Goal: Information Seeking & Learning: Learn about a topic

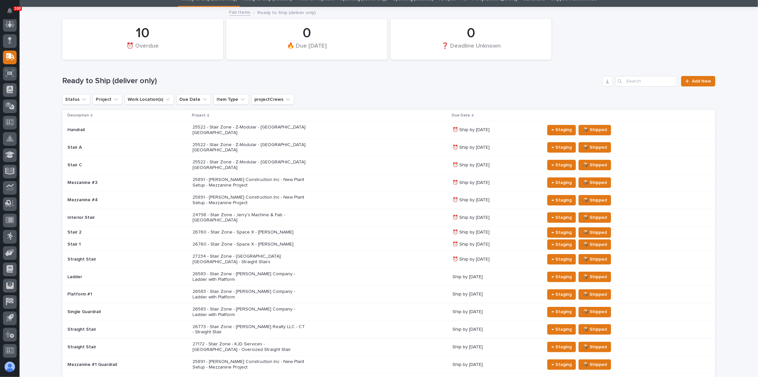
click at [405, 88] on div "Ready to Ship (deliver only) Add New" at bounding box center [388, 78] width 653 height 31
drag, startPoint x: 476, startPoint y: 88, endPoint x: 424, endPoint y: 90, distance: 52.2
click at [474, 88] on div "Ready to Ship (deliver only) Add New" at bounding box center [388, 78] width 653 height 31
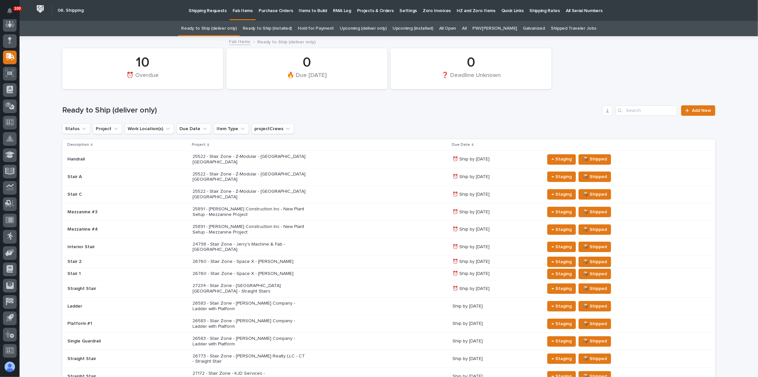
click at [467, 29] on link "All" at bounding box center [464, 28] width 5 height 15
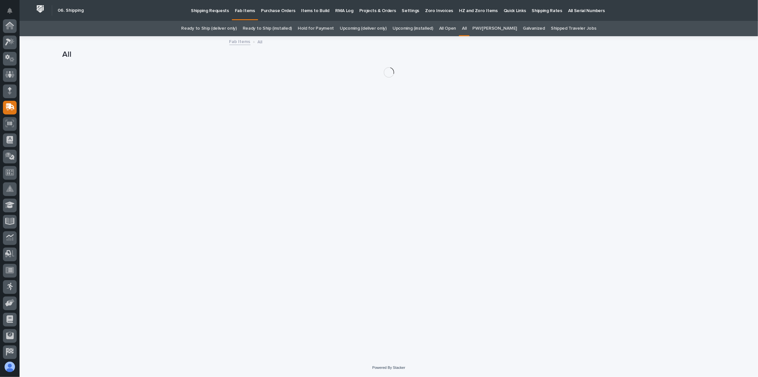
scroll to position [50, 0]
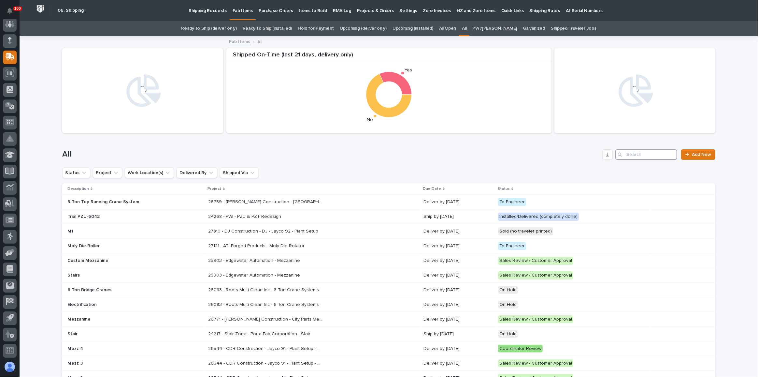
click at [653, 154] on input "Search" at bounding box center [647, 154] width 62 height 10
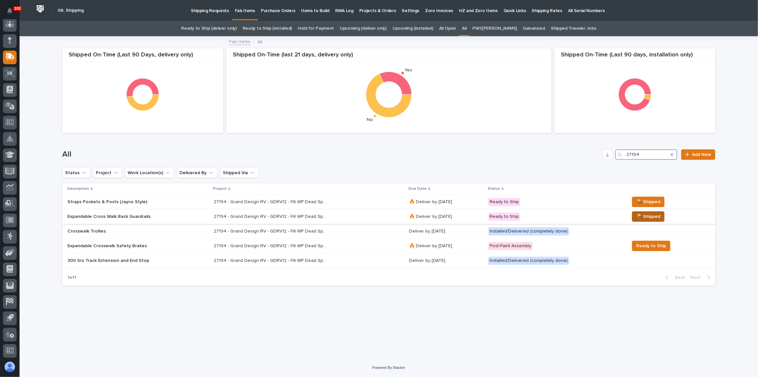
type input "27194"
click at [650, 215] on span "📦 Shipped" at bounding box center [648, 216] width 24 height 8
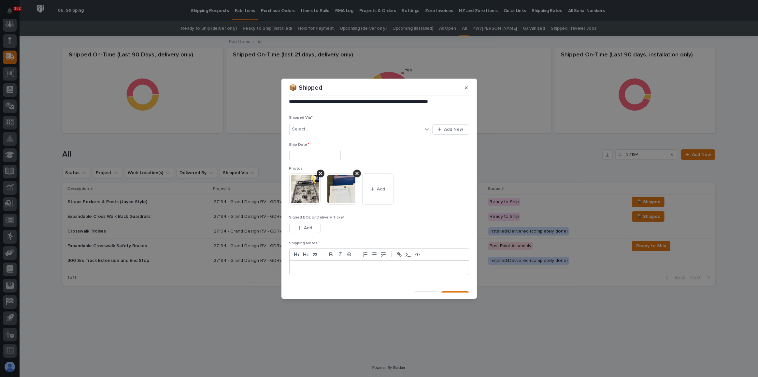
click at [314, 157] on input "text" at bounding box center [314, 155] width 51 height 11
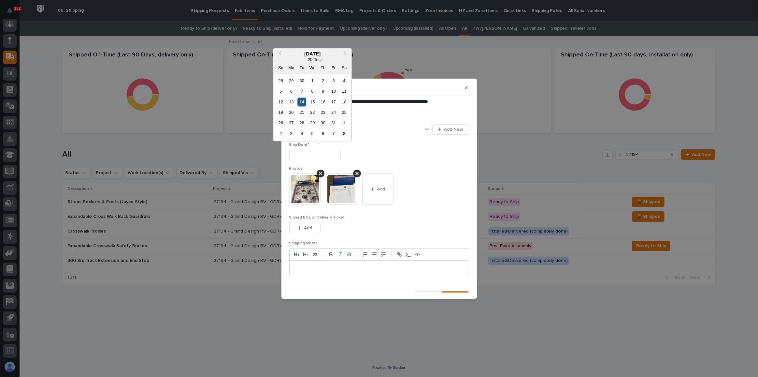
click at [301, 101] on div "14" at bounding box center [302, 101] width 9 height 9
type input "**********"
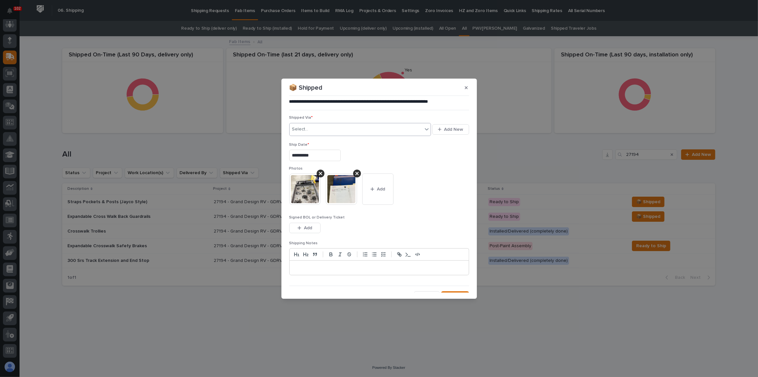
click at [323, 125] on div "Select..." at bounding box center [356, 129] width 133 height 11
type input "***"
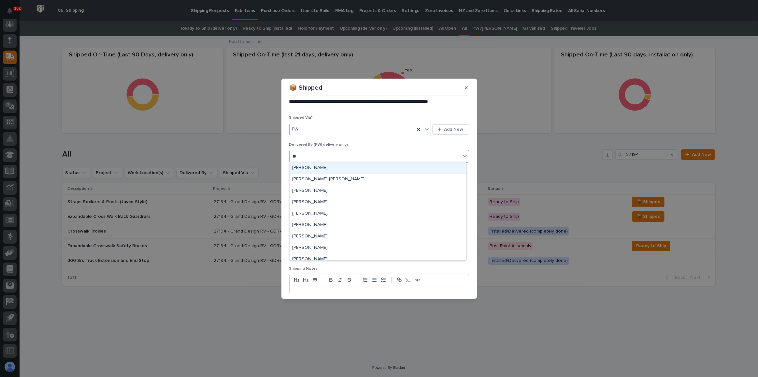
type input "***"
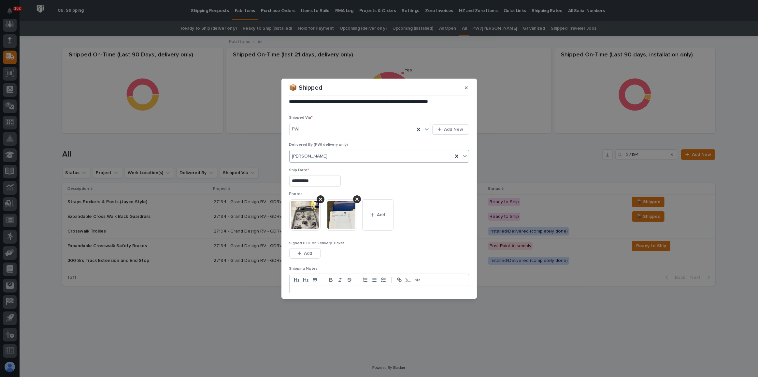
scroll to position [34, 0]
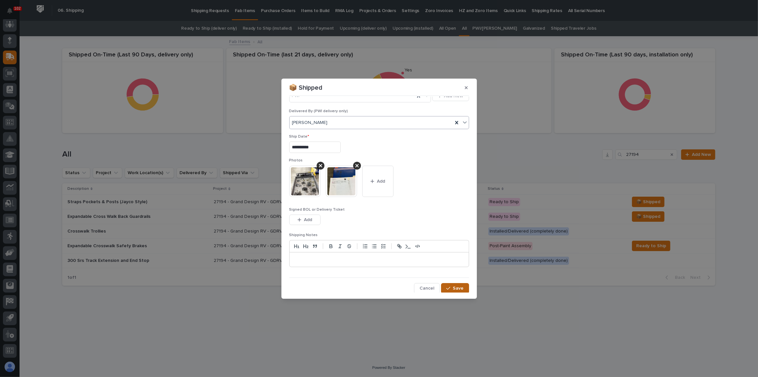
click at [453, 287] on span "Save" at bounding box center [458, 288] width 11 height 6
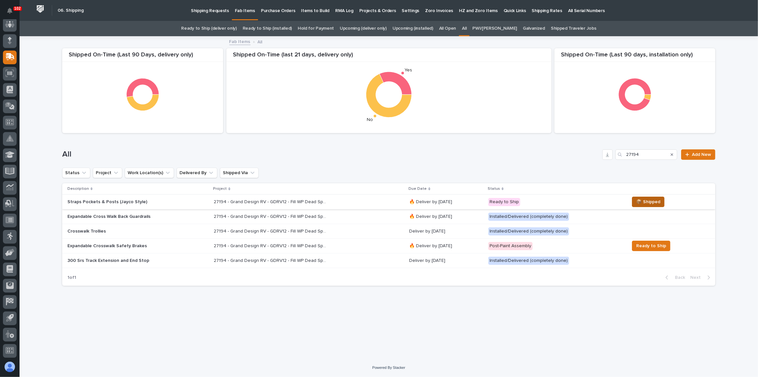
click at [656, 197] on button "📦 Shipped" at bounding box center [648, 202] width 33 height 10
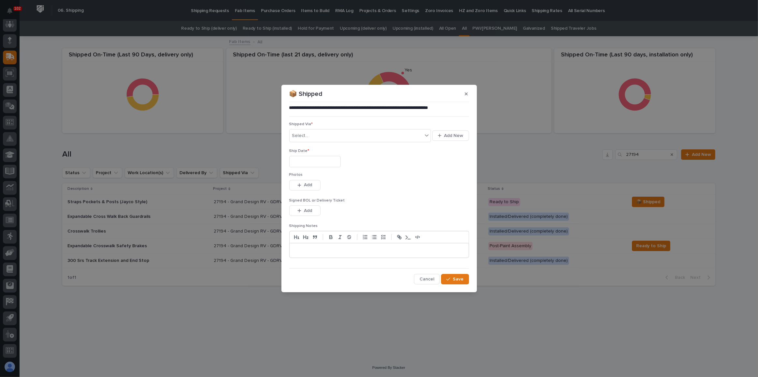
click at [316, 163] on input "text" at bounding box center [314, 161] width 51 height 11
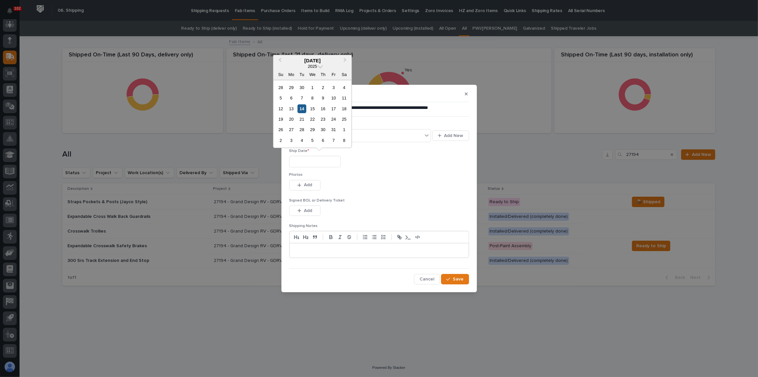
click at [299, 106] on div "14" at bounding box center [302, 108] width 9 height 9
type input "**********"
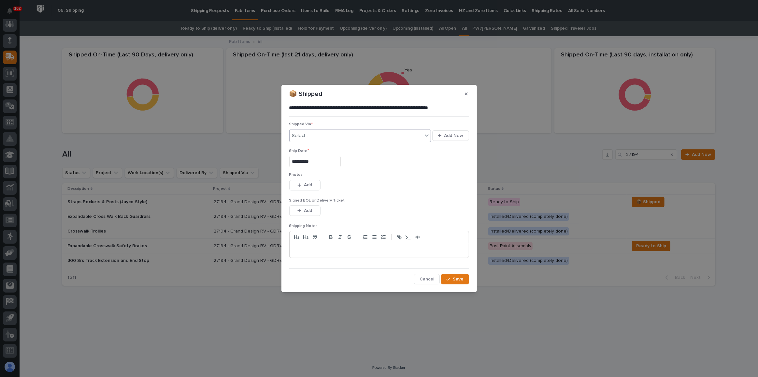
click at [314, 131] on div "Select..." at bounding box center [356, 135] width 133 height 11
type input "***"
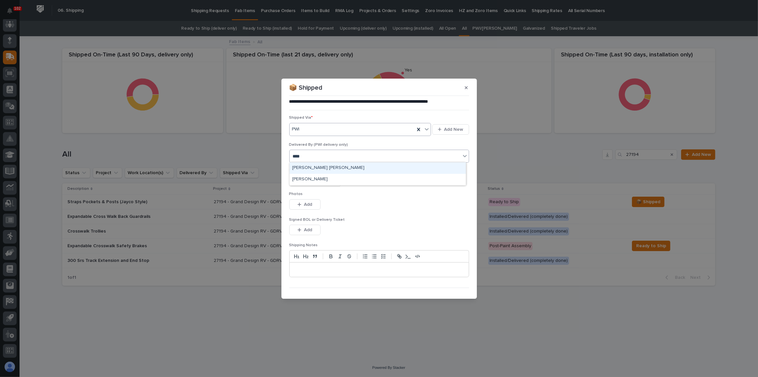
type input "*****"
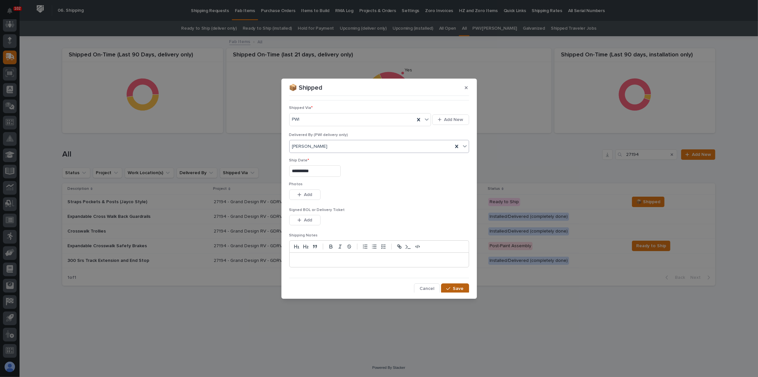
scroll to position [10, 0]
click at [451, 286] on div "button" at bounding box center [449, 288] width 7 height 5
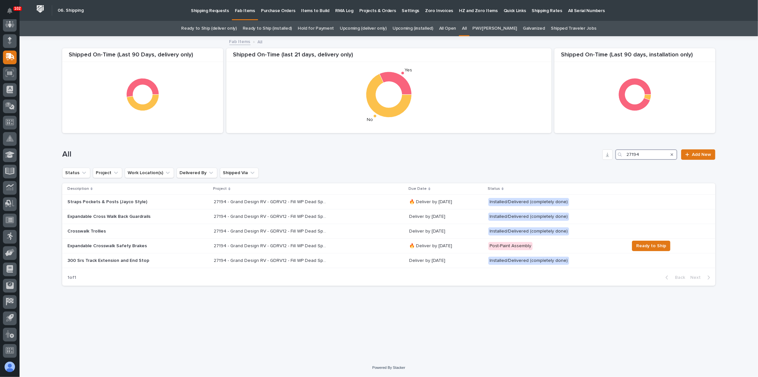
click at [647, 151] on input "27194" at bounding box center [647, 154] width 62 height 10
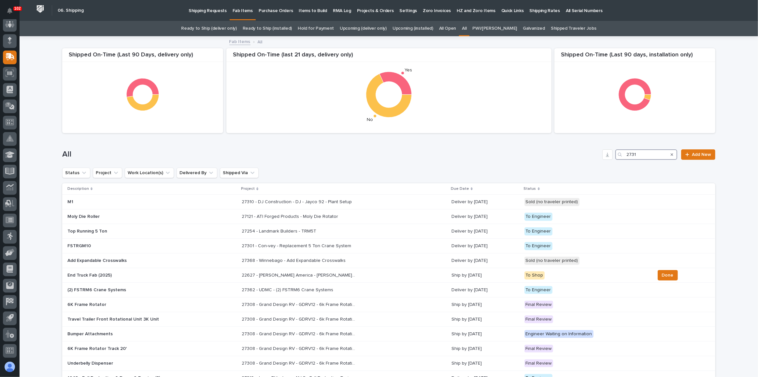
type input "27311"
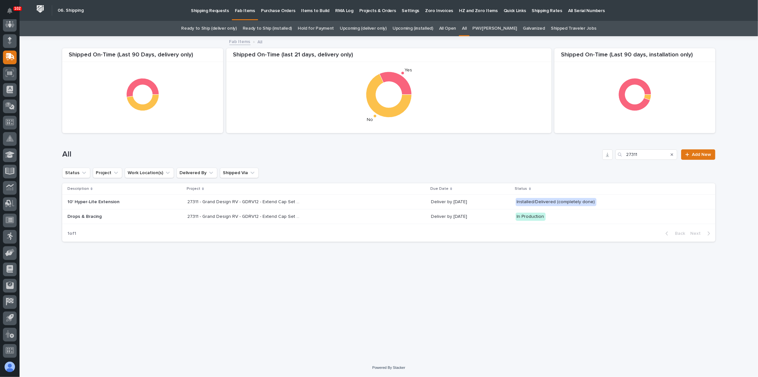
click at [404, 212] on div "27311 - Grand Design RV - GDRV12 - Extend Cap Set System 10 Feet 27311 - Grand …" at bounding box center [306, 216] width 239 height 11
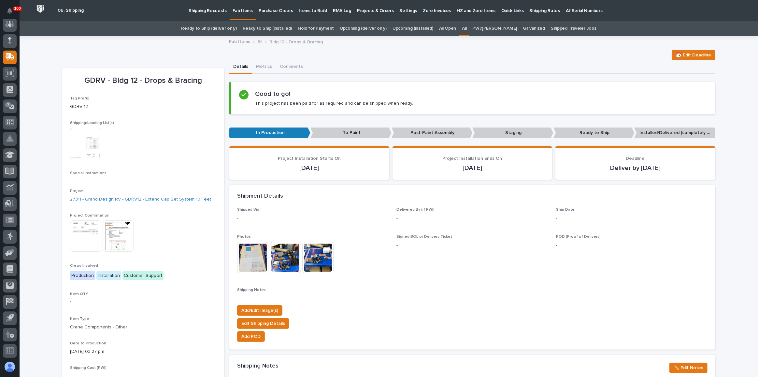
scroll to position [323, 0]
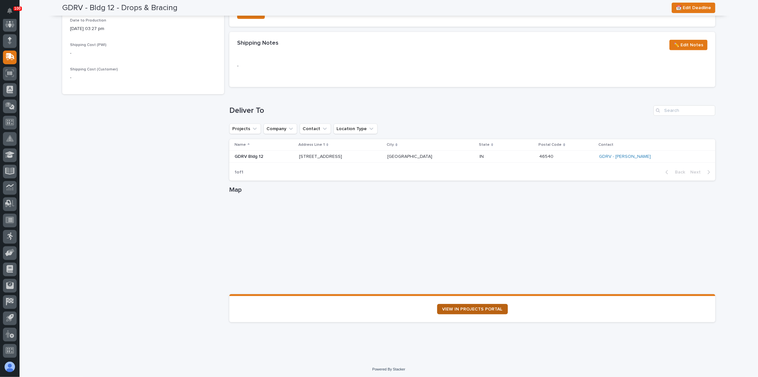
click at [451, 304] on link "VIEW IN PROJECTS PORTAL" at bounding box center [472, 309] width 71 height 10
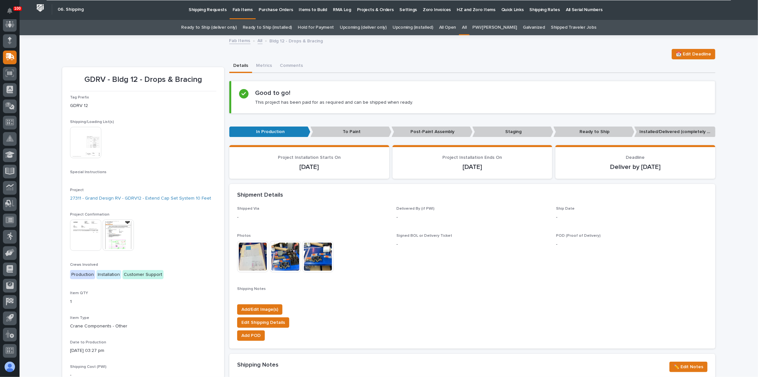
scroll to position [0, 0]
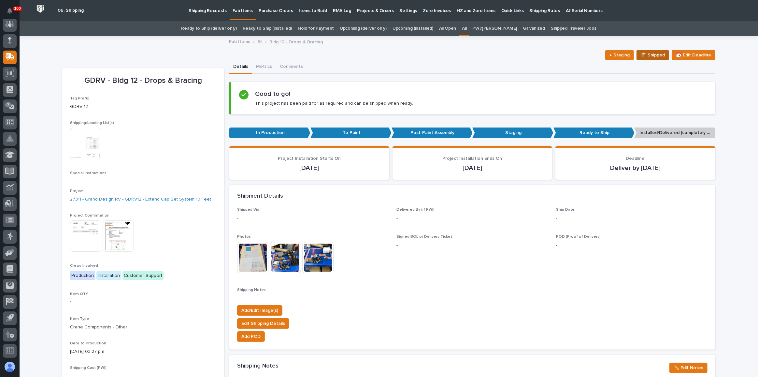
click at [652, 56] on span "📦 Shipped" at bounding box center [653, 55] width 24 height 8
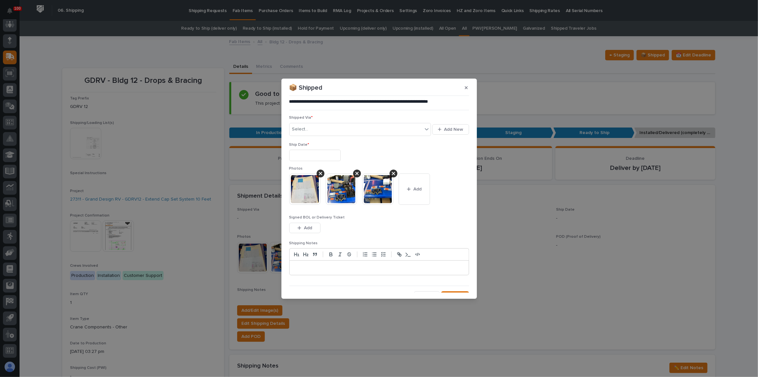
click at [317, 152] on input "text" at bounding box center [314, 155] width 51 height 11
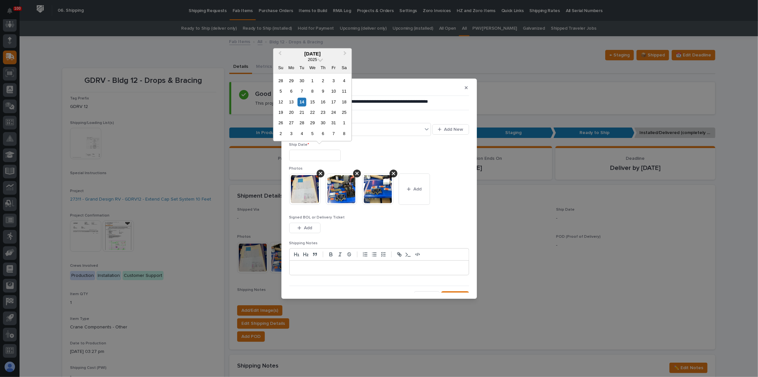
click at [301, 102] on div "14" at bounding box center [302, 101] width 9 height 9
type input "**********"
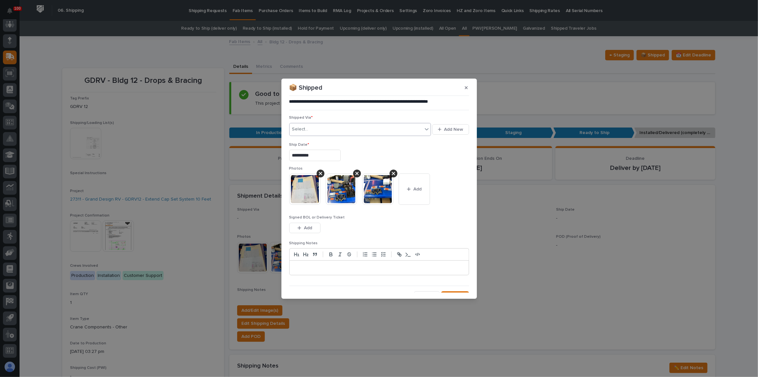
click at [309, 125] on div "Select..." at bounding box center [356, 129] width 133 height 11
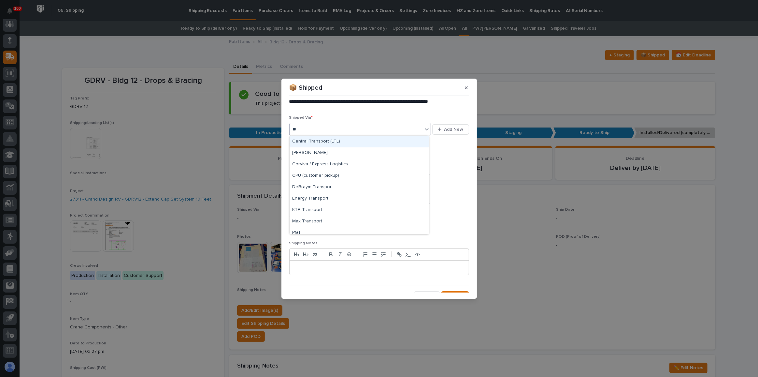
type input "***"
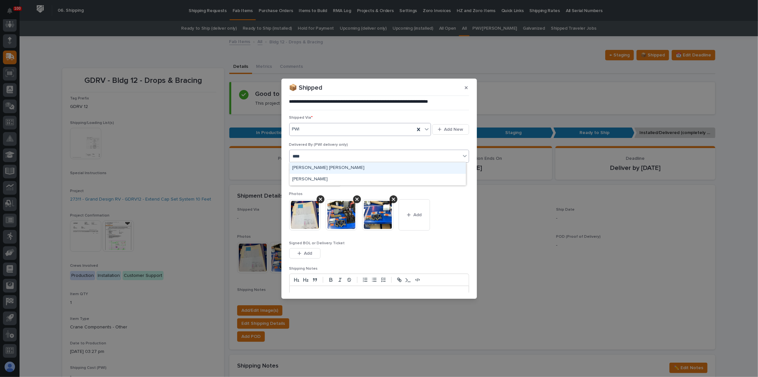
type input "*****"
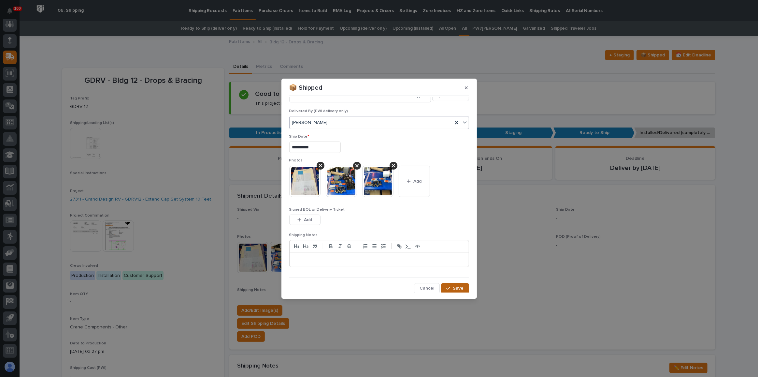
click at [457, 288] on span "Save" at bounding box center [458, 288] width 11 height 6
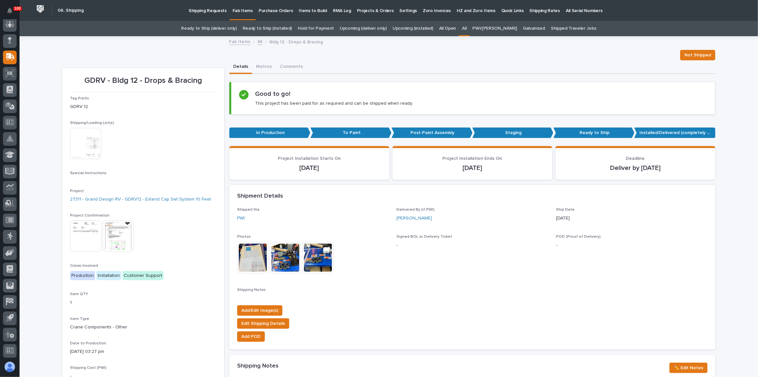
click at [216, 24] on link "Ready to Ship (deliver only)" at bounding box center [208, 28] width 55 height 15
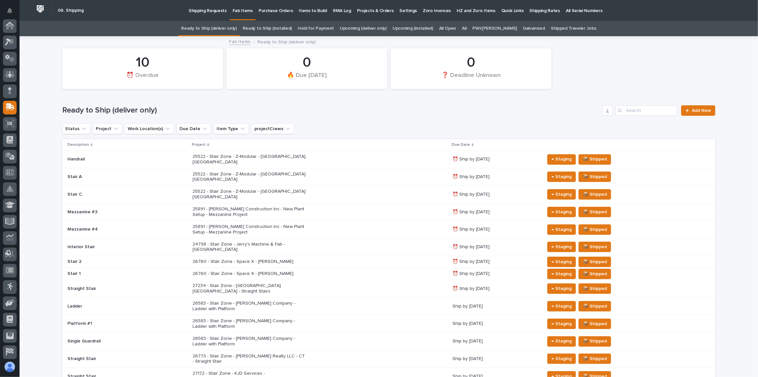
scroll to position [50, 0]
click at [170, 271] on p "Stair 1" at bounding box center [124, 274] width 114 height 6
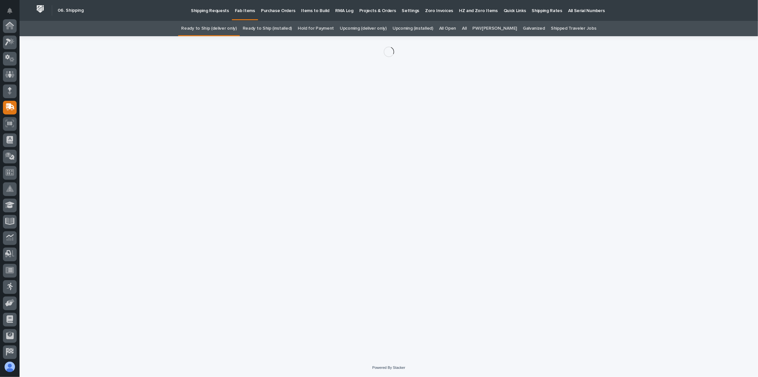
scroll to position [50, 0]
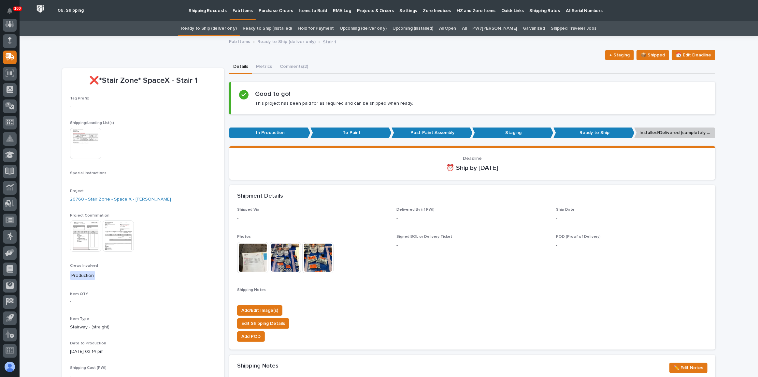
click at [131, 238] on img at bounding box center [118, 235] width 31 height 31
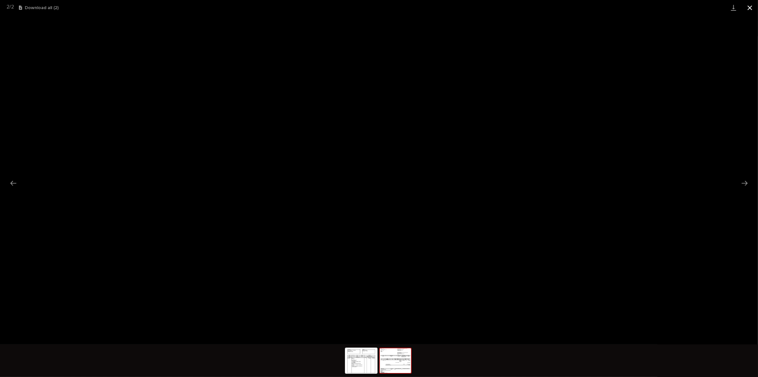
click at [749, 7] on button "Close gallery" at bounding box center [750, 7] width 16 height 15
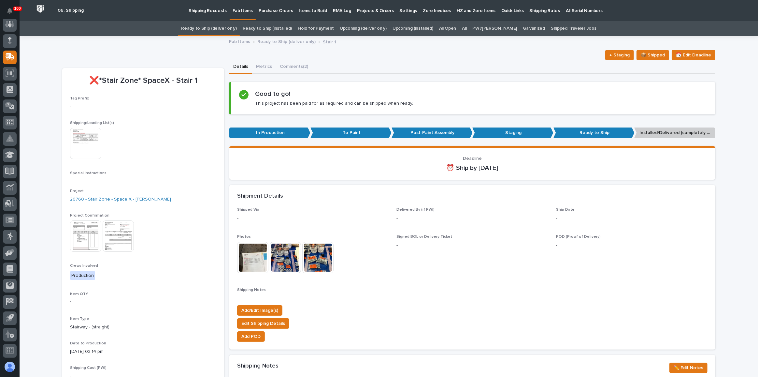
click at [355, 29] on link "Upcoming (deliver only)" at bounding box center [363, 28] width 47 height 15
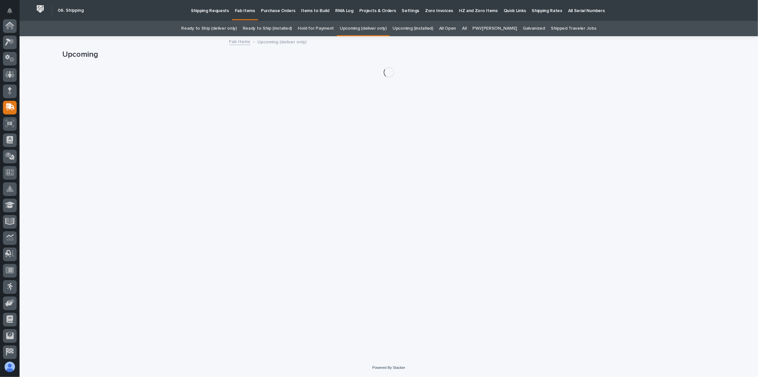
click at [370, 29] on link "Upcoming (deliver only)" at bounding box center [363, 28] width 47 height 15
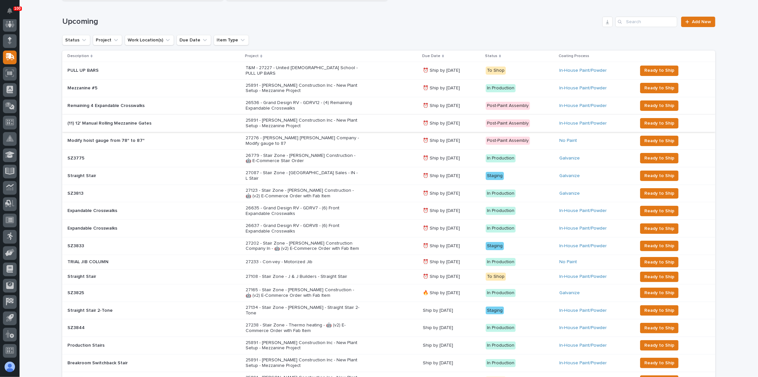
scroll to position [89, 0]
click at [327, 171] on div "27087 - Stair Zone - [GEOGRAPHIC_DATA] Sales - IN - L Stair" at bounding box center [332, 175] width 172 height 16
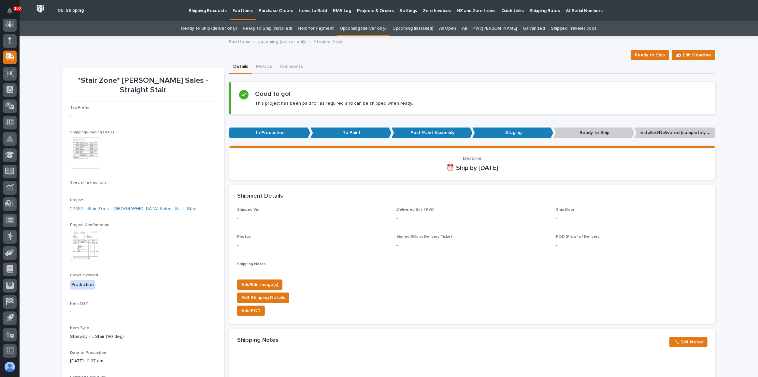
click at [530, 11] on p "Shipping Rates" at bounding box center [545, 7] width 31 height 14
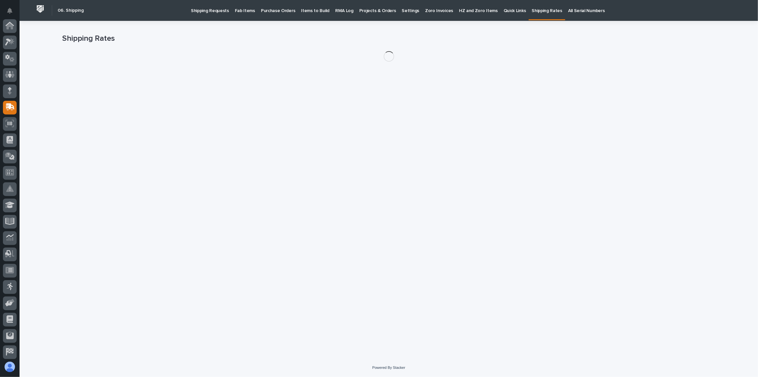
scroll to position [50, 0]
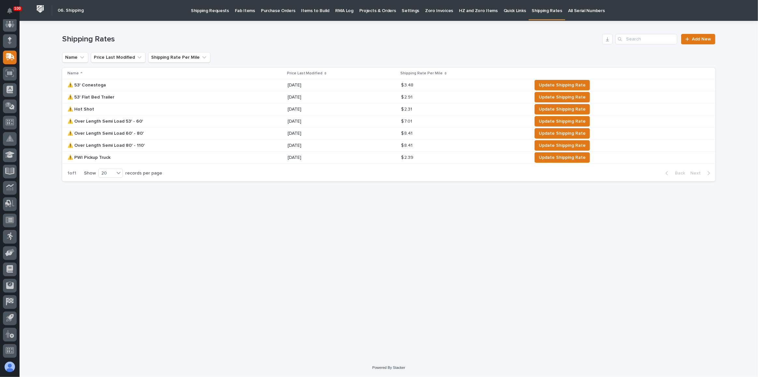
click at [241, 8] on p "Fab Items" at bounding box center [245, 7] width 20 height 14
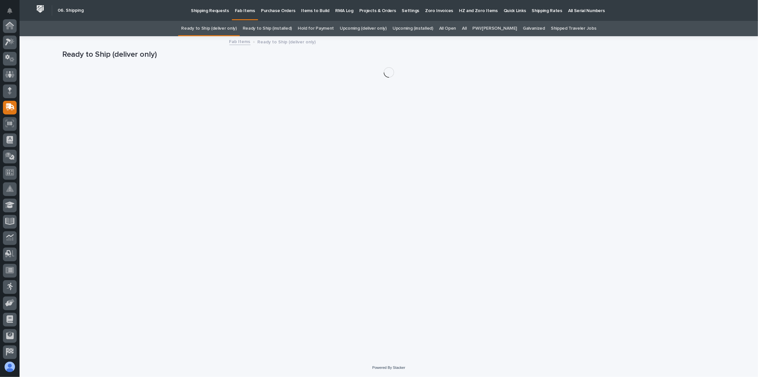
scroll to position [50, 0]
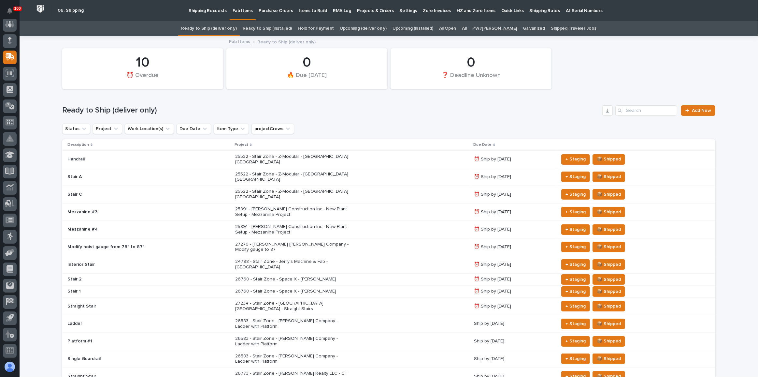
click at [293, 257] on div "24798 - Stair Zone - Jerry's Machine & Fab - [GEOGRAPHIC_DATA]" at bounding box center [292, 263] width 114 height 12
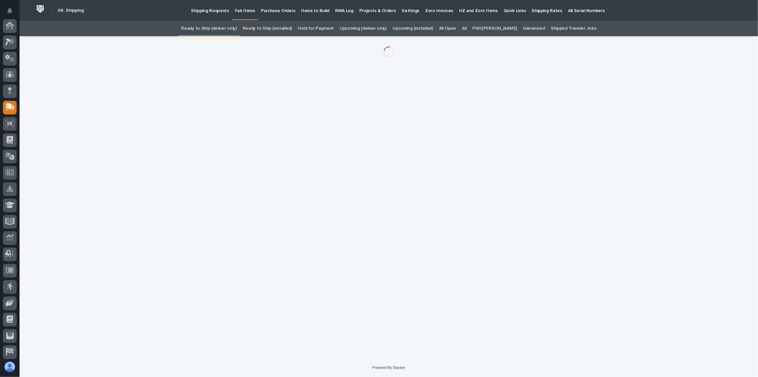
scroll to position [50, 0]
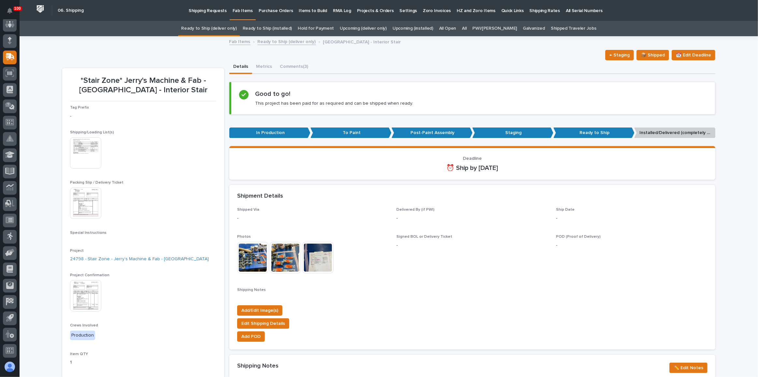
click at [95, 300] on img at bounding box center [85, 295] width 31 height 31
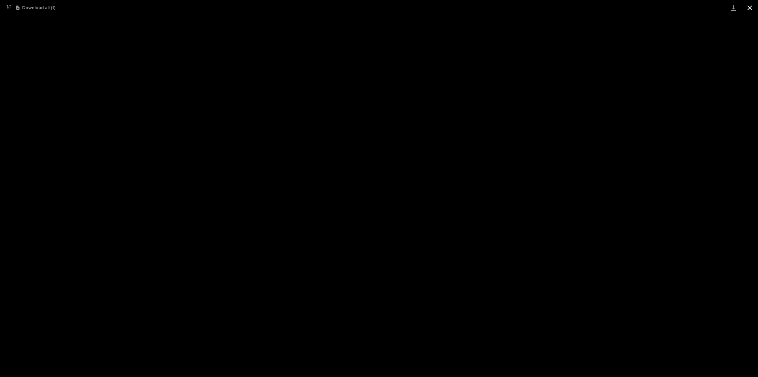
click at [748, 8] on button "Close gallery" at bounding box center [750, 7] width 16 height 15
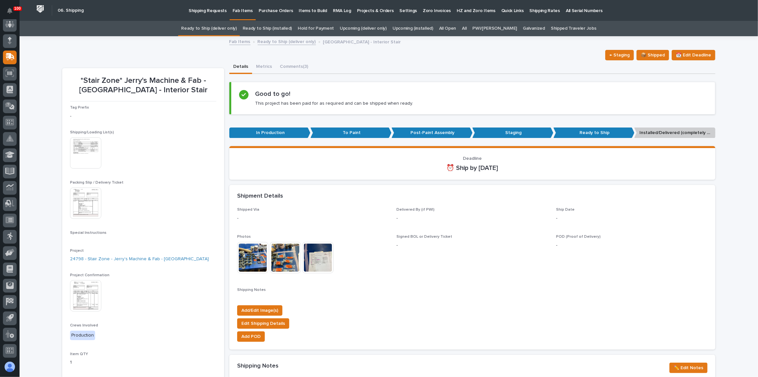
click at [214, 31] on link "Ready to Ship (deliver only)" at bounding box center [208, 28] width 55 height 15
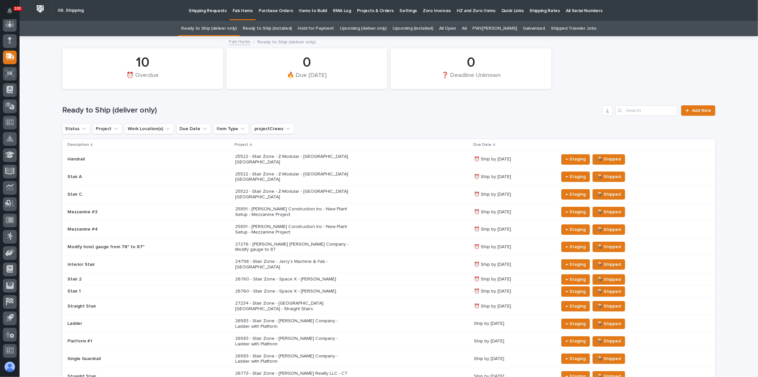
click at [373, 27] on link "Upcoming (deliver only)" at bounding box center [363, 28] width 47 height 15
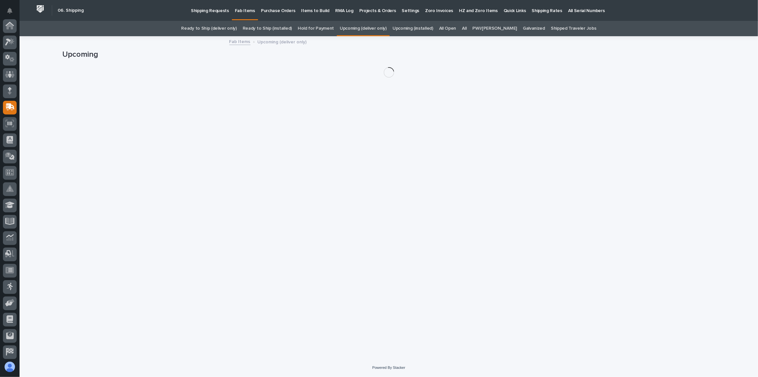
scroll to position [50, 0]
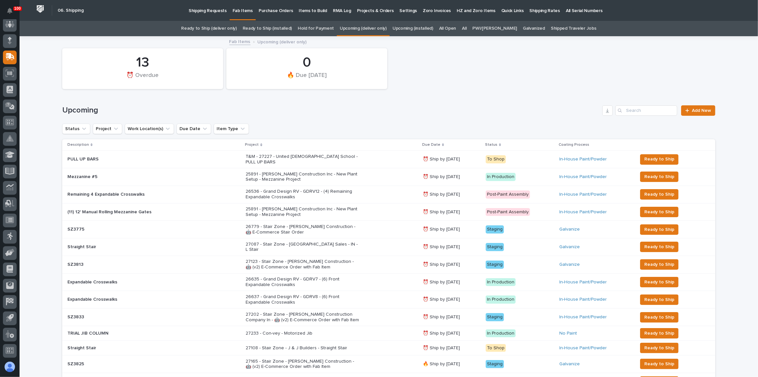
click at [346, 229] on div "26779 - Stair Zone - [PERSON_NAME] Construction - 🤖 E-Commerce Stair Order" at bounding box center [332, 229] width 172 height 16
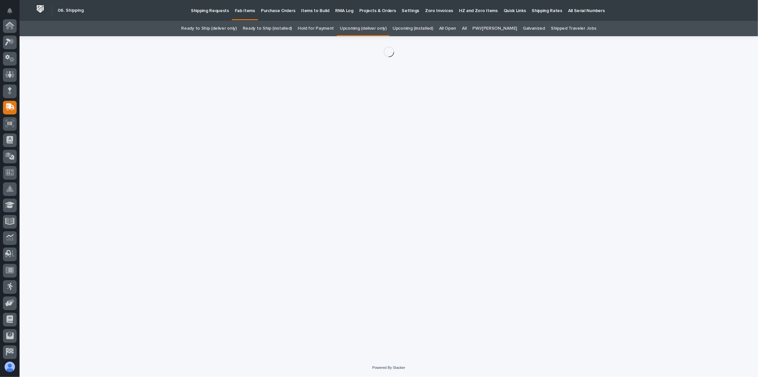
scroll to position [50, 0]
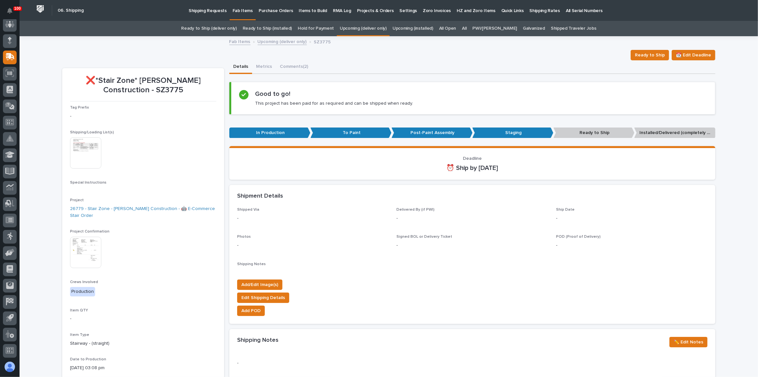
click at [74, 157] on img at bounding box center [85, 152] width 31 height 31
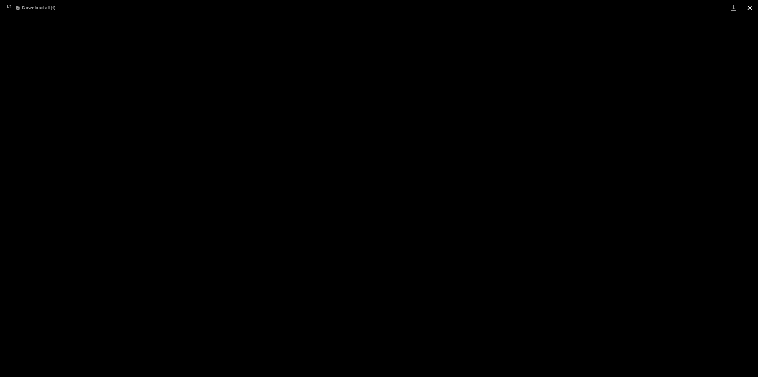
click at [752, 6] on button "Close gallery" at bounding box center [750, 7] width 16 height 15
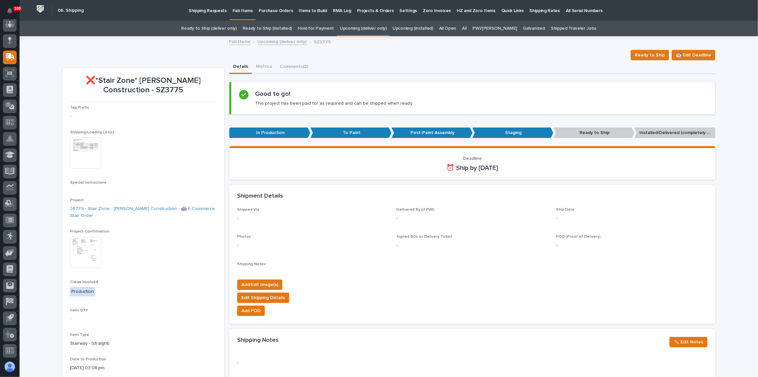
click at [92, 255] on img at bounding box center [85, 252] width 31 height 31
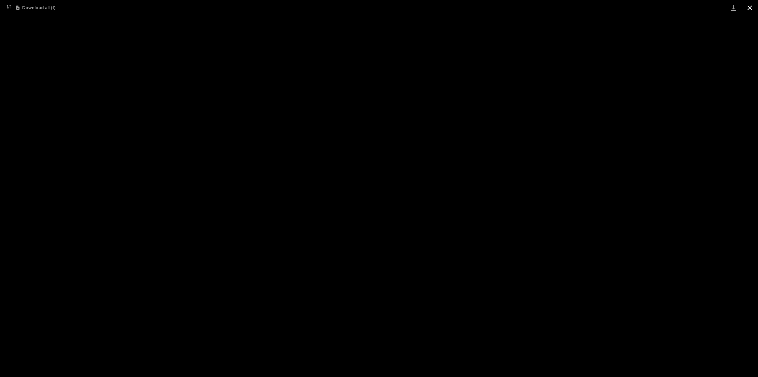
click at [753, 10] on button "Close gallery" at bounding box center [750, 7] width 16 height 15
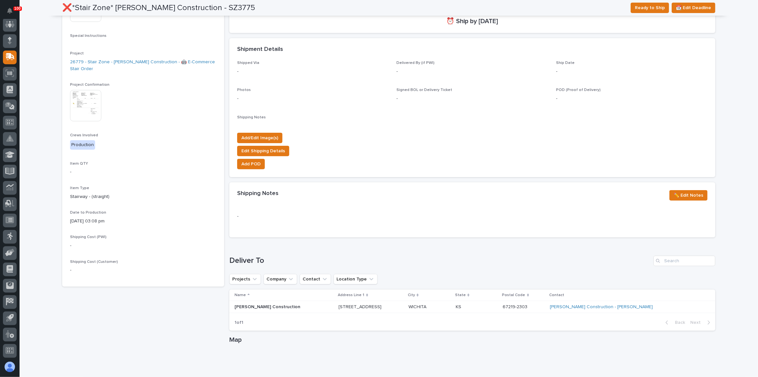
scroll to position [148, 0]
click at [621, 305] on link "[PERSON_NAME] Construction - [PERSON_NAME]" at bounding box center [601, 306] width 103 height 6
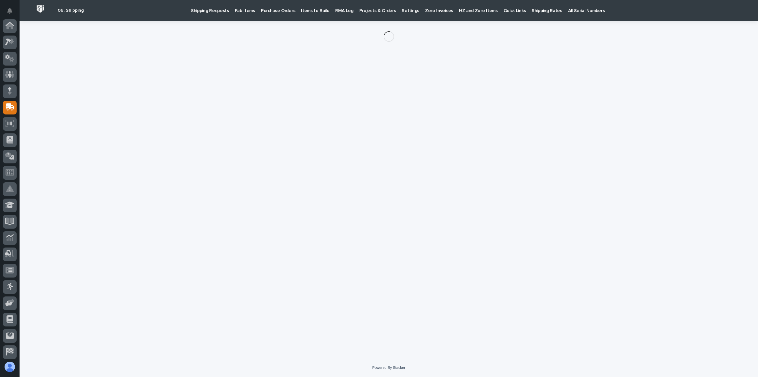
scroll to position [50, 0]
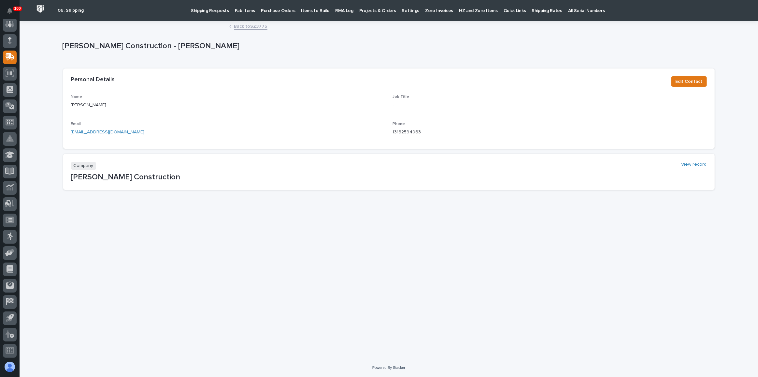
click at [244, 29] on link "Back to SZ3775" at bounding box center [250, 25] width 33 height 7
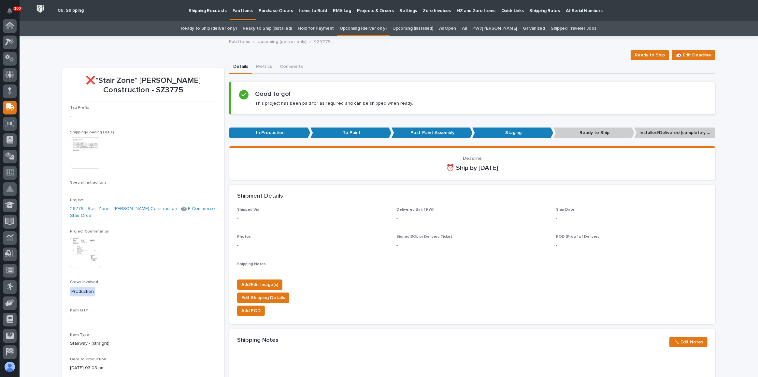
scroll to position [50, 0]
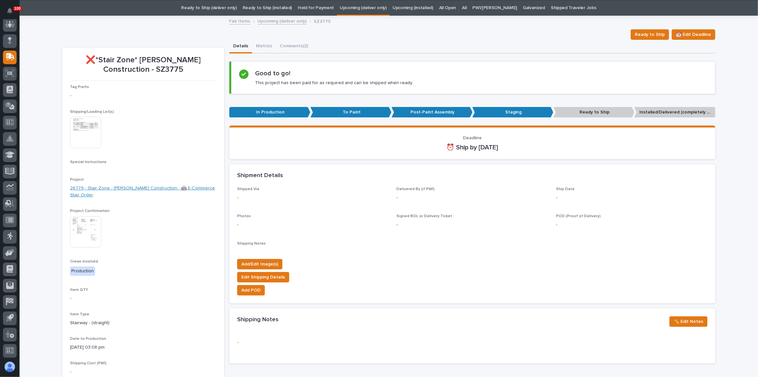
click at [111, 190] on link "26779 - Stair Zone - [PERSON_NAME] Construction - 🤖 E-Commerce Stair Order" at bounding box center [143, 192] width 146 height 14
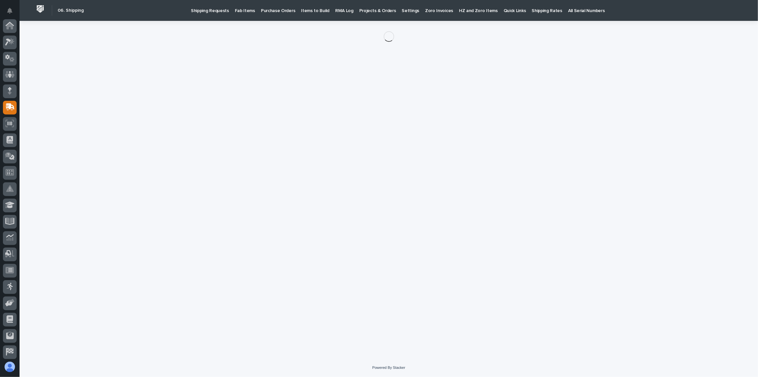
scroll to position [50, 0]
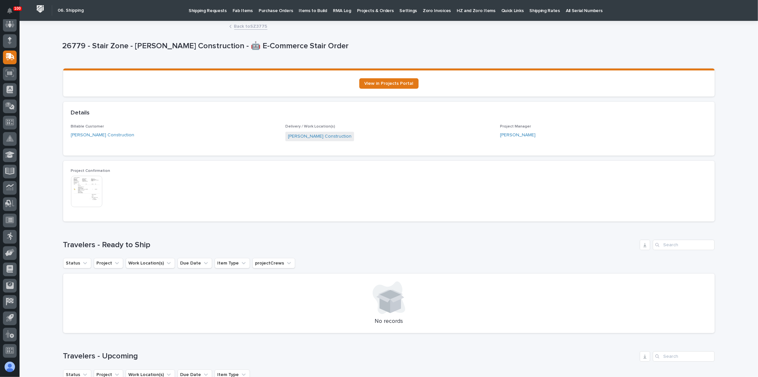
click at [245, 26] on link "Back to SZ3775" at bounding box center [250, 25] width 33 height 7
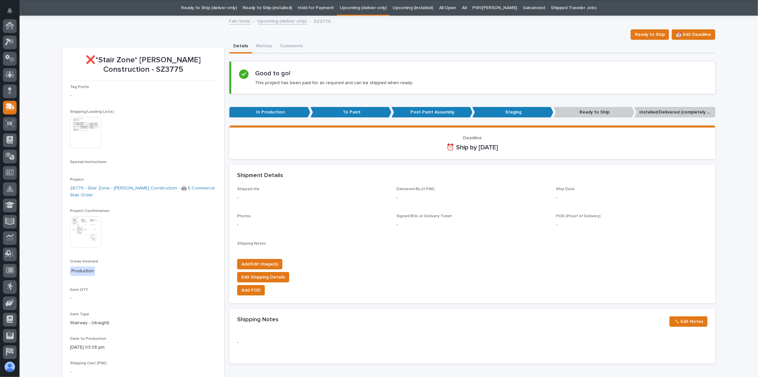
scroll to position [50, 0]
click at [282, 22] on link "Upcoming (deliver only)" at bounding box center [282, 20] width 49 height 7
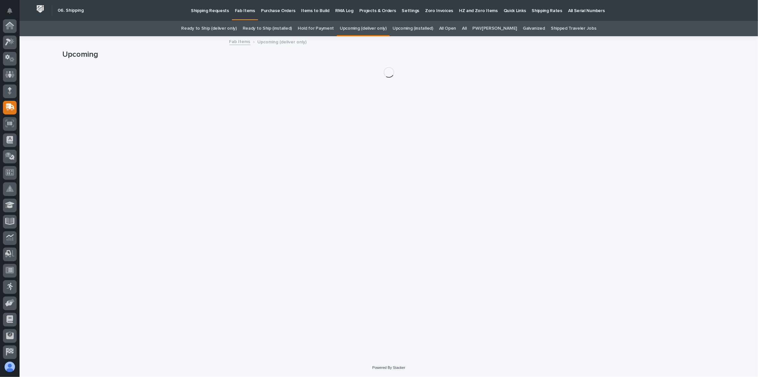
scroll to position [50, 0]
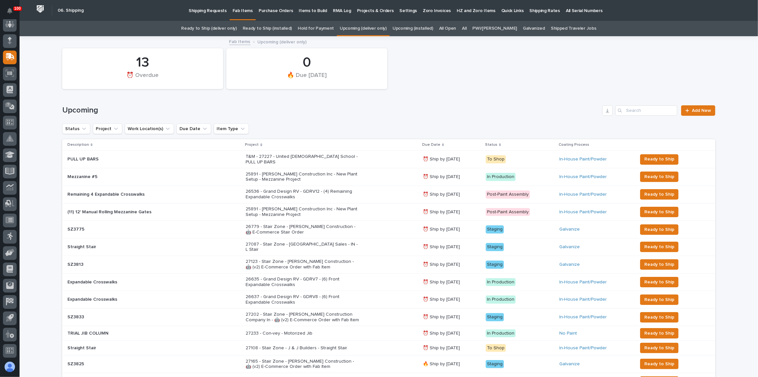
click at [423, 244] on p "⏰ Ship by [DATE]" at bounding box center [452, 247] width 58 height 6
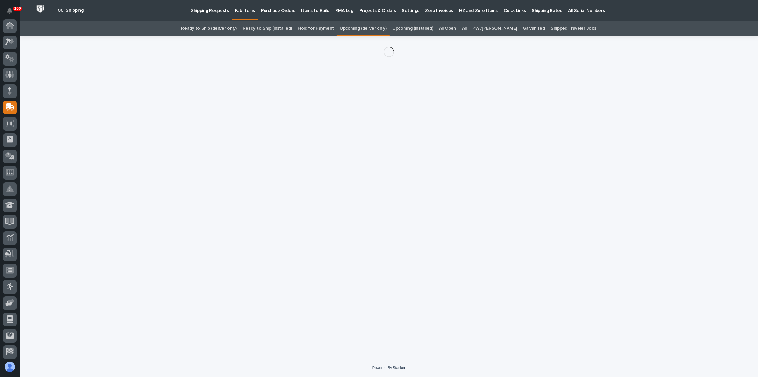
scroll to position [50, 0]
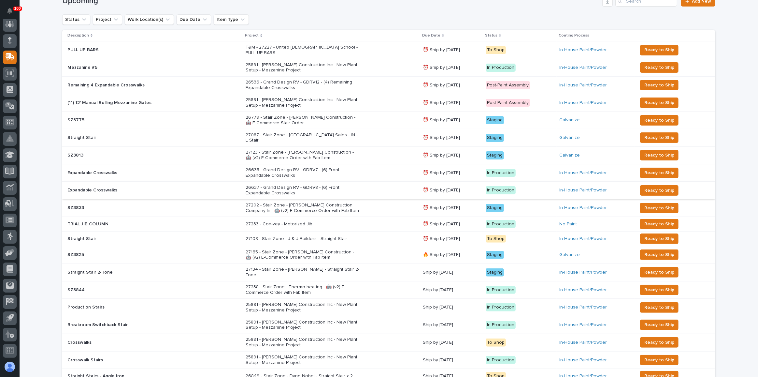
scroll to position [109, 0]
click at [359, 246] on div "27165 - Stair Zone - [PERSON_NAME] Construction - 🤖 (v2) E-Commerce Order with …" at bounding box center [332, 254] width 172 height 16
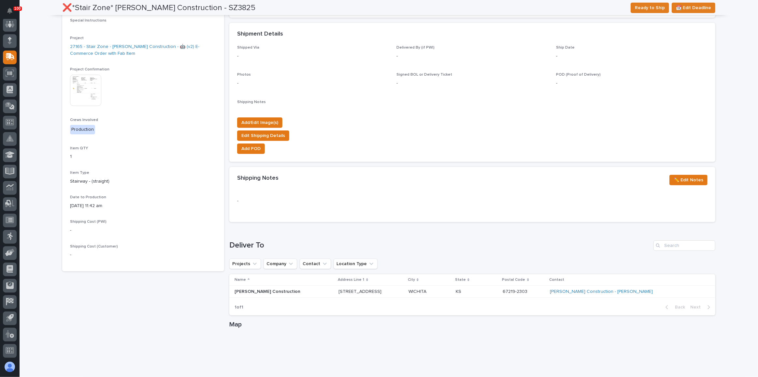
scroll to position [172, 0]
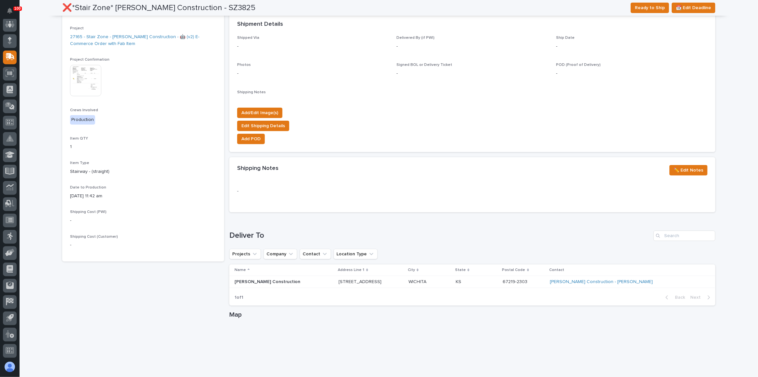
click at [75, 72] on img at bounding box center [85, 80] width 31 height 31
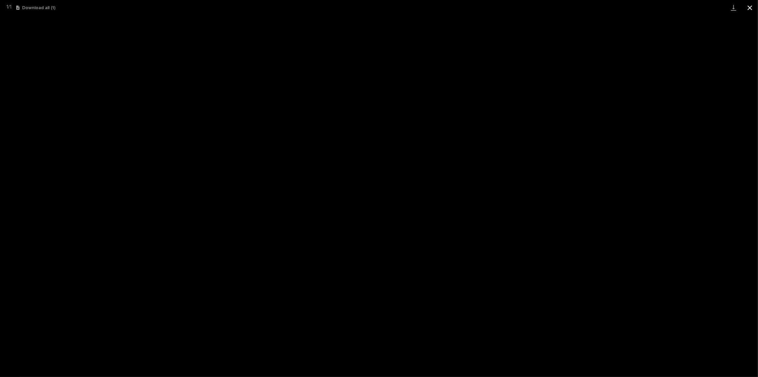
click at [746, 6] on button "Close gallery" at bounding box center [750, 7] width 16 height 15
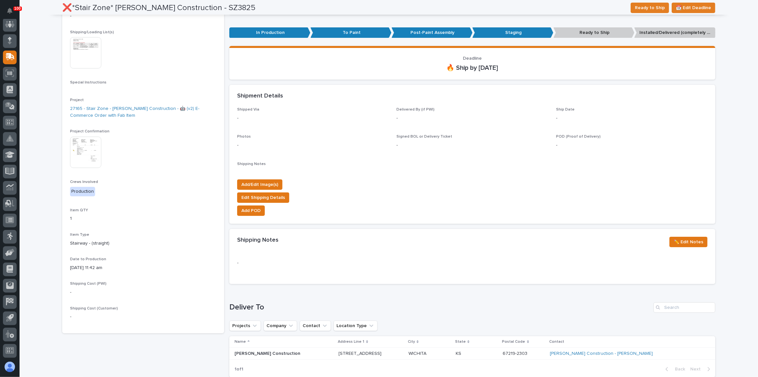
scroll to position [0, 0]
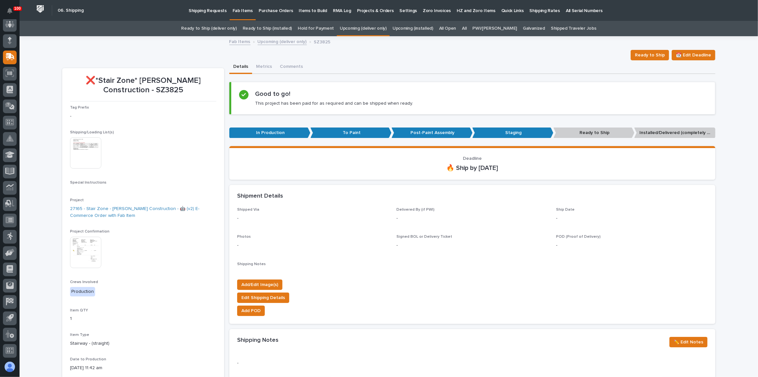
click at [467, 27] on link "All" at bounding box center [464, 28] width 5 height 15
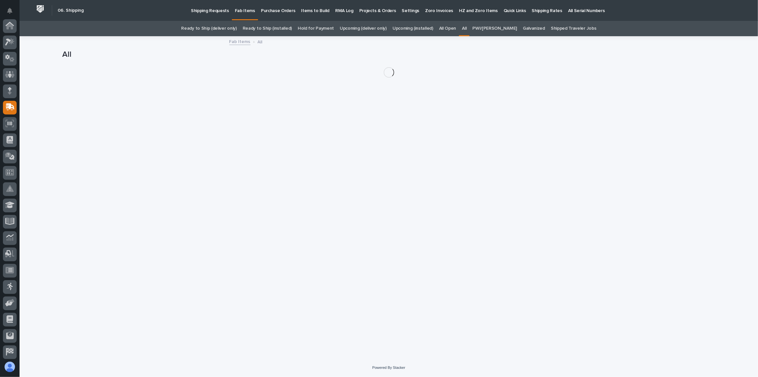
scroll to position [50, 0]
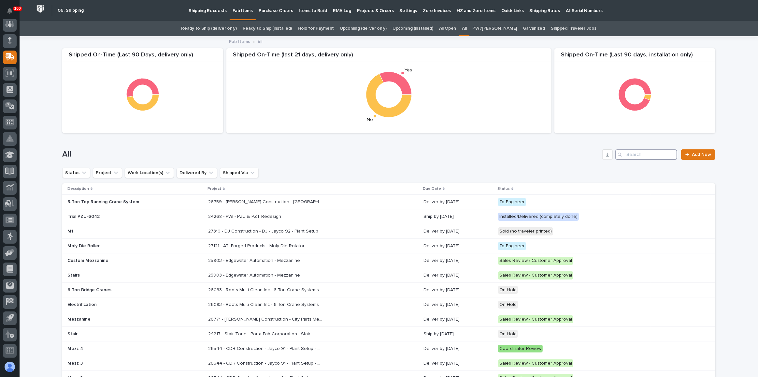
click at [661, 151] on input "Search" at bounding box center [647, 154] width 62 height 10
type input "[PERSON_NAME]"
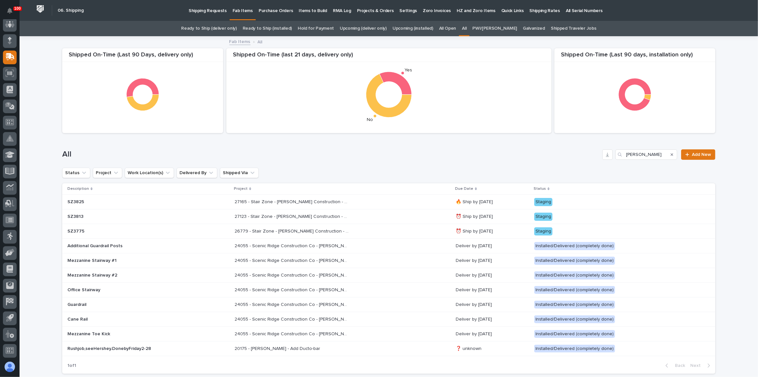
click at [379, 219] on div "27123 - Stair Zone - [PERSON_NAME] Construction - 🤖 (v2) E-Commerce Order with …" at bounding box center [343, 216] width 216 height 11
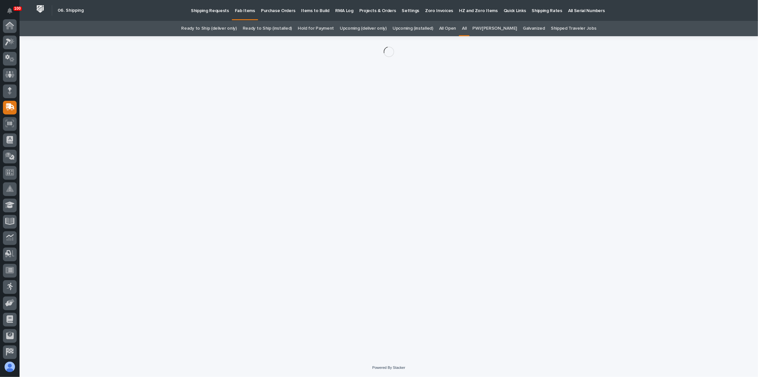
scroll to position [50, 0]
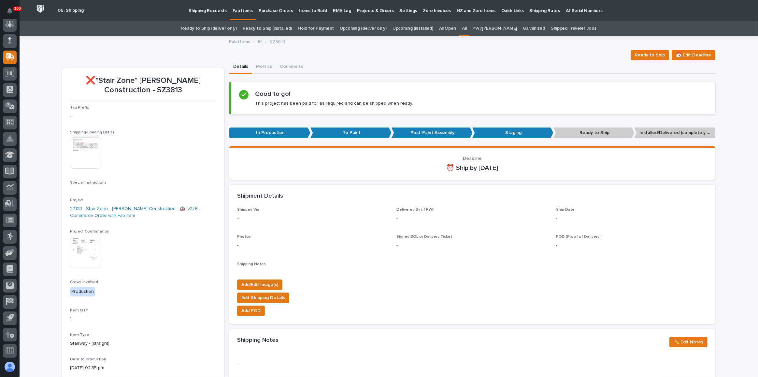
click at [90, 242] on img at bounding box center [85, 252] width 31 height 31
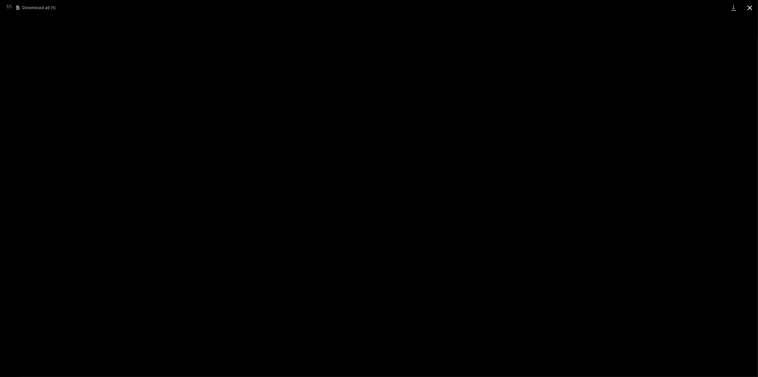
click at [753, 9] on button "Close gallery" at bounding box center [750, 7] width 16 height 15
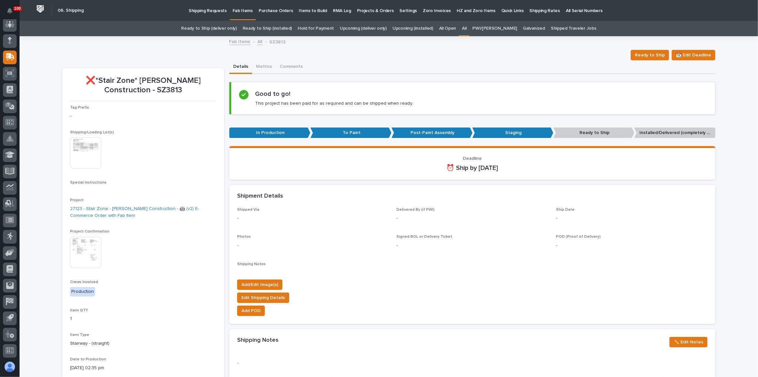
scroll to position [148, 0]
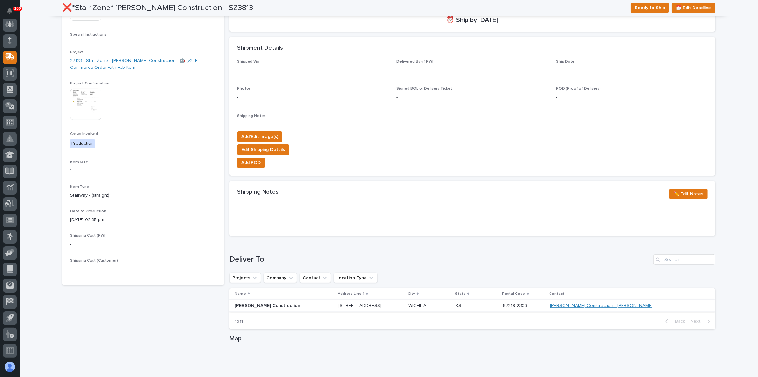
click at [631, 305] on link "[PERSON_NAME] Construction - [PERSON_NAME]" at bounding box center [601, 306] width 103 height 6
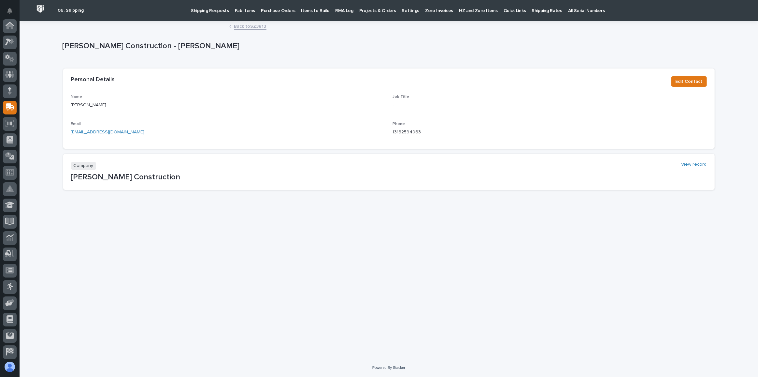
scroll to position [50, 0]
click at [252, 22] on link "Back to SZ3813" at bounding box center [250, 25] width 32 height 7
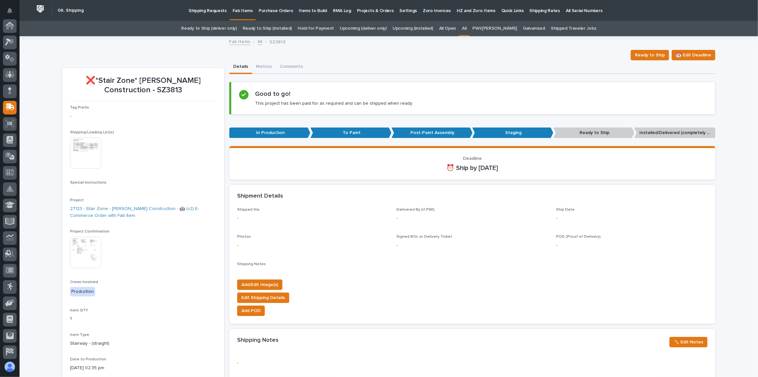
scroll to position [50, 0]
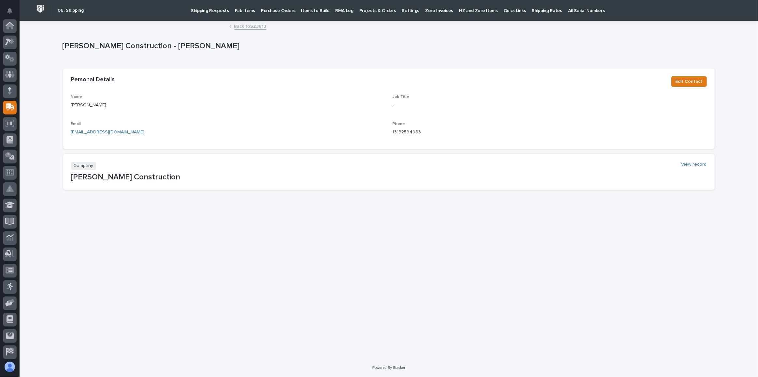
scroll to position [50, 0]
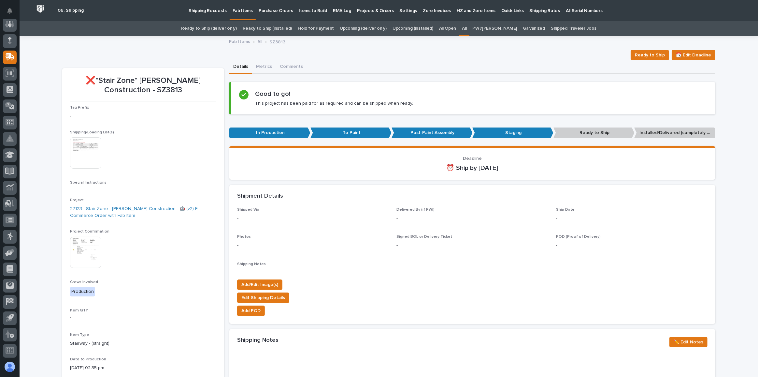
scroll to position [21, 0]
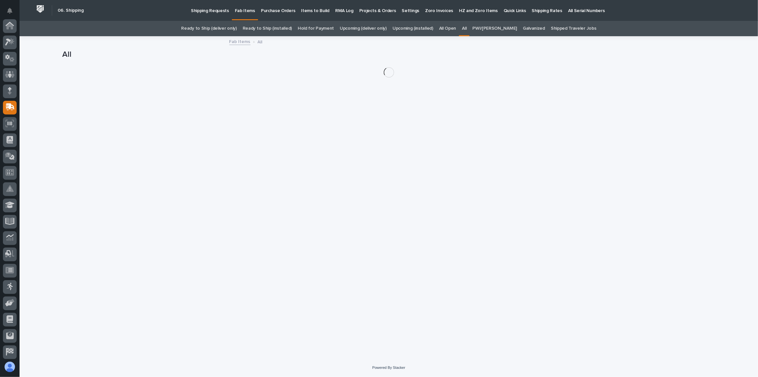
scroll to position [50, 0]
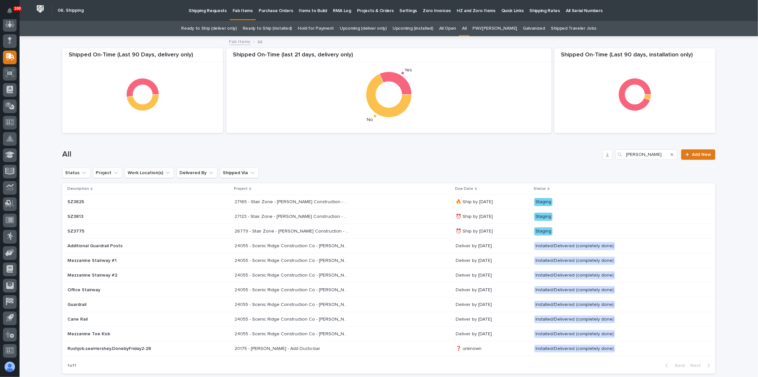
click at [366, 202] on div "27165 - Stair Zone - [PERSON_NAME] Construction - 🤖 (v2) E-Commerce Order with …" at bounding box center [343, 202] width 216 height 11
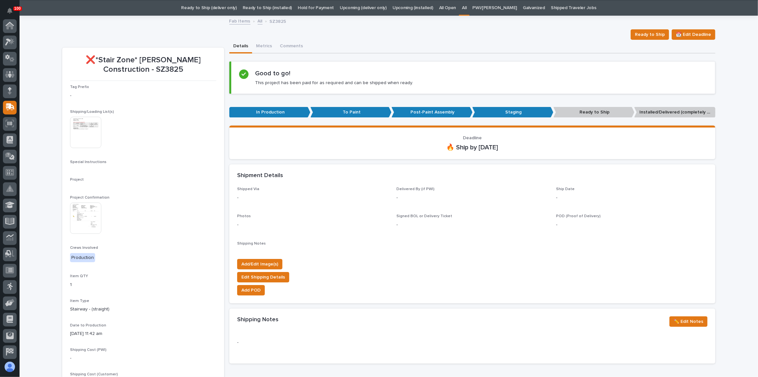
scroll to position [50, 0]
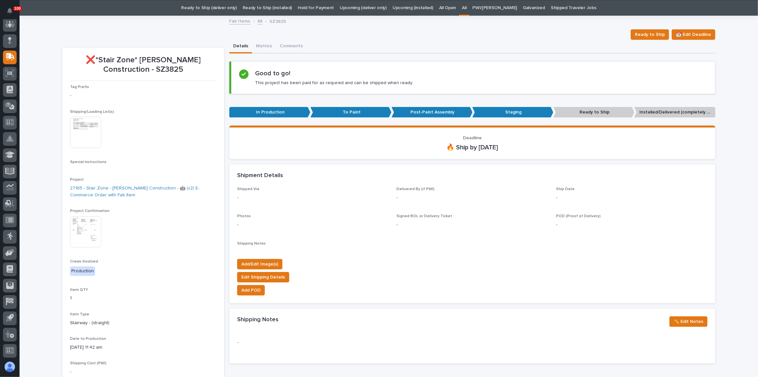
click at [81, 227] on img at bounding box center [85, 231] width 31 height 31
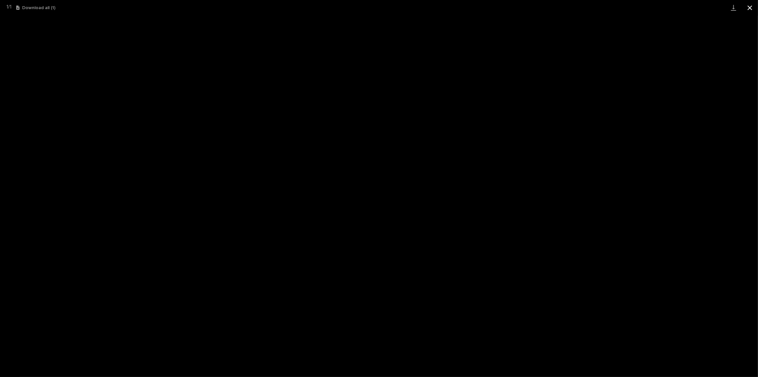
click at [749, 8] on button "Close gallery" at bounding box center [750, 7] width 16 height 15
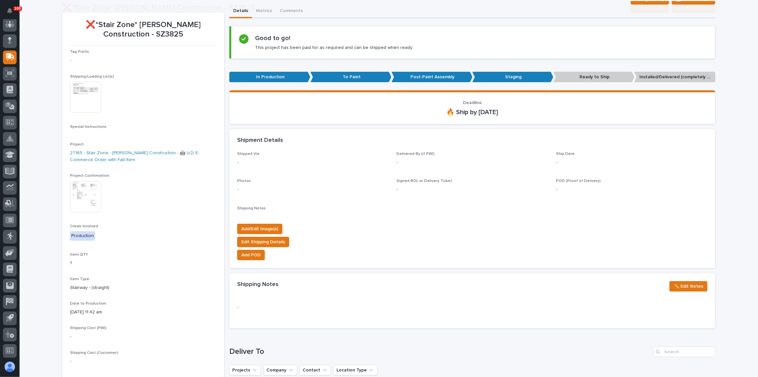
scroll to position [228, 0]
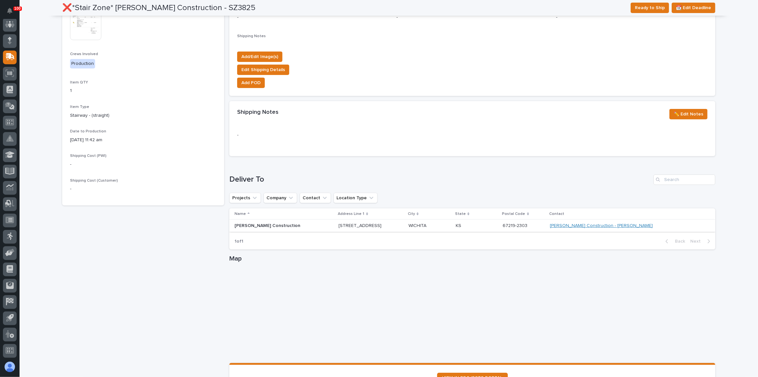
click at [622, 226] on link "[PERSON_NAME] Construction - [PERSON_NAME]" at bounding box center [601, 226] width 103 height 6
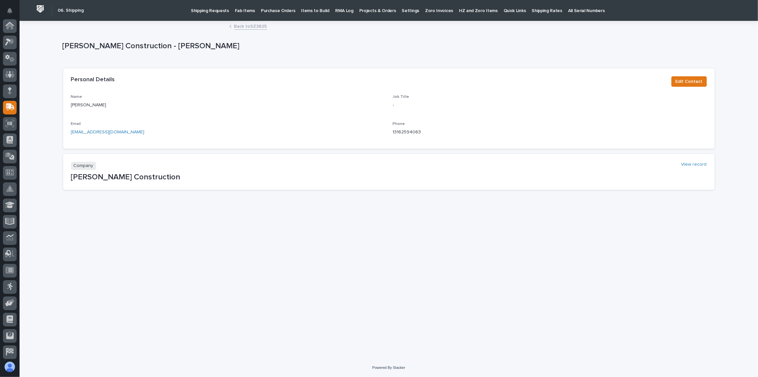
scroll to position [50, 0]
click at [247, 11] on p "Fab Items" at bounding box center [245, 7] width 20 height 14
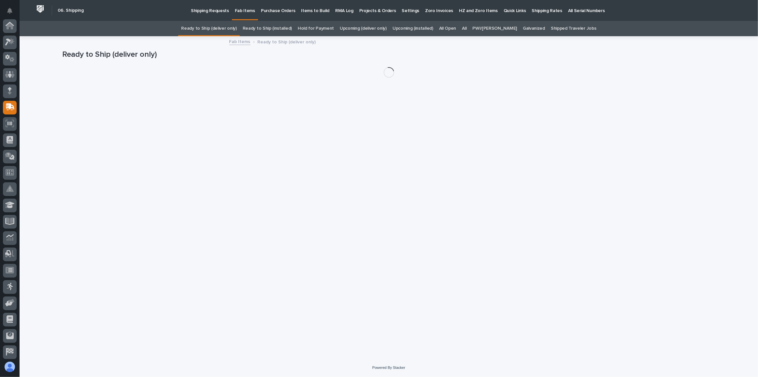
scroll to position [50, 0]
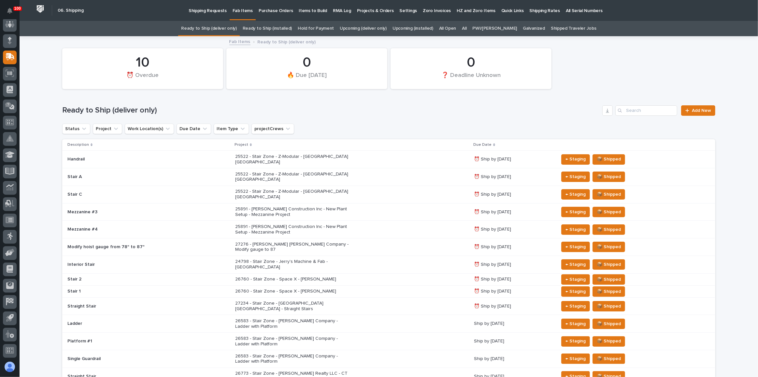
click at [367, 31] on link "Upcoming (deliver only)" at bounding box center [363, 28] width 47 height 15
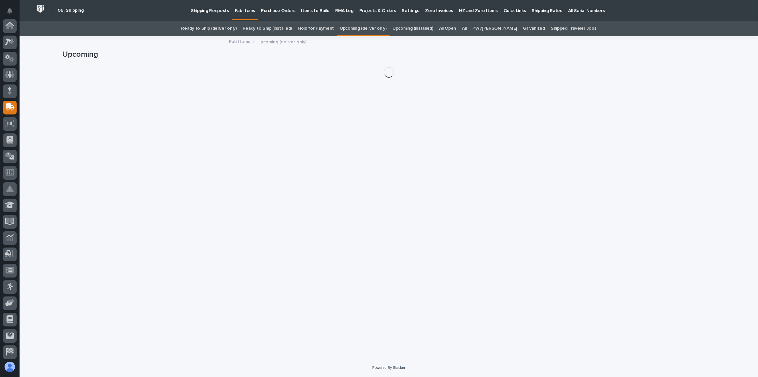
scroll to position [50, 0]
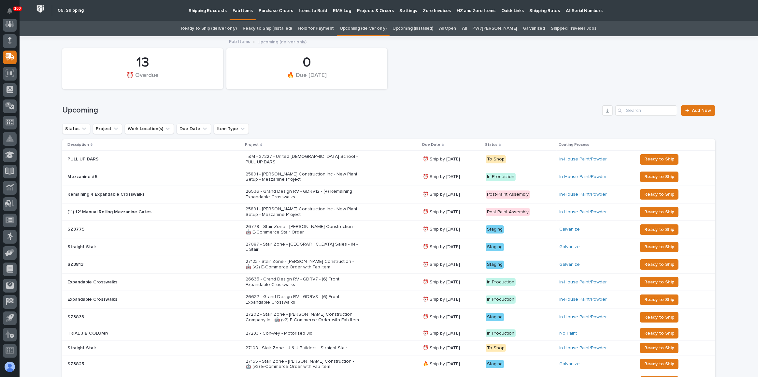
click at [332, 240] on div "27087 - Stair Zone - [GEOGRAPHIC_DATA] Sales - IN - L Stair" at bounding box center [332, 247] width 172 height 16
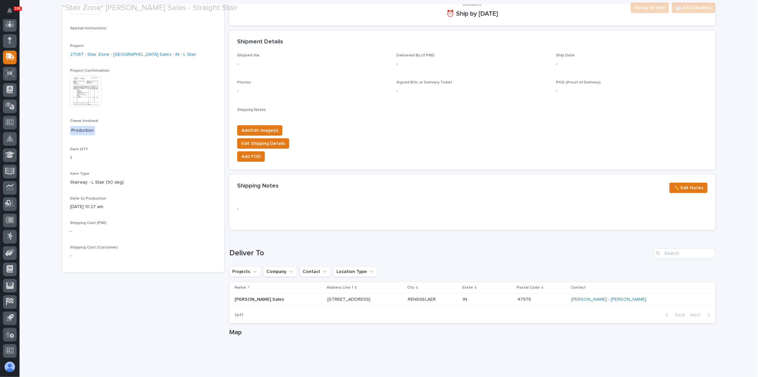
scroll to position [207, 0]
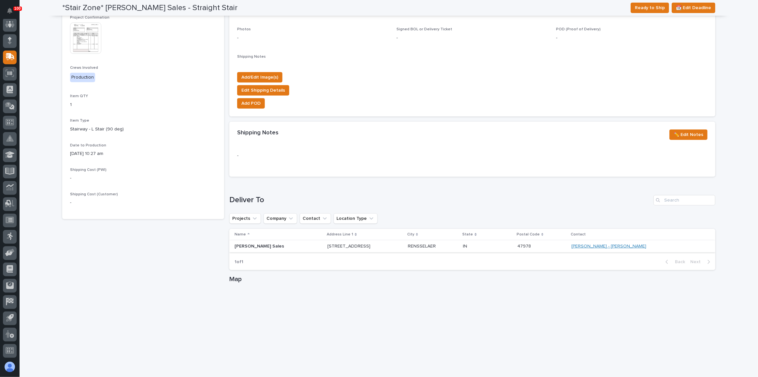
click at [625, 246] on link "[PERSON_NAME] - [PERSON_NAME]" at bounding box center [609, 246] width 75 height 6
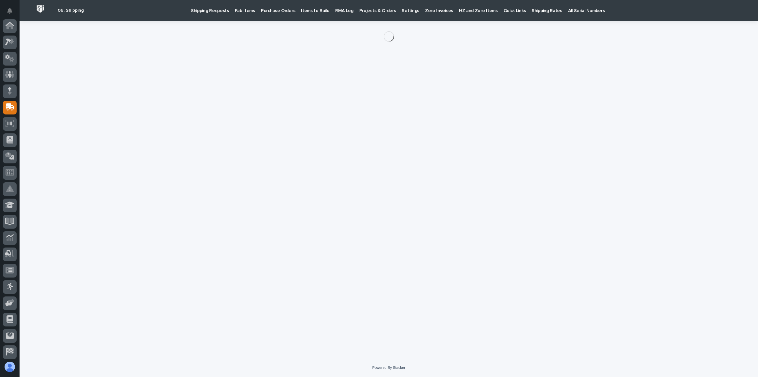
scroll to position [50, 0]
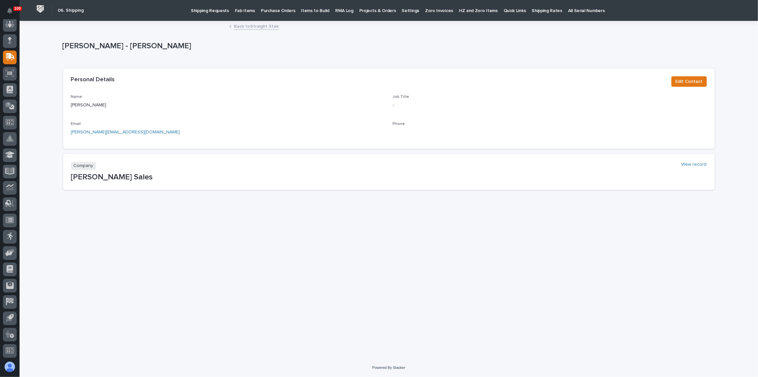
click at [249, 28] on link "Back to Straight Stair" at bounding box center [256, 25] width 45 height 7
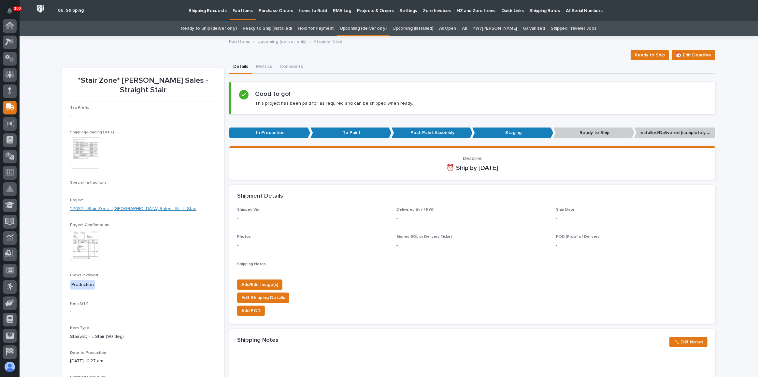
scroll to position [50, 0]
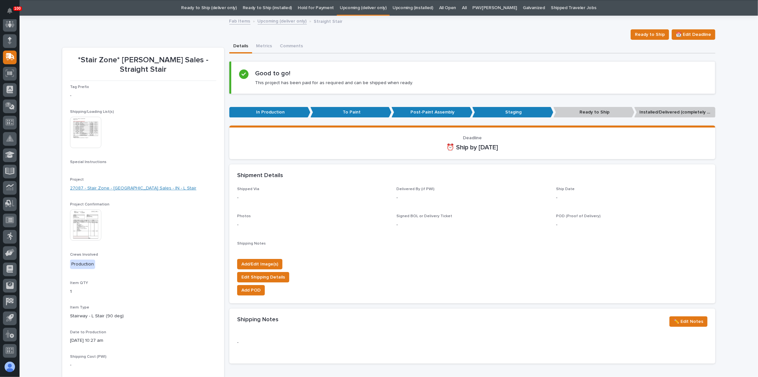
click at [82, 185] on link "27087 - Stair Zone - [GEOGRAPHIC_DATA] Sales - IN - L Stair" at bounding box center [133, 188] width 126 height 7
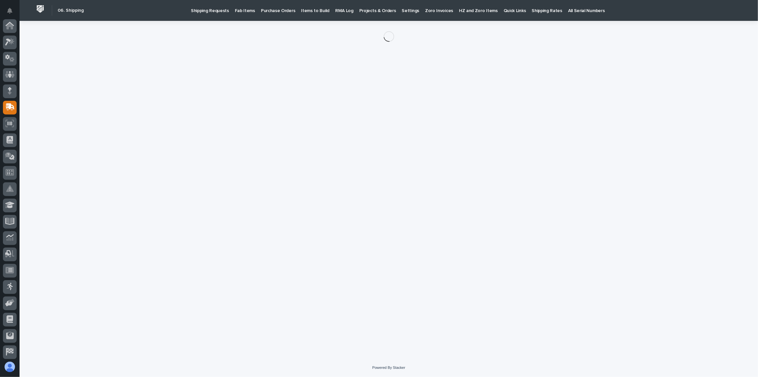
scroll to position [50, 0]
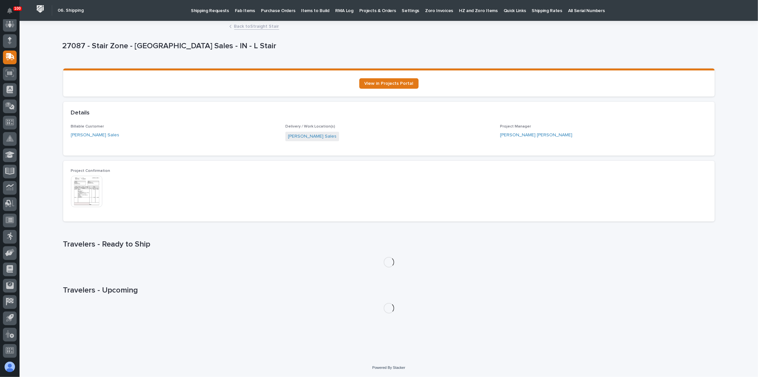
click at [268, 27] on link "Back to Straight Stair" at bounding box center [256, 25] width 45 height 7
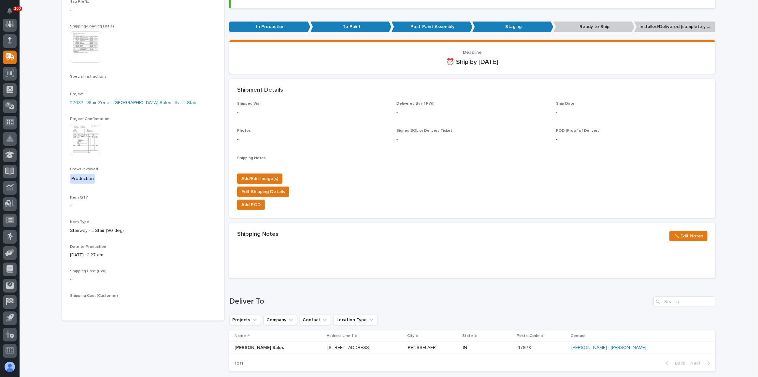
scroll to position [109, 0]
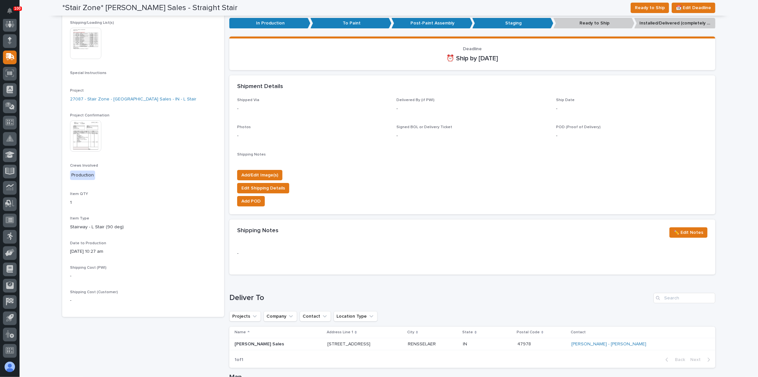
click at [72, 124] on img at bounding box center [85, 135] width 31 height 31
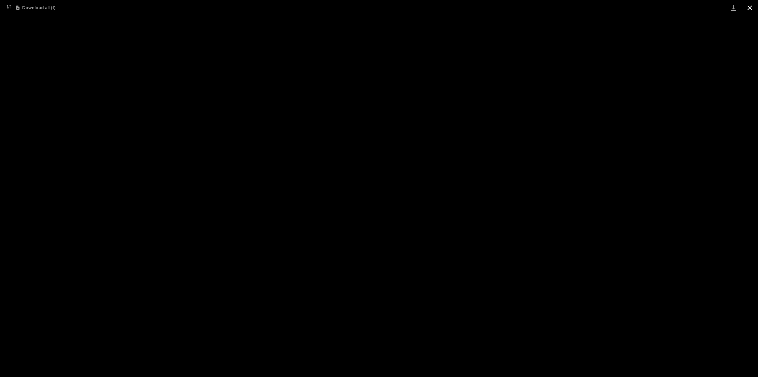
click at [752, 4] on button "Close gallery" at bounding box center [750, 7] width 16 height 15
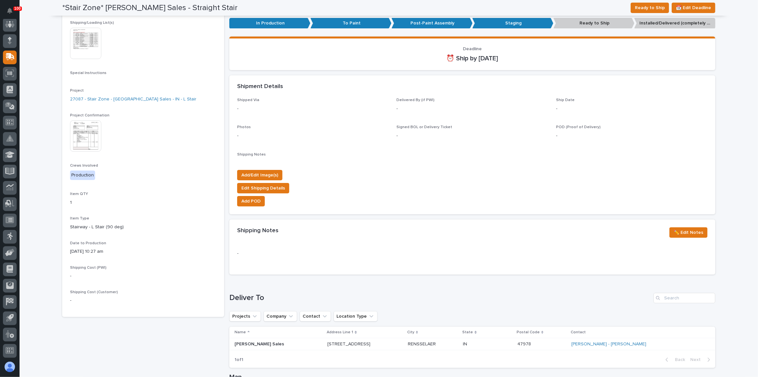
click at [72, 33] on img at bounding box center [85, 43] width 31 height 31
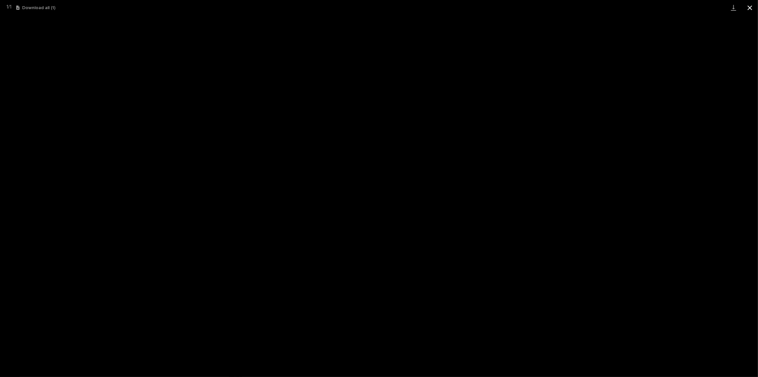
click at [748, 8] on button "Close gallery" at bounding box center [750, 7] width 16 height 15
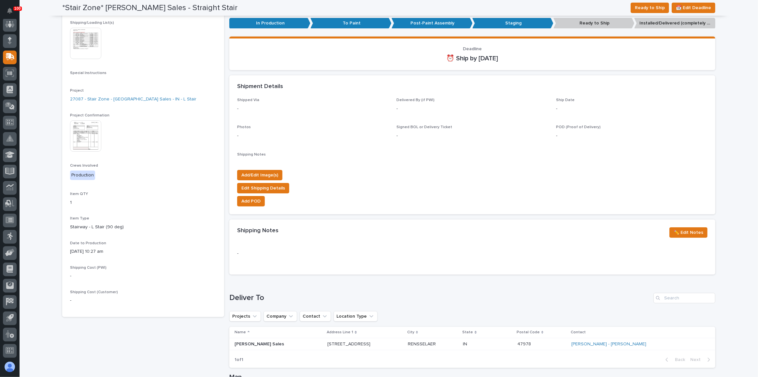
scroll to position [0, 0]
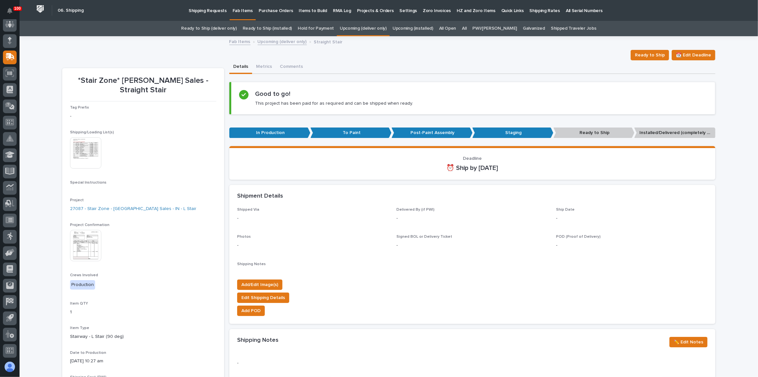
click at [374, 25] on link "Upcoming (deliver only)" at bounding box center [363, 28] width 47 height 15
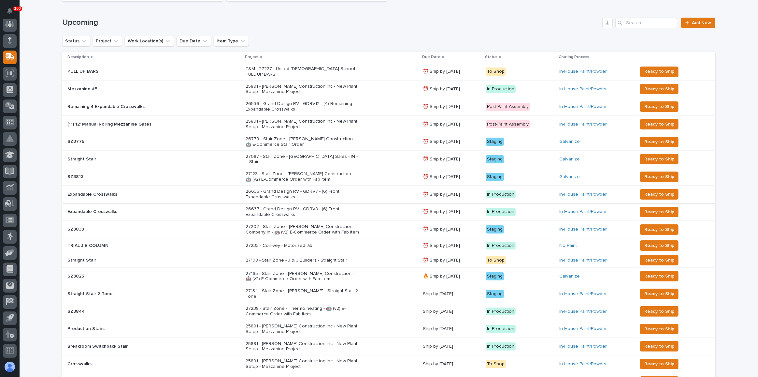
scroll to position [89, 0]
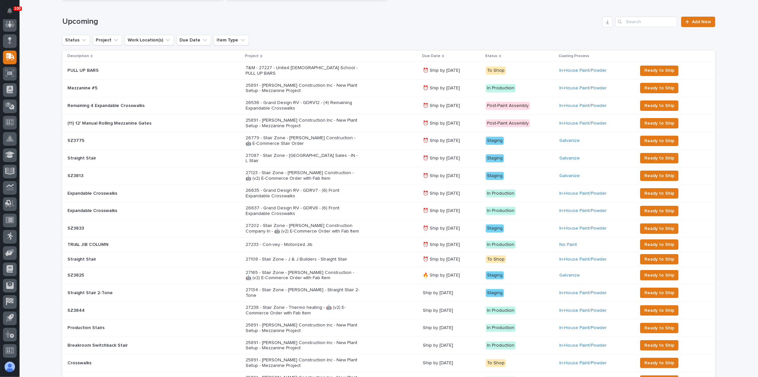
click at [376, 223] on div "27202 - Stair Zone - [PERSON_NAME] Construction Company In - 🤖 (v2) E-Commerce …" at bounding box center [332, 228] width 172 height 16
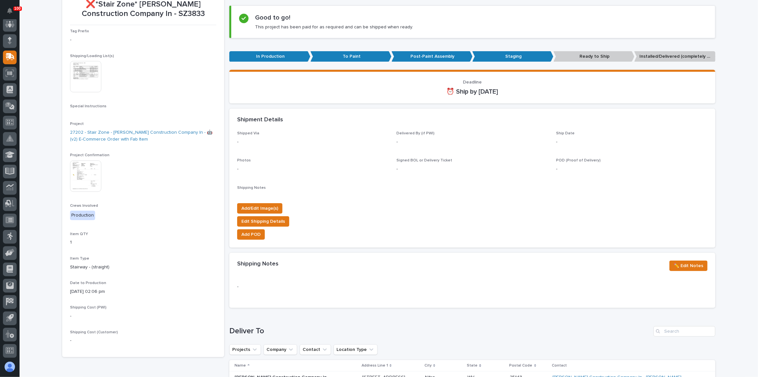
scroll to position [118, 0]
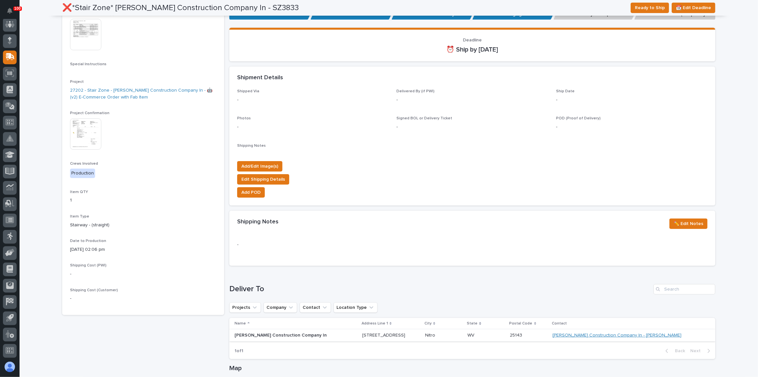
click at [638, 333] on link "[PERSON_NAME] Construction Company In - [PERSON_NAME]" at bounding box center [617, 335] width 129 height 6
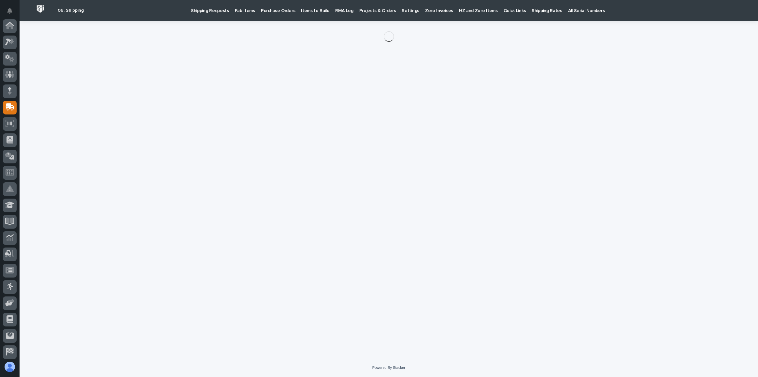
scroll to position [50, 0]
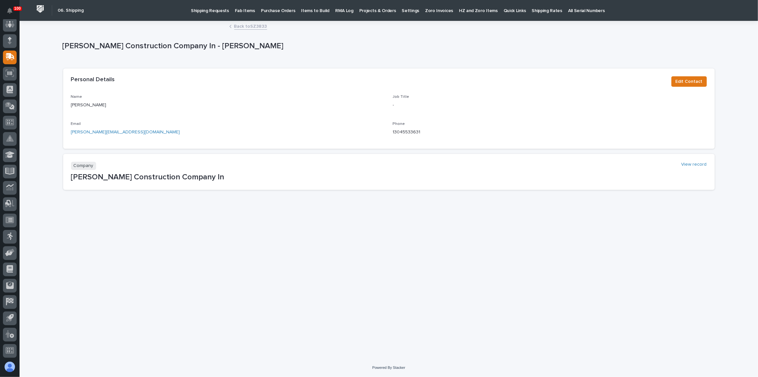
click at [246, 29] on link "Back to SZ3833" at bounding box center [250, 25] width 33 height 7
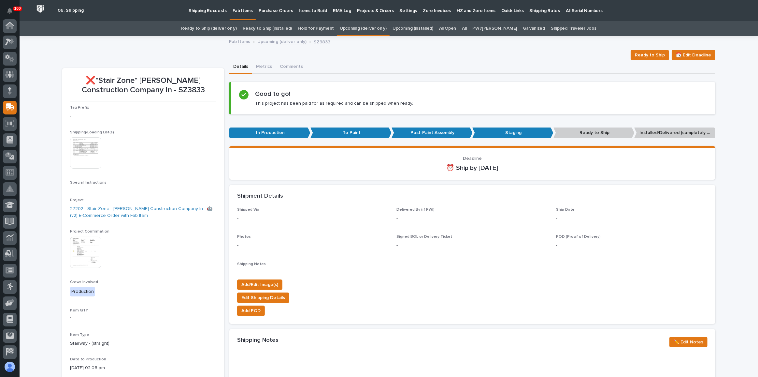
scroll to position [50, 0]
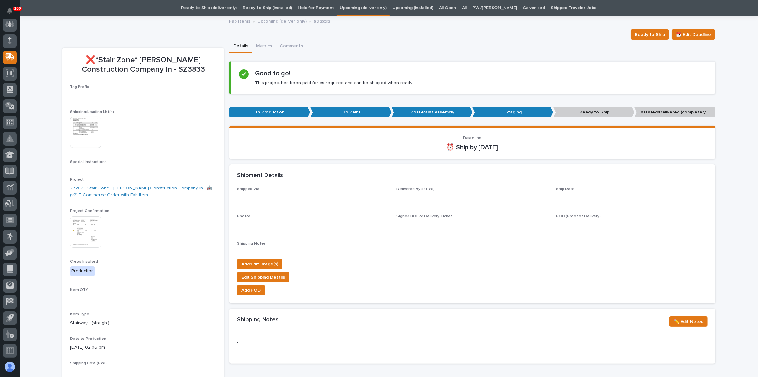
click at [84, 219] on img at bounding box center [85, 231] width 31 height 31
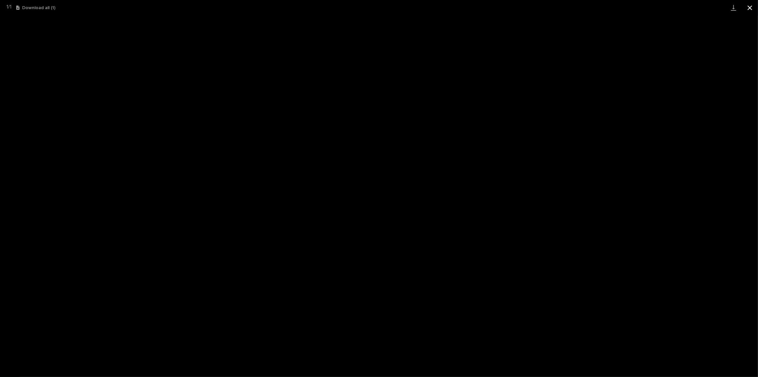
click at [751, 5] on button "Close gallery" at bounding box center [750, 7] width 16 height 15
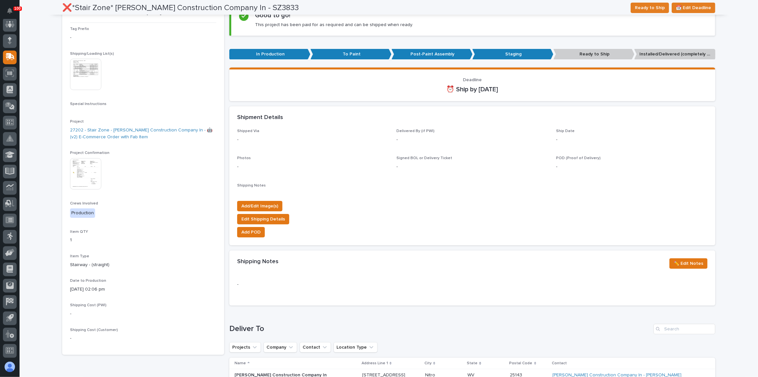
scroll to position [0, 0]
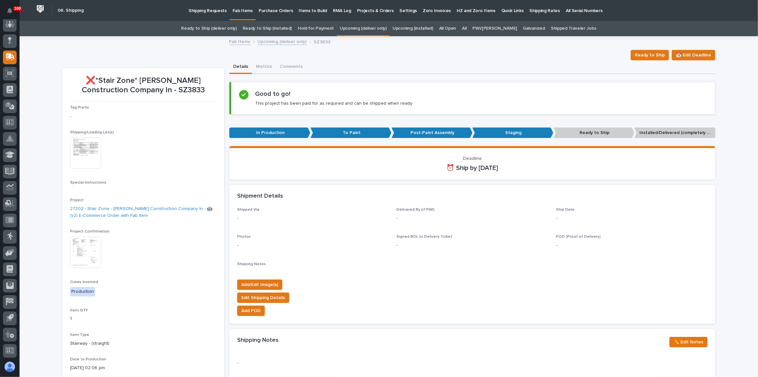
click at [467, 31] on link "All" at bounding box center [464, 28] width 5 height 15
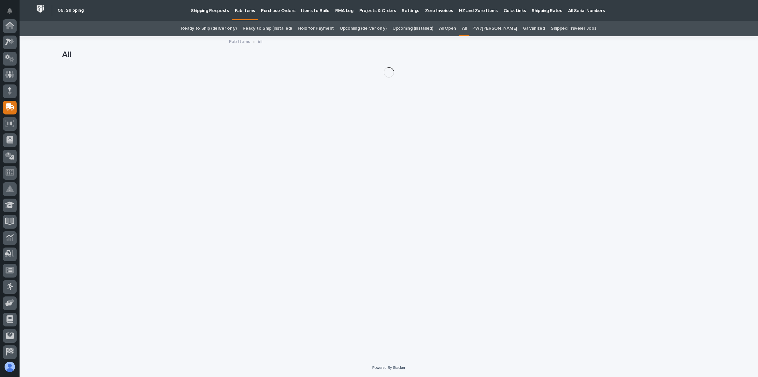
scroll to position [50, 0]
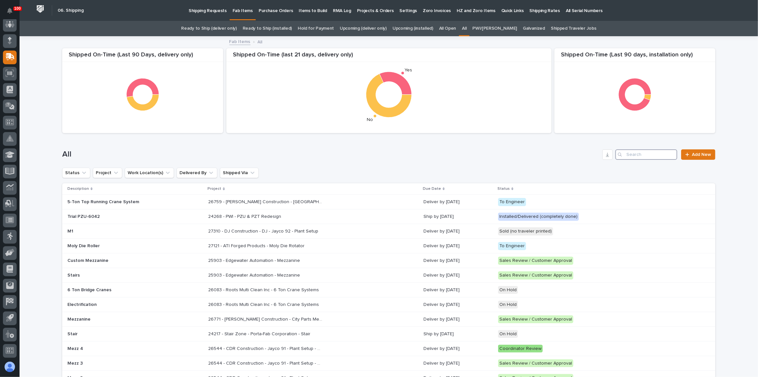
click at [633, 153] on input "Search" at bounding box center [647, 154] width 62 height 10
type input "saferack"
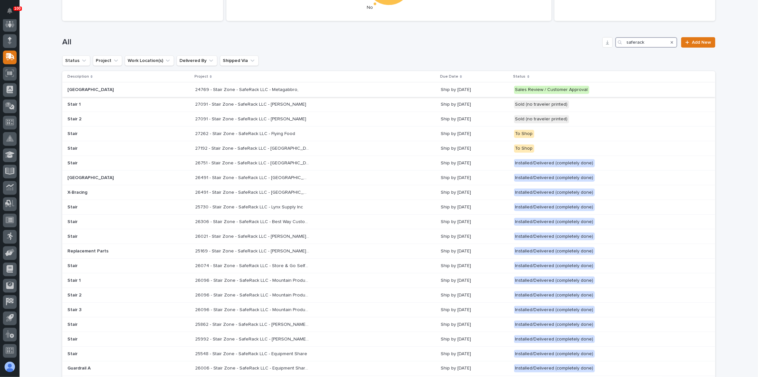
scroll to position [118, 0]
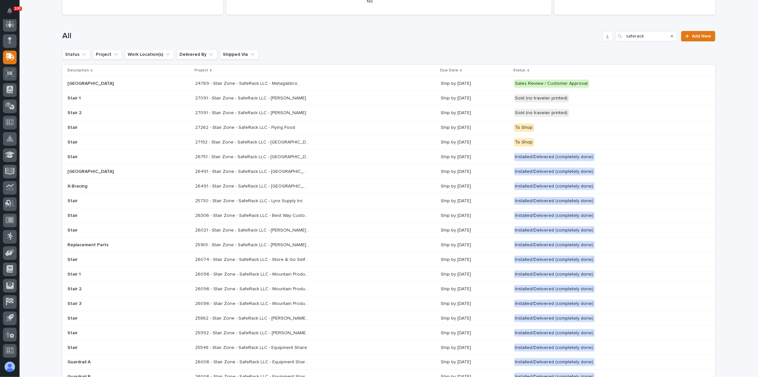
click at [356, 169] on div "26491 - Stair Zone - SafeRack LLC - [GEOGRAPHIC_DATA] Condominiums 26491 - Stai…" at bounding box center [315, 171] width 240 height 11
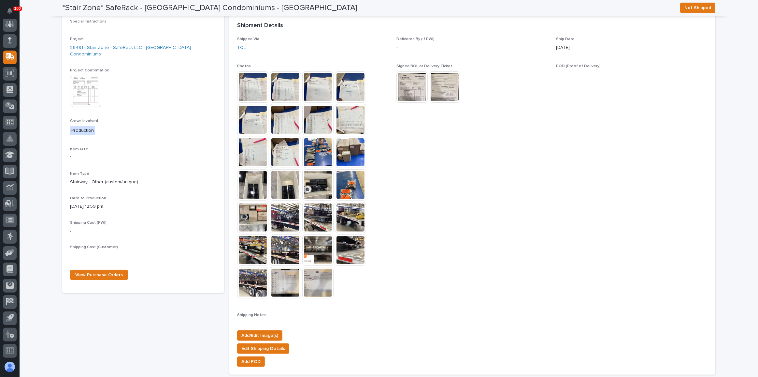
scroll to position [178, 0]
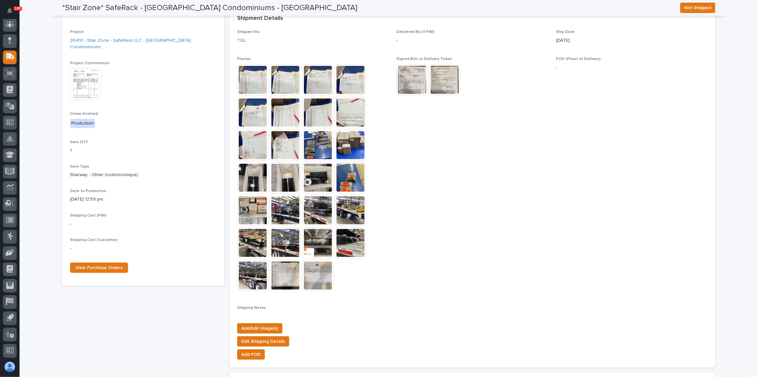
click at [281, 203] on img at bounding box center [285, 210] width 31 height 31
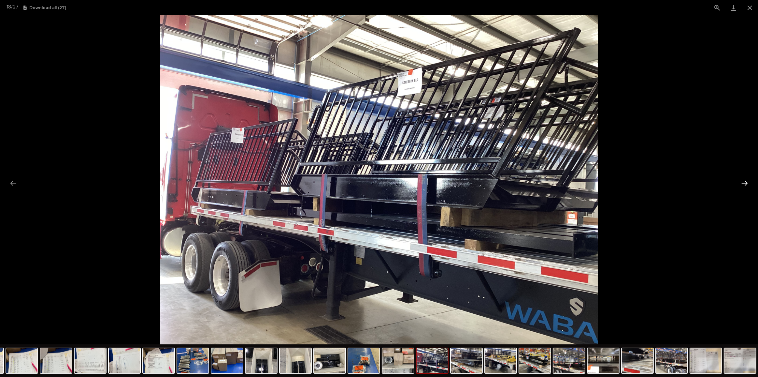
click at [742, 180] on button "Next slide" at bounding box center [745, 183] width 14 height 13
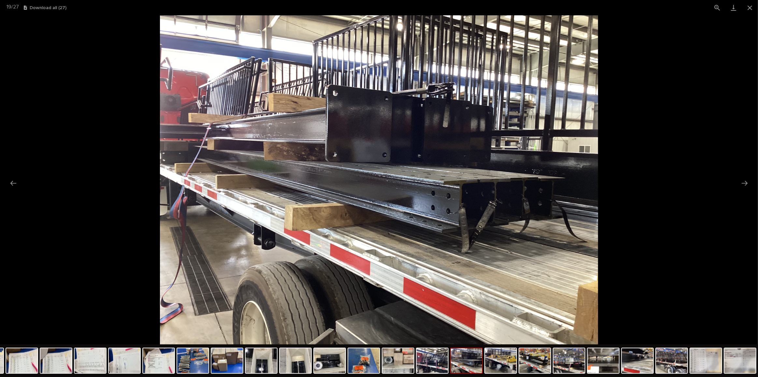
click at [738, 180] on picture at bounding box center [379, 179] width 758 height 329
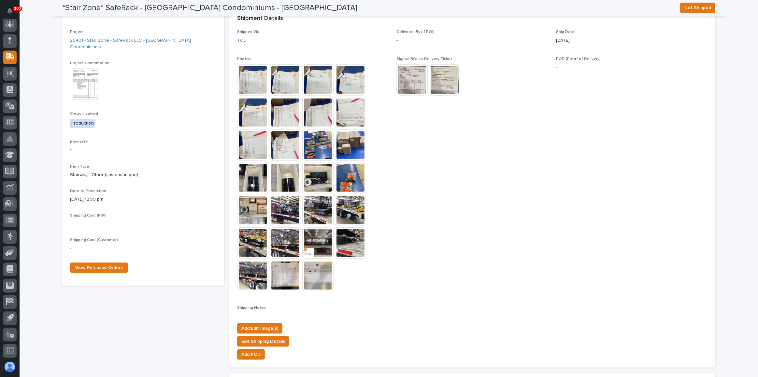
click at [237, 277] on img at bounding box center [252, 275] width 31 height 31
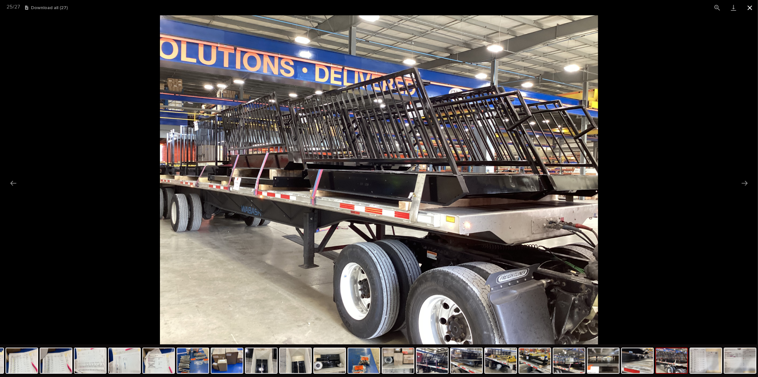
click at [750, 11] on button "Close gallery" at bounding box center [750, 7] width 16 height 15
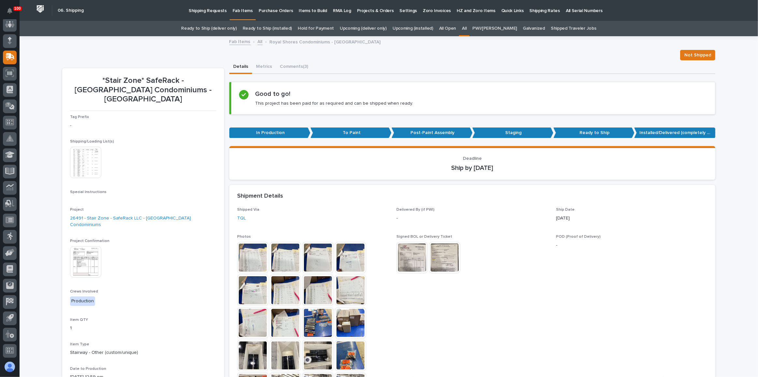
click at [234, 26] on link "Ready to Ship (deliver only)" at bounding box center [208, 28] width 55 height 15
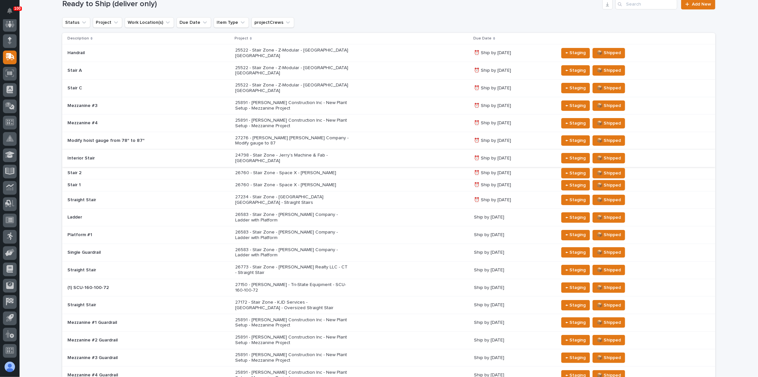
scroll to position [118, 0]
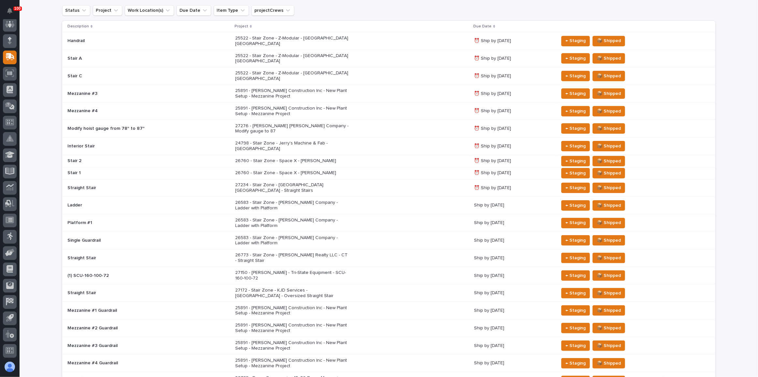
click at [310, 88] on p "25891 - [PERSON_NAME] Construction Inc - New Plant Setup - Mezzanine Project" at bounding box center [292, 93] width 114 height 11
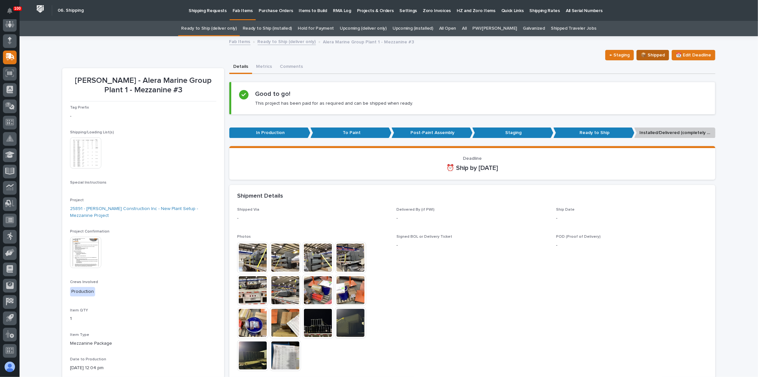
click at [648, 56] on span "📦 Shipped" at bounding box center [653, 55] width 24 height 8
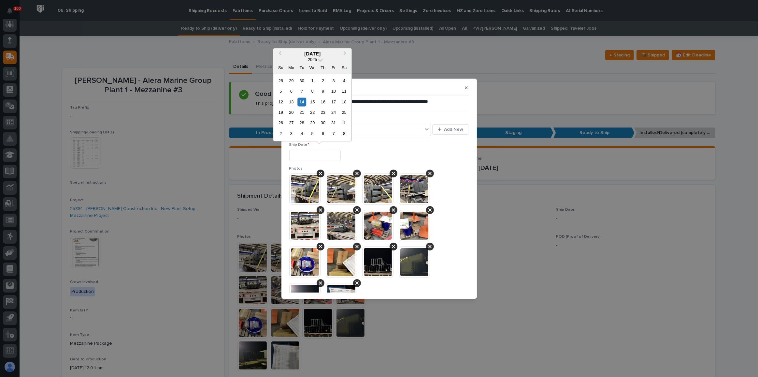
click at [328, 157] on input "text" at bounding box center [314, 155] width 51 height 11
click at [284, 54] on button "Previous Month" at bounding box center [279, 54] width 10 height 10
click at [337, 101] on div "19" at bounding box center [333, 101] width 9 height 9
type input "**********"
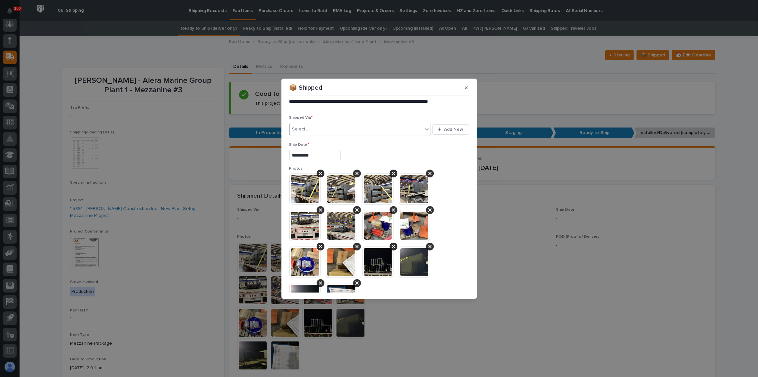
click at [317, 132] on div "Select..." at bounding box center [356, 129] width 133 height 11
type input "***"
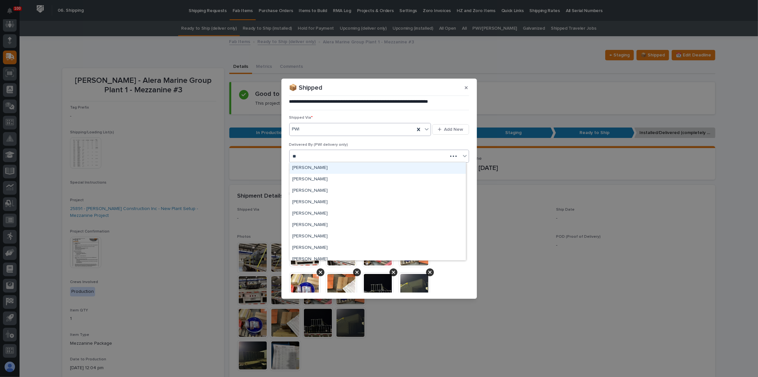
type input "***"
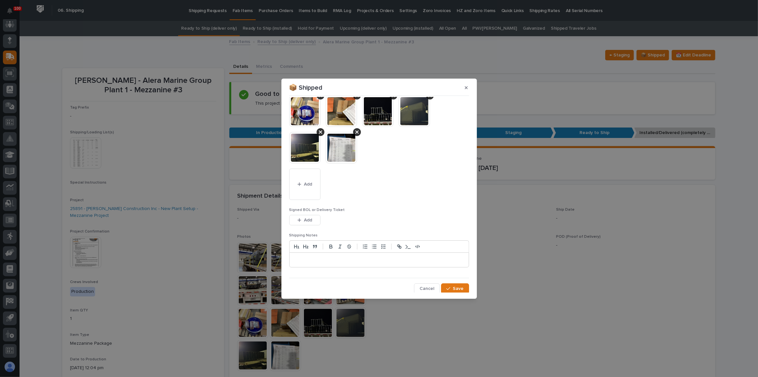
scroll to position [177, 0]
click at [455, 287] on span "Save" at bounding box center [458, 288] width 11 height 6
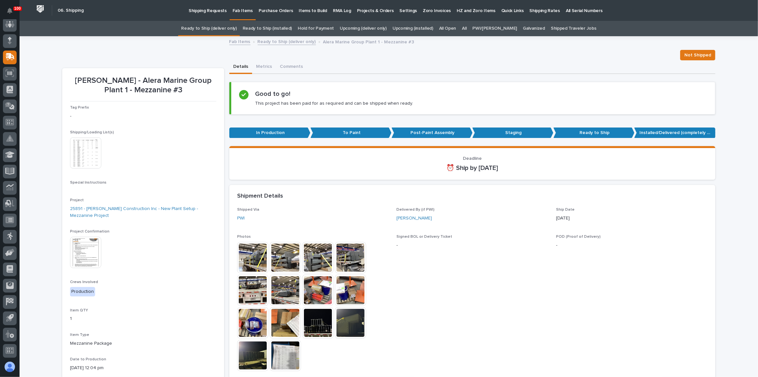
click at [222, 26] on link "Ready to Ship (deliver only)" at bounding box center [208, 28] width 55 height 15
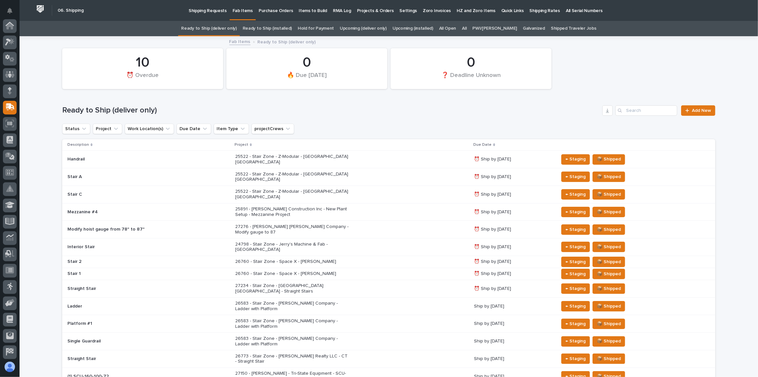
scroll to position [50, 0]
click at [379, 204] on div "25891 - [PERSON_NAME] Construction Inc - New Plant Setup - Mezzanine Project" at bounding box center [352, 212] width 234 height 16
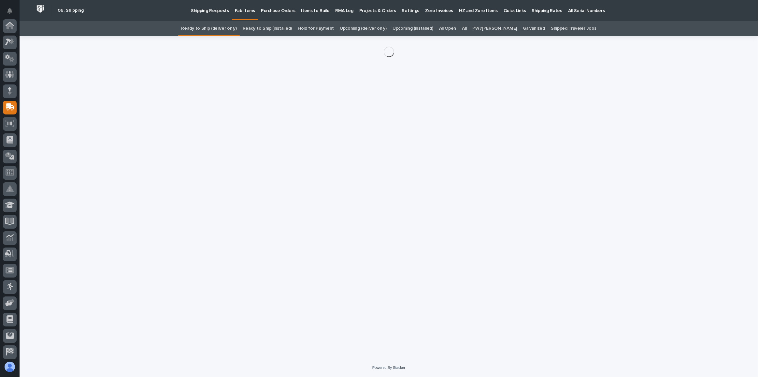
scroll to position [50, 0]
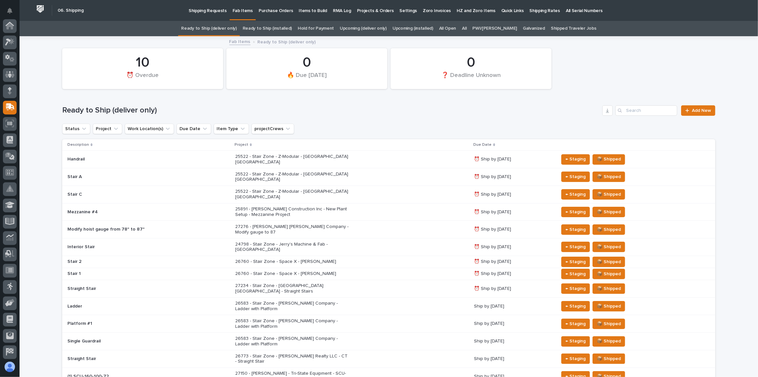
scroll to position [21, 0]
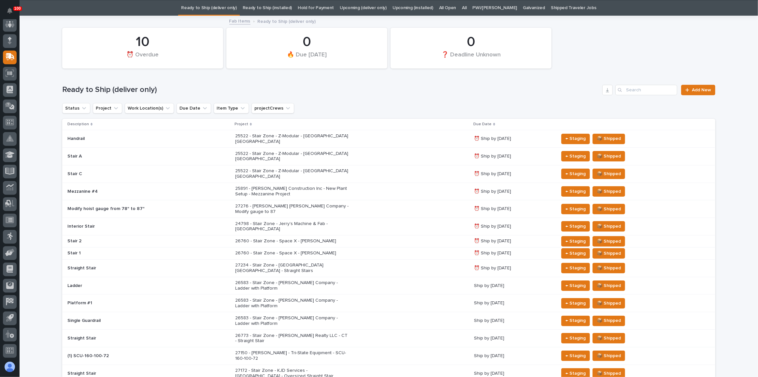
click at [243, 247] on td "26760 - Stair Zone - Space X - [PERSON_NAME]" at bounding box center [352, 253] width 239 height 12
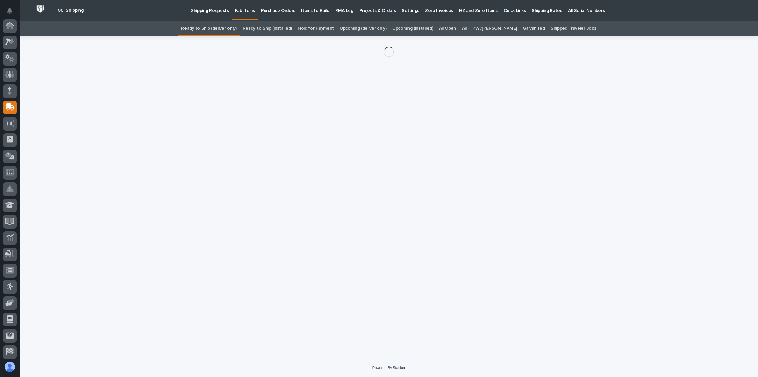
scroll to position [50, 0]
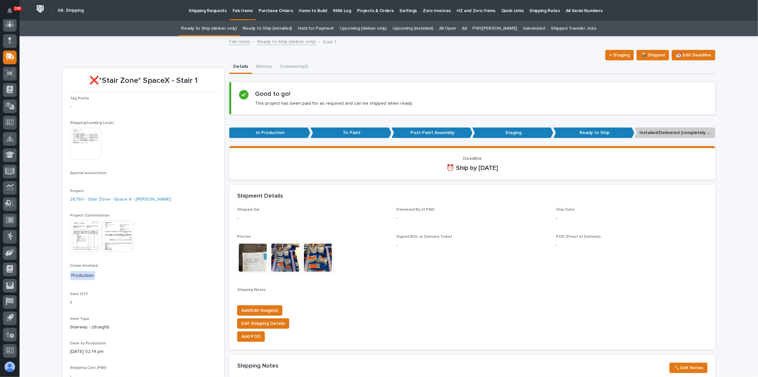
click at [114, 241] on img at bounding box center [118, 235] width 31 height 31
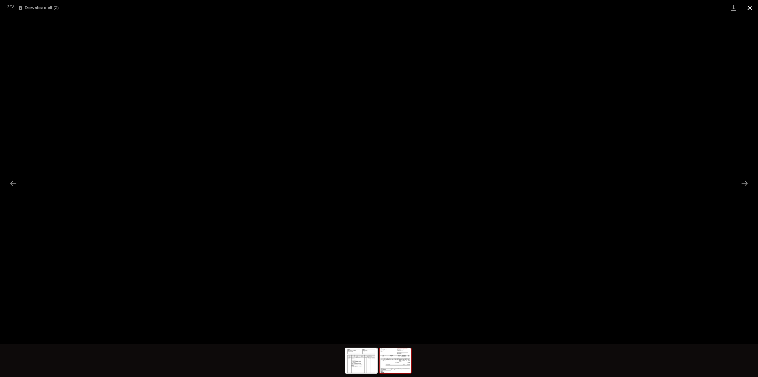
click at [747, 8] on button "Close gallery" at bounding box center [750, 7] width 16 height 15
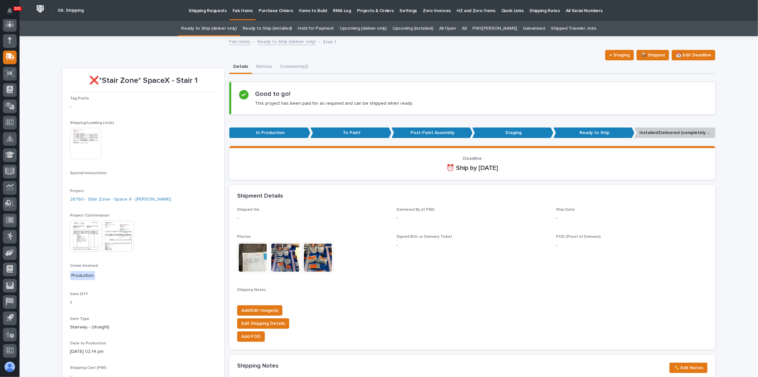
click at [220, 36] on link "Ready to Ship (deliver only)" at bounding box center [208, 28] width 55 height 15
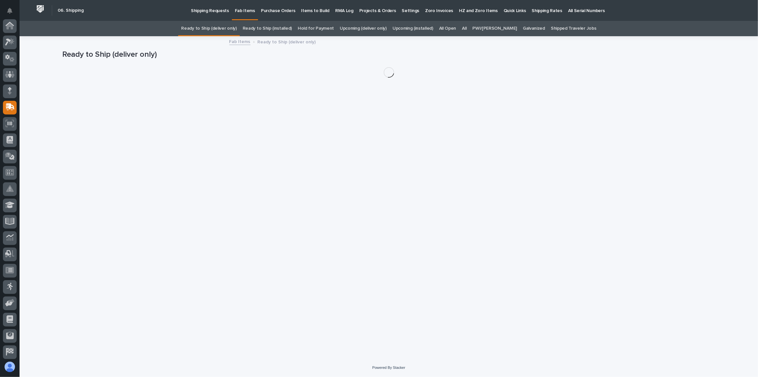
scroll to position [50, 0]
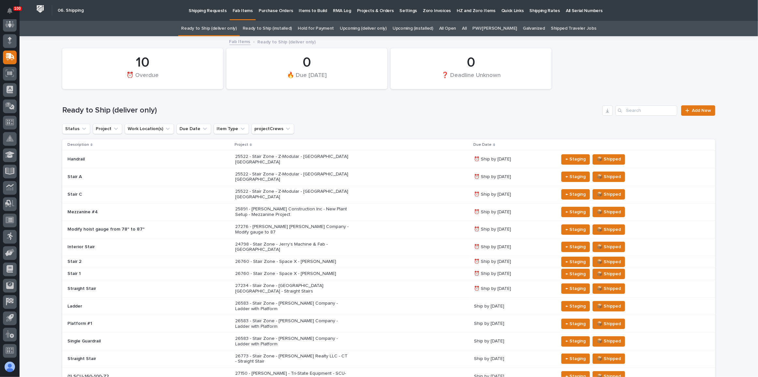
click at [416, 111] on h1 "Ready to Ship (deliver only)" at bounding box center [331, 110] width 538 height 9
click at [384, 31] on link "Upcoming (deliver only)" at bounding box center [363, 28] width 47 height 15
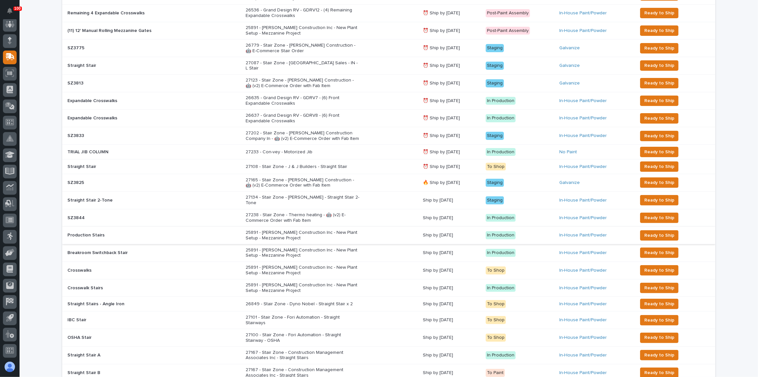
scroll to position [207, 0]
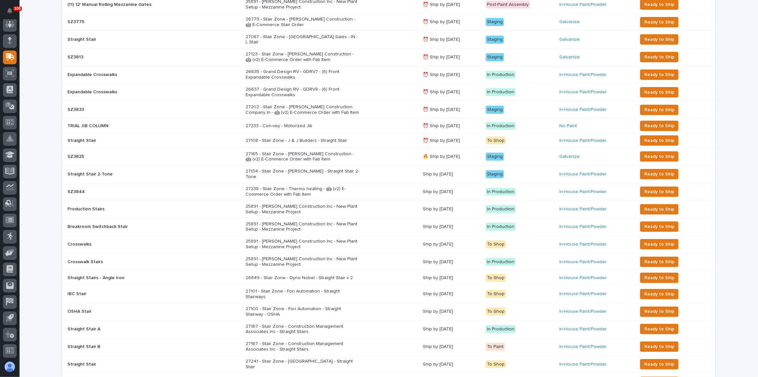
click at [356, 166] on div "27134 - Stair Zone - [PERSON_NAME] - Straight Stair 2-Tone" at bounding box center [332, 174] width 172 height 16
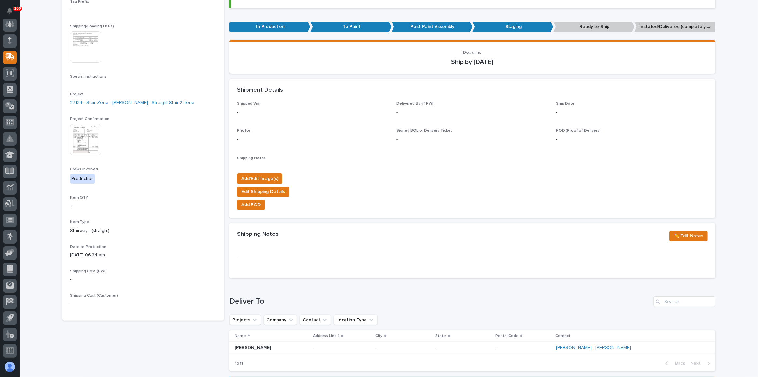
scroll to position [118, 0]
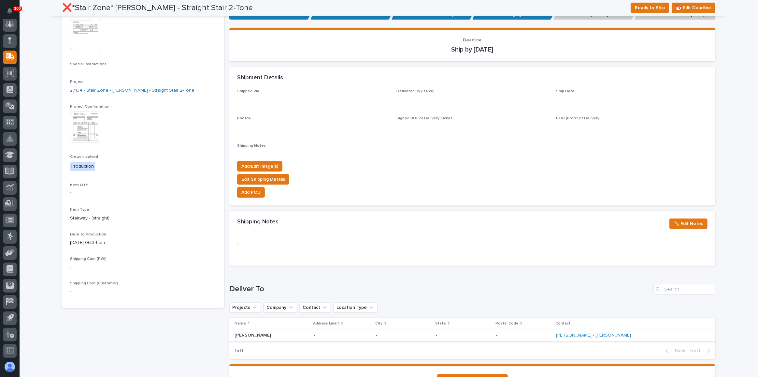
click at [615, 335] on link "[PERSON_NAME] - [PERSON_NAME]" at bounding box center [593, 335] width 75 height 6
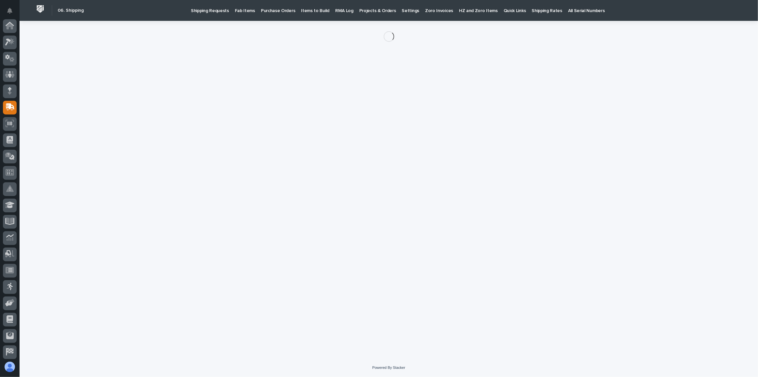
scroll to position [50, 0]
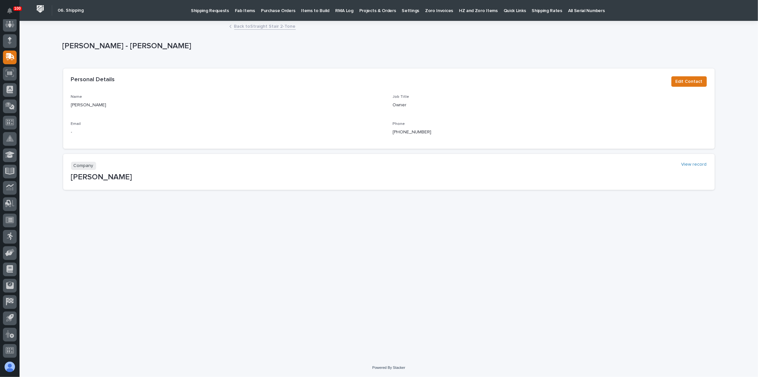
click at [252, 27] on link "Back to Straight Stair 2-Tone" at bounding box center [265, 25] width 62 height 7
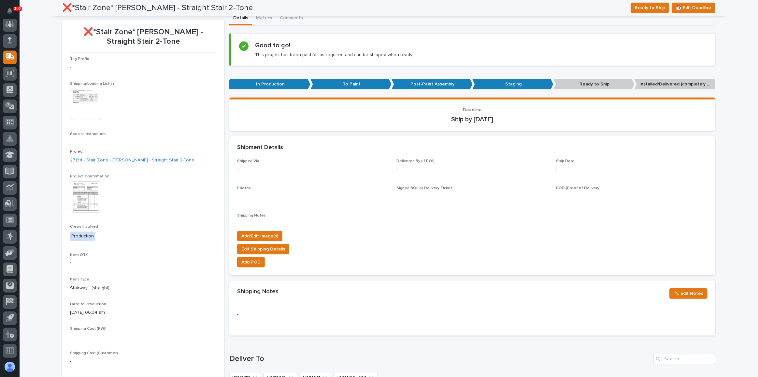
scroll to position [41, 0]
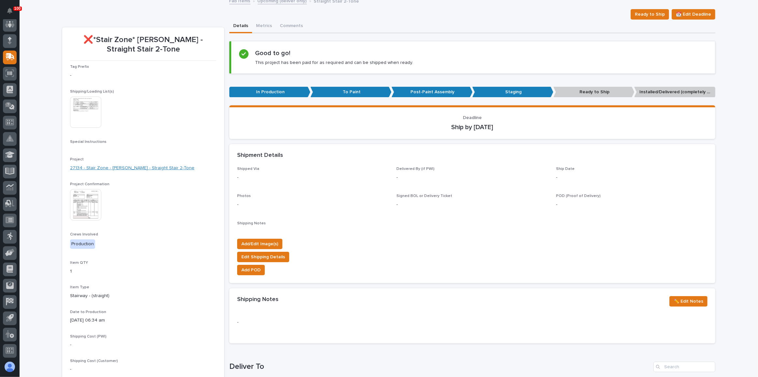
click at [96, 167] on link "27134 - Stair Zone - [PERSON_NAME] - Straight Stair 2-Tone" at bounding box center [132, 168] width 124 height 7
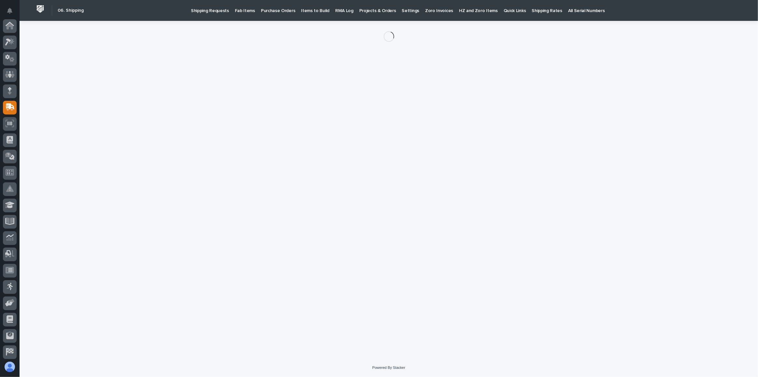
scroll to position [50, 0]
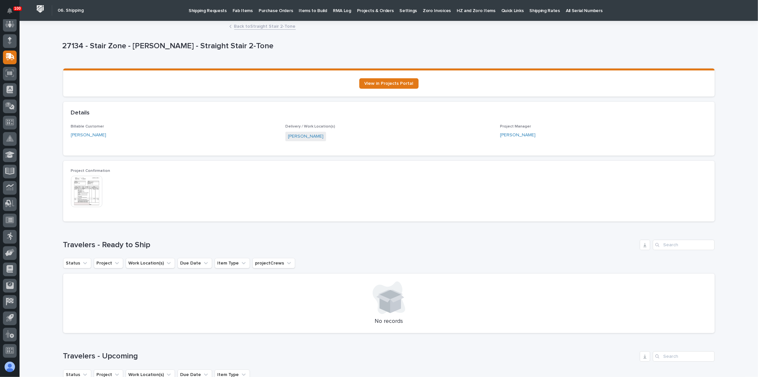
click at [272, 26] on link "Back to Straight Stair 2-Tone" at bounding box center [265, 25] width 62 height 7
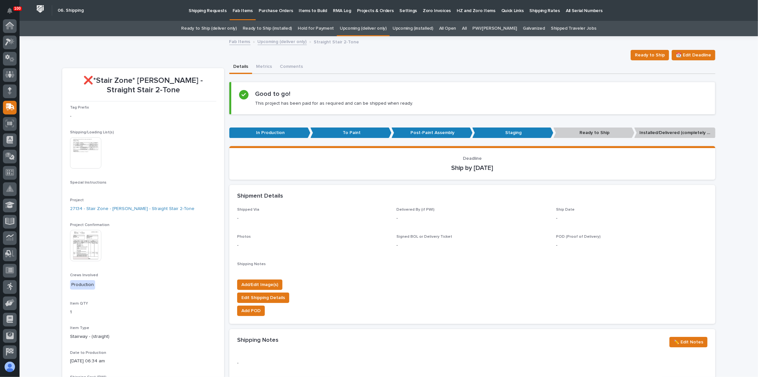
scroll to position [50, 0]
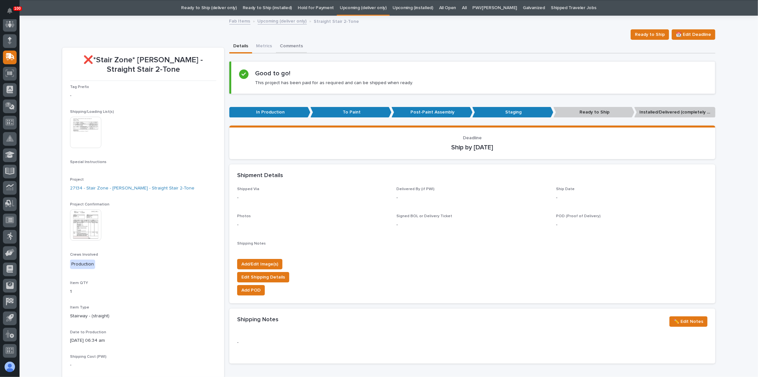
click at [285, 47] on button "Comments" at bounding box center [291, 47] width 31 height 14
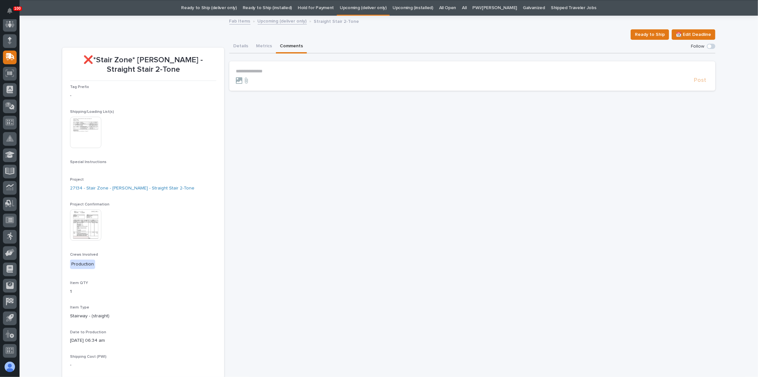
click at [273, 70] on p "**********" at bounding box center [472, 71] width 473 height 6
click at [702, 80] on span "Post" at bounding box center [700, 83] width 12 height 7
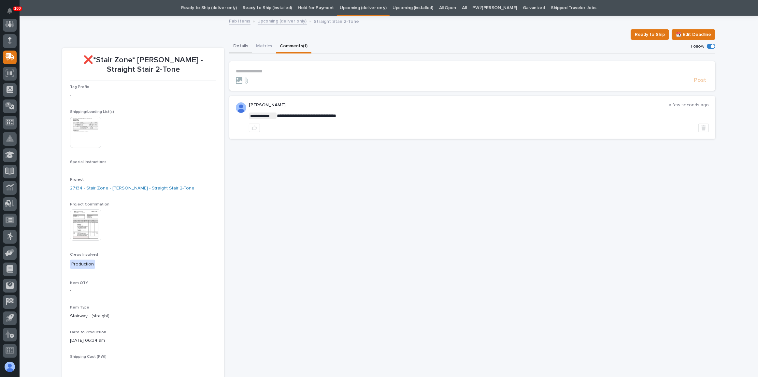
drag, startPoint x: 233, startPoint y: 45, endPoint x: 306, endPoint y: 44, distance: 72.3
click at [233, 45] on button "Details" at bounding box center [240, 47] width 23 height 14
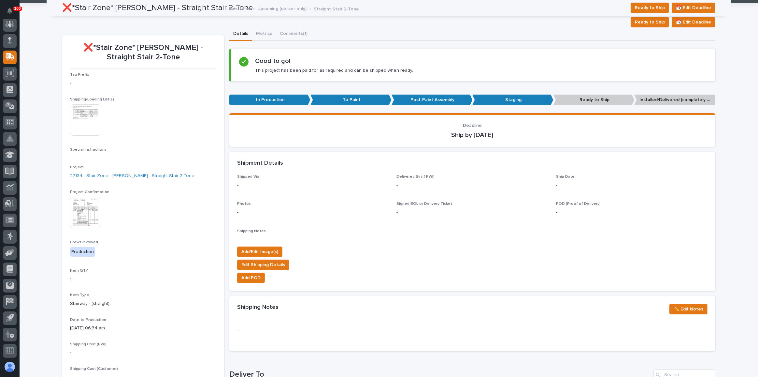
scroll to position [11, 0]
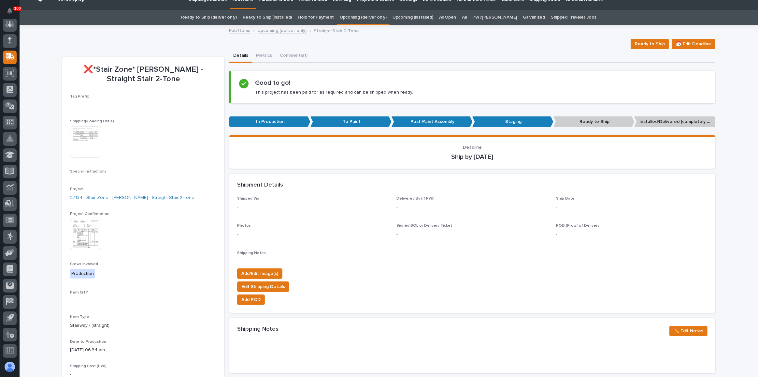
click at [362, 20] on link "Upcoming (deliver only)" at bounding box center [363, 17] width 47 height 15
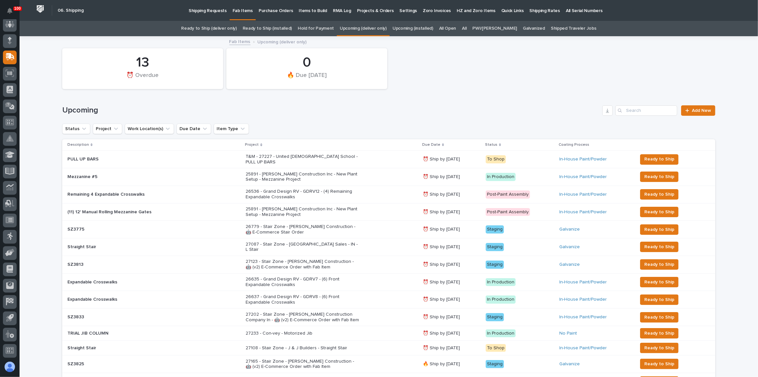
scroll to position [148, 0]
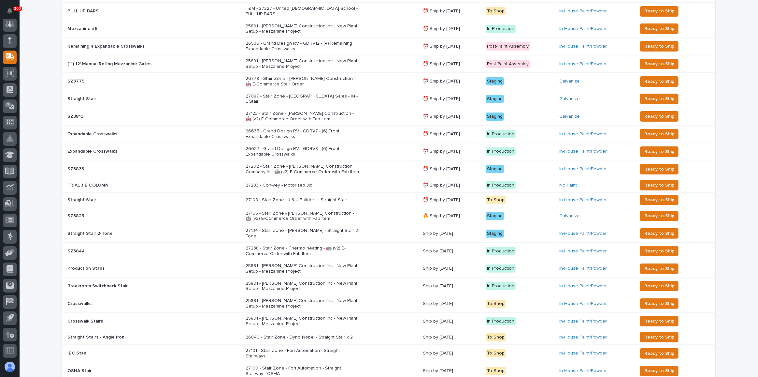
click at [347, 227] on div "27134 - Stair Zone - [PERSON_NAME] - Straight Stair 2-Tone" at bounding box center [332, 233] width 172 height 16
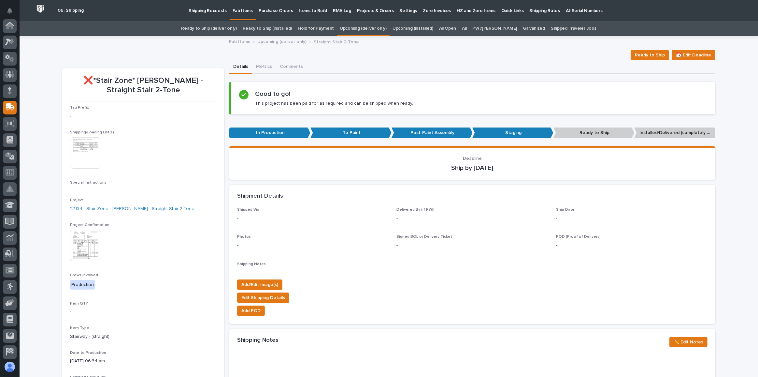
scroll to position [50, 0]
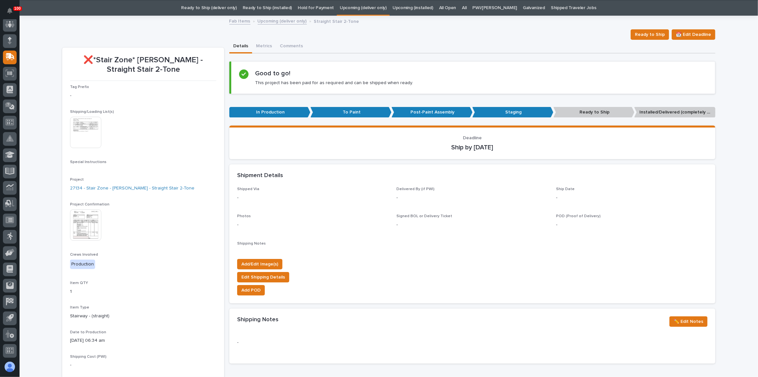
click at [74, 228] on img at bounding box center [85, 224] width 31 height 31
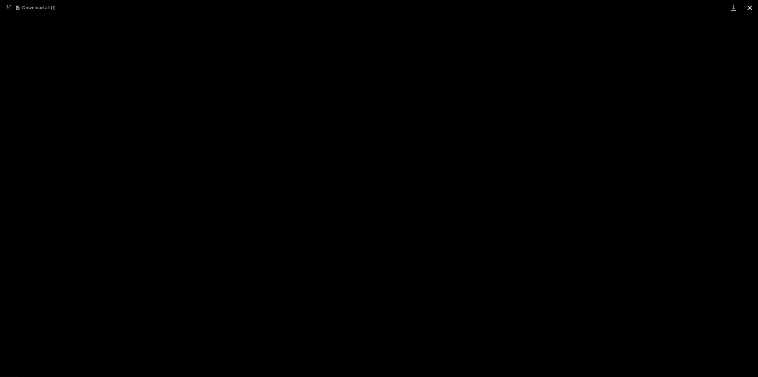
click at [754, 6] on button "Close gallery" at bounding box center [750, 7] width 16 height 15
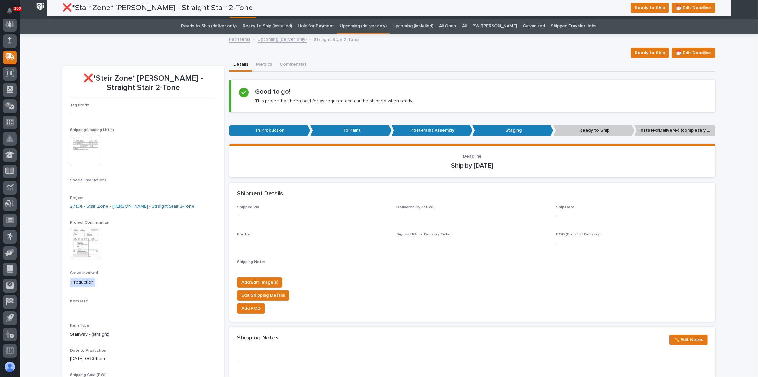
scroll to position [0, 0]
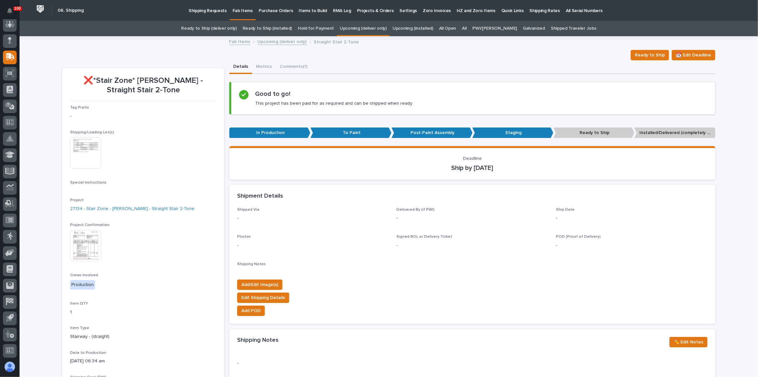
click at [85, 239] on img at bounding box center [85, 245] width 31 height 31
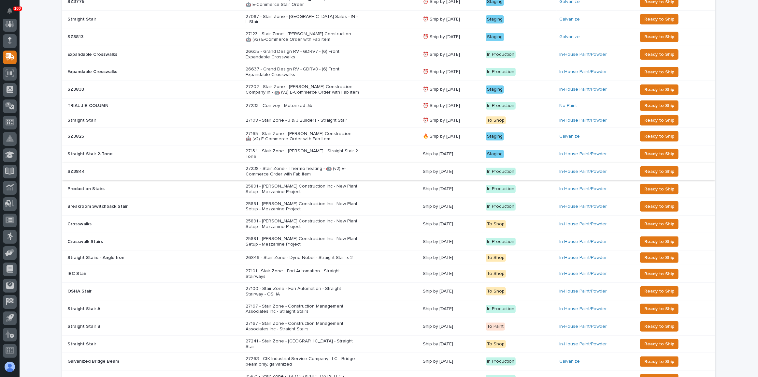
scroll to position [228, 0]
click at [349, 163] on div "27238 - Stair Zone - Thermo heating - 🤖 (v2) E-Commerce Order with Fab Item" at bounding box center [332, 171] width 172 height 16
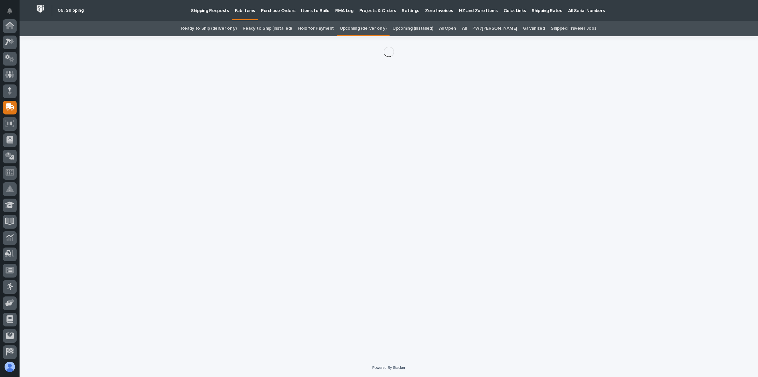
scroll to position [50, 0]
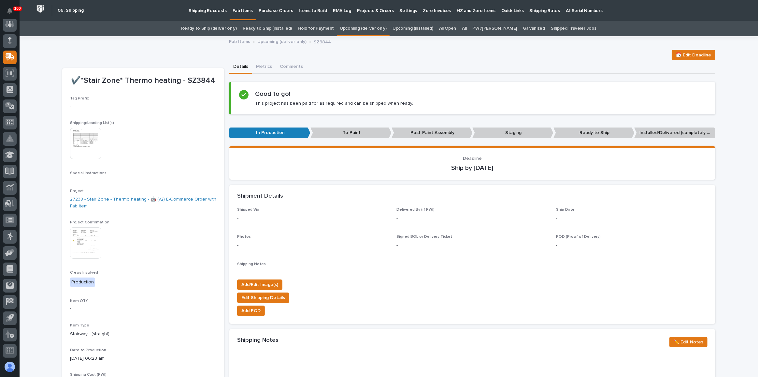
click at [84, 150] on img at bounding box center [85, 143] width 31 height 31
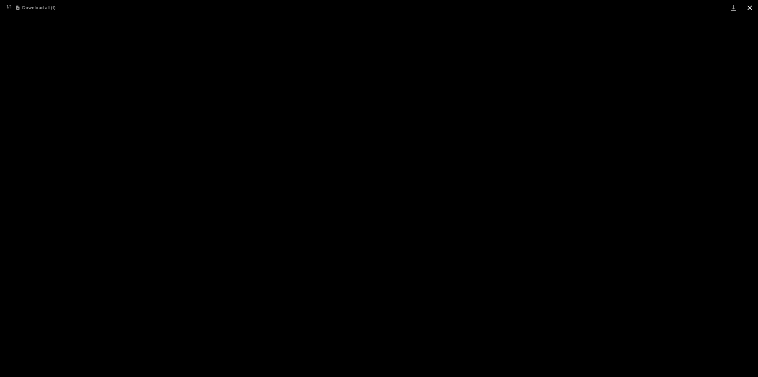
click at [748, 9] on button "Close gallery" at bounding box center [750, 7] width 16 height 15
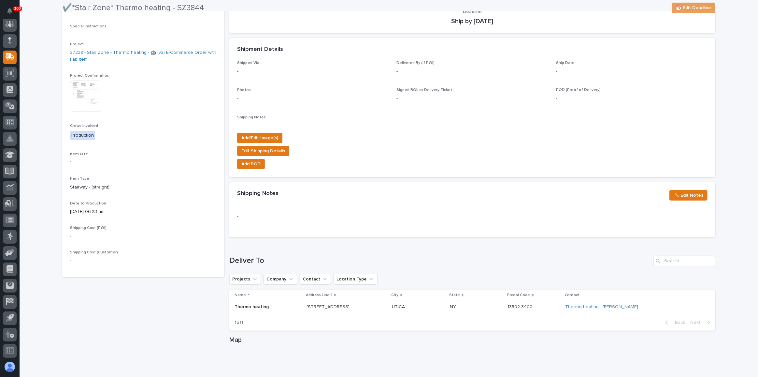
scroll to position [148, 0]
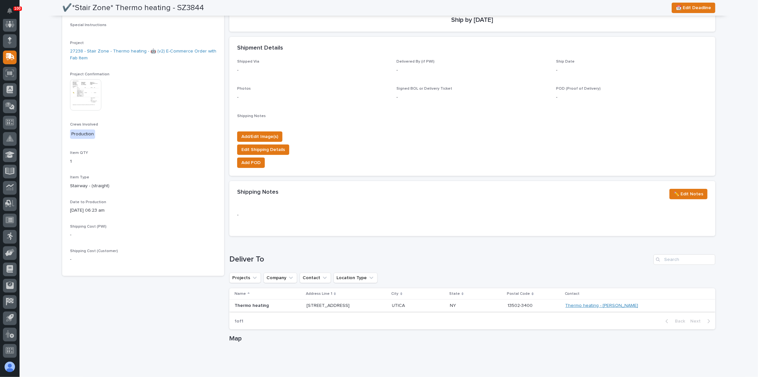
click at [625, 303] on link "Thermo heating - [PERSON_NAME]" at bounding box center [602, 306] width 73 height 6
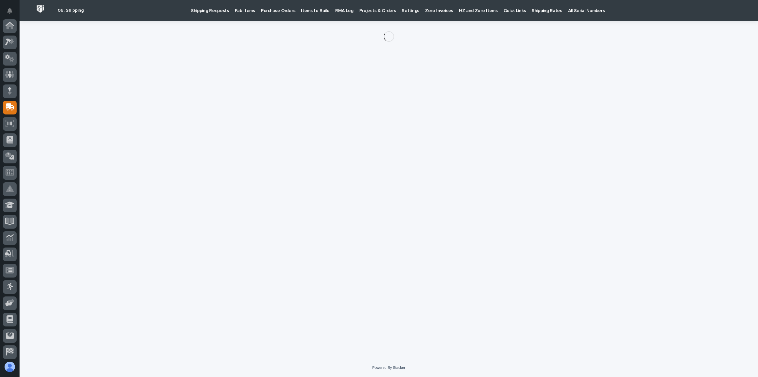
scroll to position [50, 0]
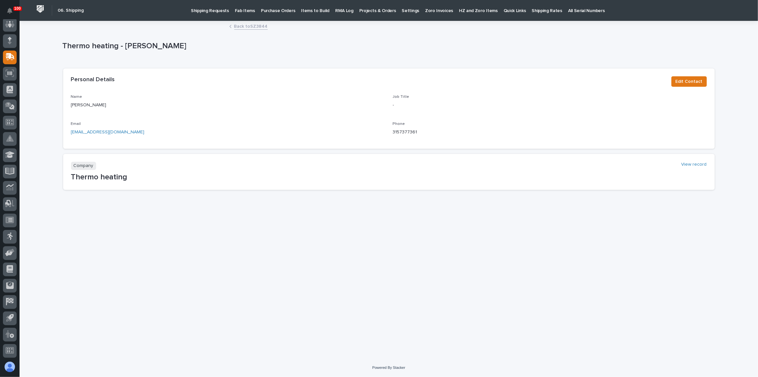
click at [257, 25] on link "Back to SZ3844" at bounding box center [251, 25] width 34 height 7
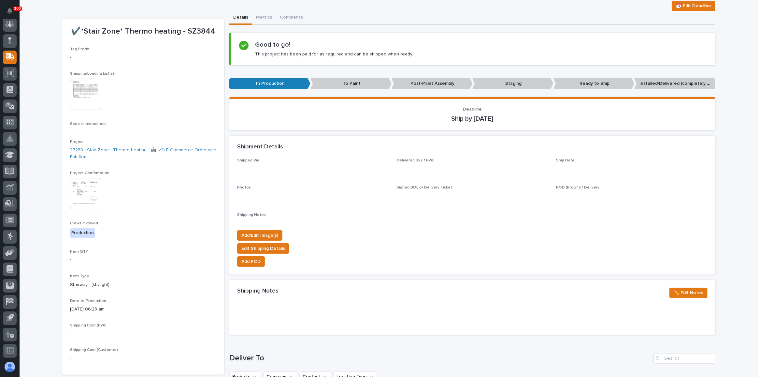
scroll to position [50, 0]
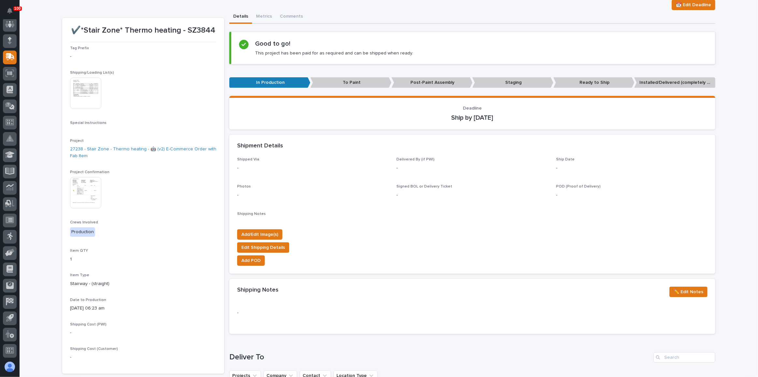
click at [89, 187] on img at bounding box center [85, 192] width 31 height 31
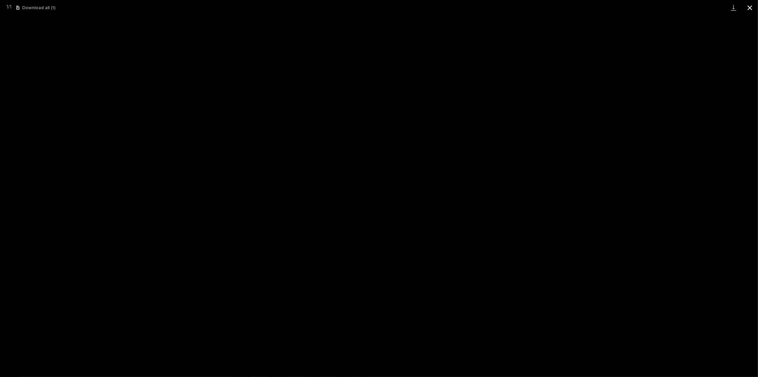
click at [746, 6] on button "Close gallery" at bounding box center [750, 7] width 16 height 15
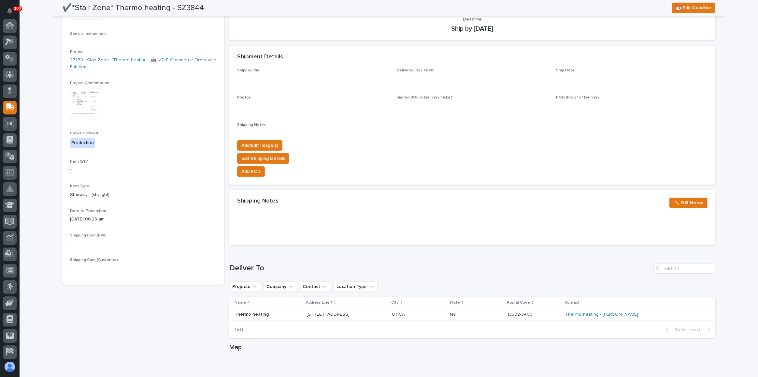
scroll to position [0, 0]
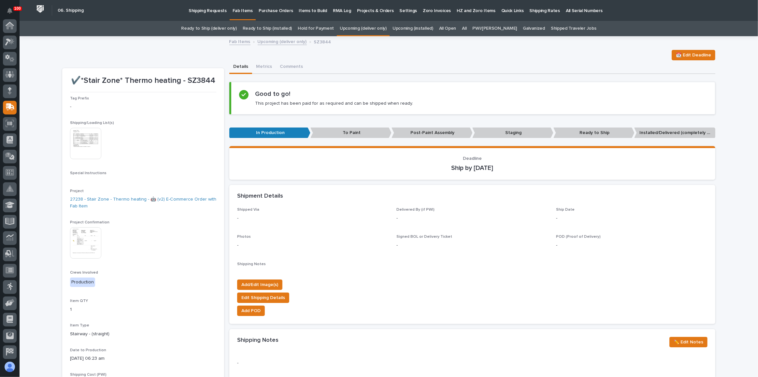
click at [93, 143] on img at bounding box center [85, 143] width 31 height 31
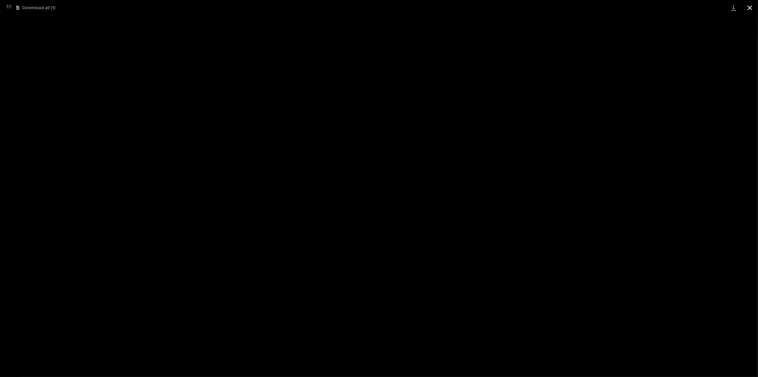
click at [751, 7] on button "Close gallery" at bounding box center [750, 7] width 16 height 15
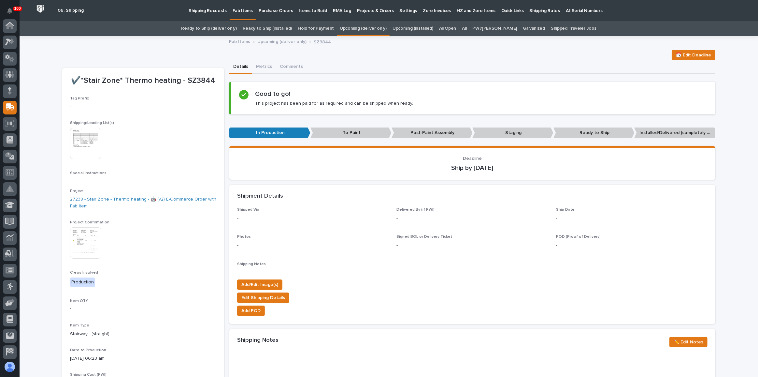
click at [372, 30] on link "Upcoming (deliver only)" at bounding box center [363, 28] width 47 height 15
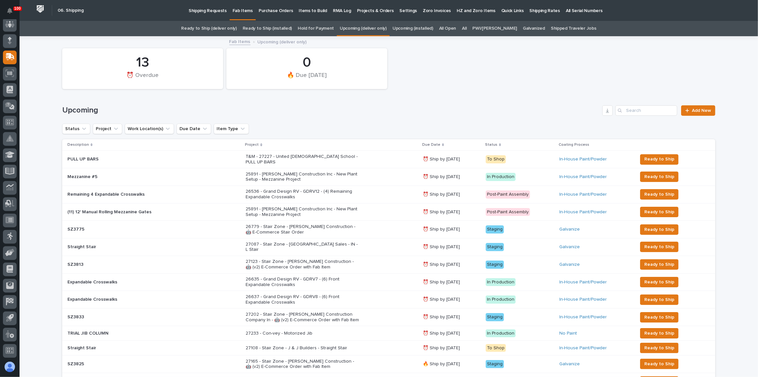
click at [470, 28] on div "All" at bounding box center [464, 28] width 10 height 15
click at [467, 28] on link "All" at bounding box center [464, 28] width 5 height 15
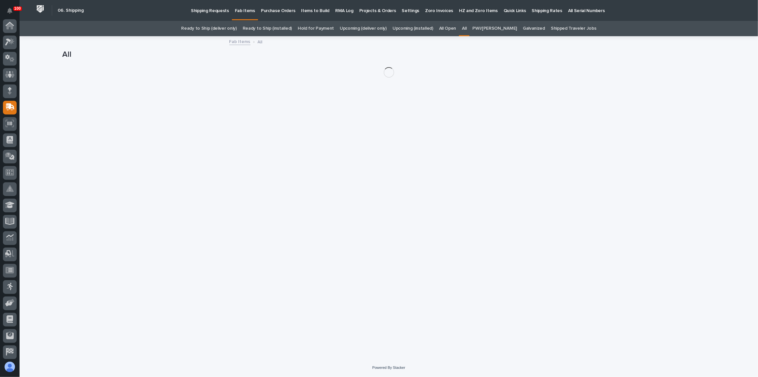
scroll to position [50, 0]
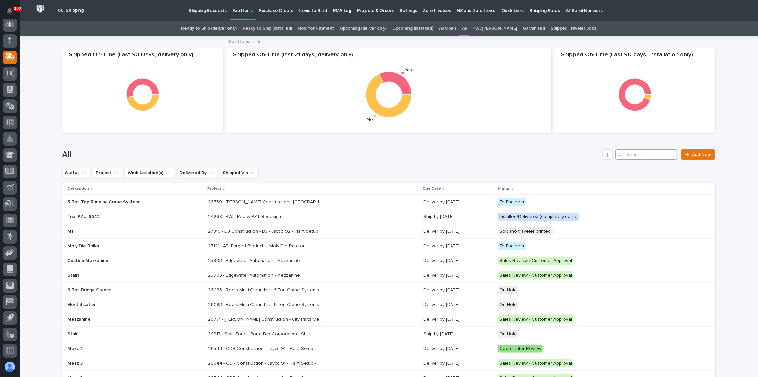
click at [637, 154] on input "Search" at bounding box center [647, 154] width 62 height 10
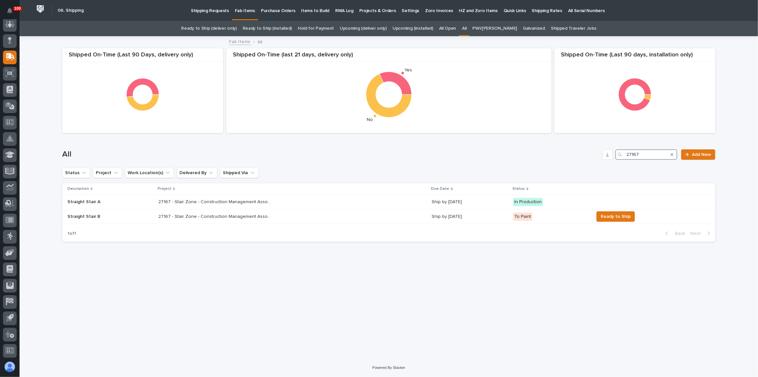
type input "27167"
click at [375, 157] on h1 "All" at bounding box center [331, 154] width 538 height 9
click at [379, 197] on div "27167 - Stair Zone - Construction Management Associates Inc - Straight Stairs 2…" at bounding box center [292, 202] width 269 height 11
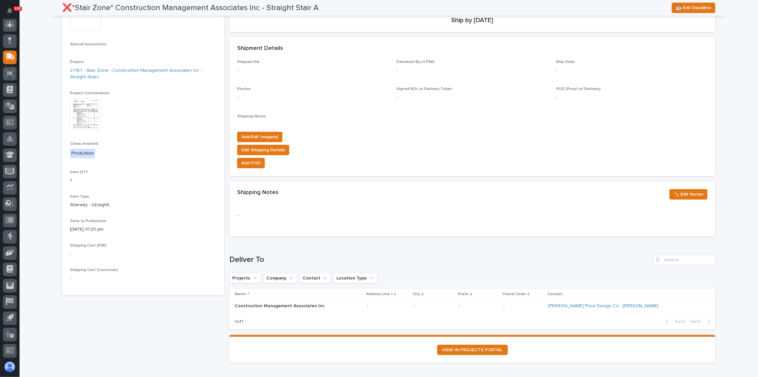
scroll to position [148, 0]
click at [85, 105] on img at bounding box center [85, 113] width 31 height 31
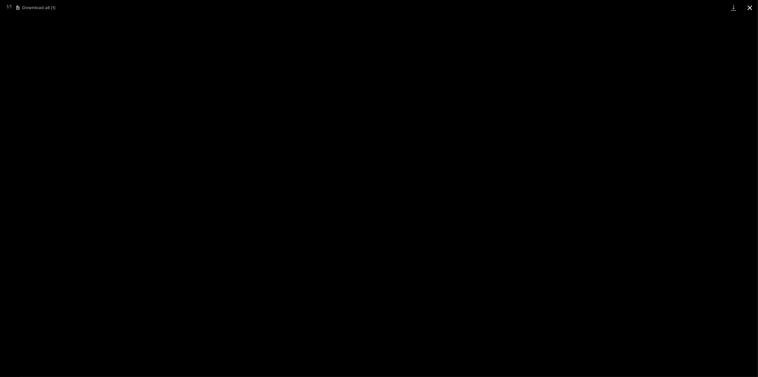
click at [751, 8] on button "Close gallery" at bounding box center [750, 7] width 16 height 15
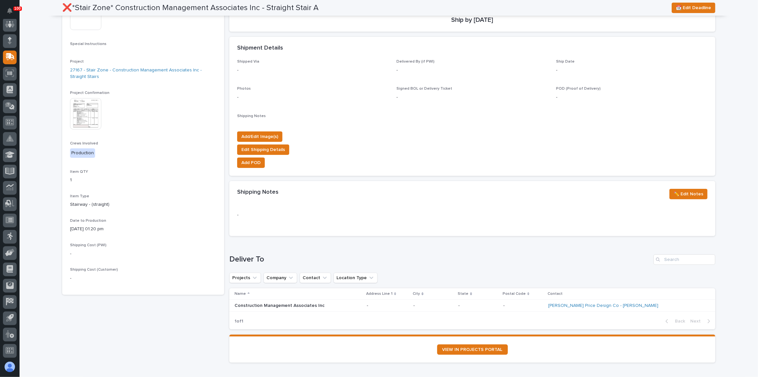
click at [85, 113] on img at bounding box center [85, 113] width 31 height 31
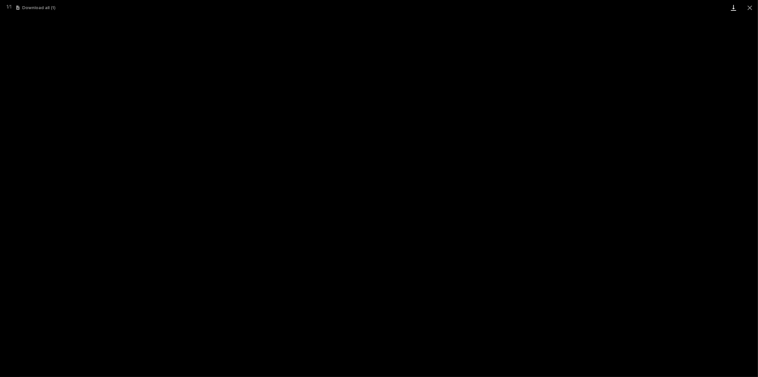
click at [730, 7] on link "Download" at bounding box center [734, 7] width 16 height 15
click at [750, 6] on button "Close gallery" at bounding box center [750, 7] width 16 height 15
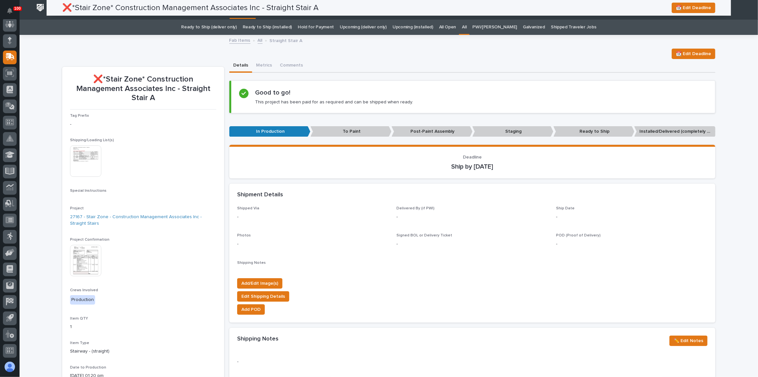
scroll to position [0, 0]
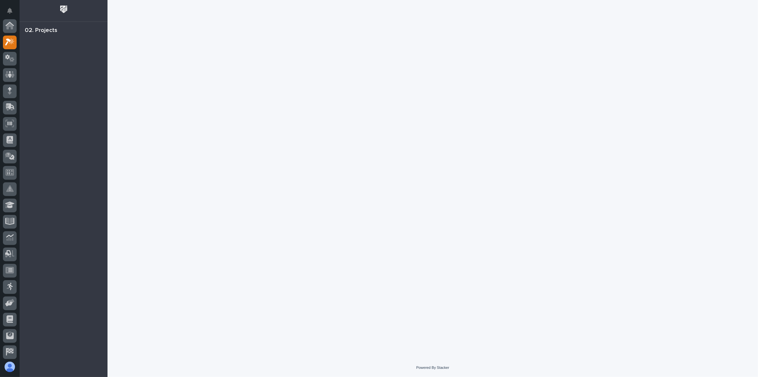
scroll to position [16, 0]
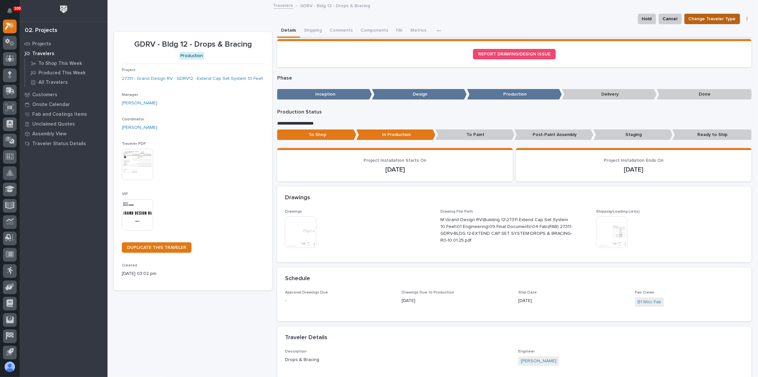
click at [711, 21] on span "Change Traveler Type" at bounding box center [712, 19] width 47 height 8
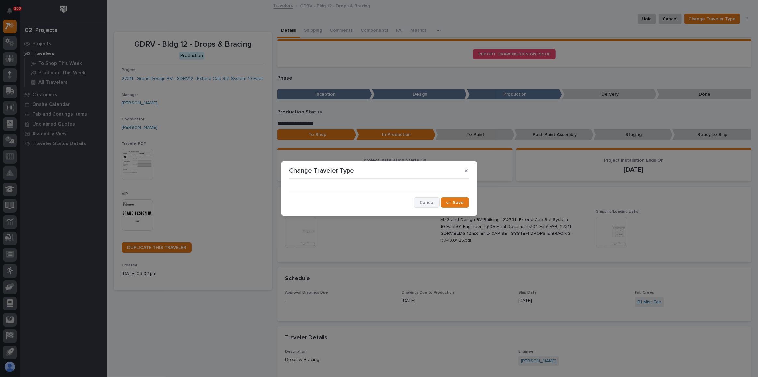
click at [426, 200] on span "Cancel" at bounding box center [427, 202] width 15 height 6
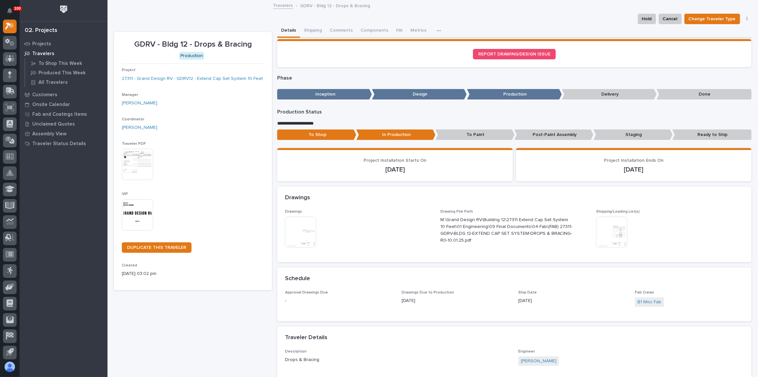
click at [690, 135] on p "Ready to Ship" at bounding box center [712, 134] width 79 height 11
click at [699, 132] on p "Ready to Ship" at bounding box center [712, 134] width 79 height 11
click at [705, 136] on p "Ready to Ship" at bounding box center [712, 134] width 79 height 11
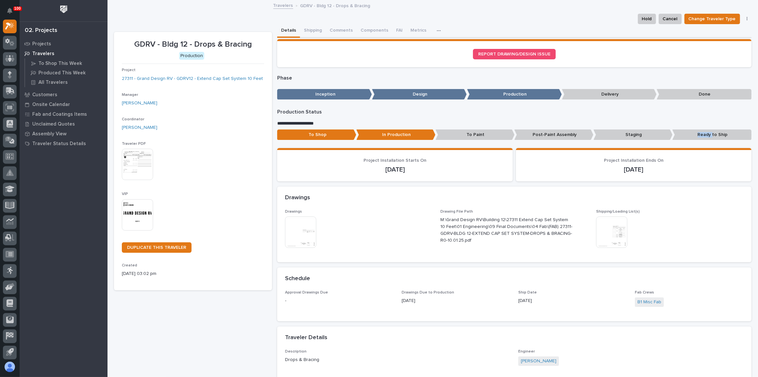
click at [705, 136] on p "Ready to Ship" at bounding box center [712, 134] width 79 height 11
click at [623, 134] on p "Staging" at bounding box center [633, 134] width 79 height 11
click at [533, 130] on p "Post-Paint Assembly" at bounding box center [554, 134] width 79 height 11
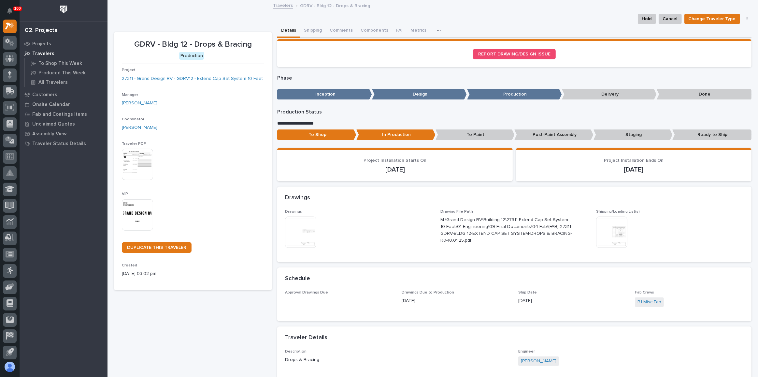
click at [539, 132] on p "Post-Paint Assembly" at bounding box center [554, 134] width 79 height 11
click at [469, 135] on p "To Paint" at bounding box center [475, 134] width 79 height 11
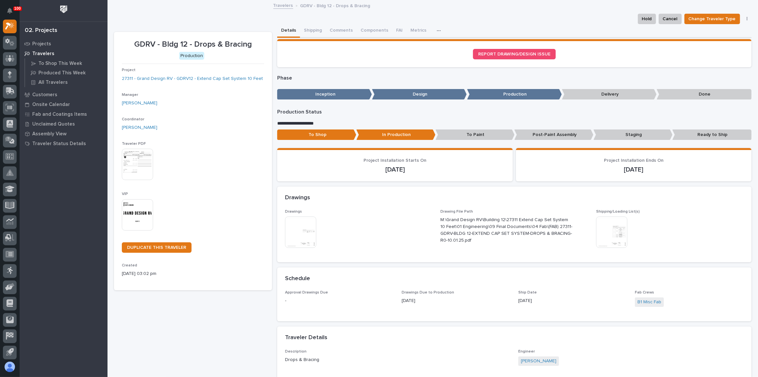
click at [471, 116] on div "**********" at bounding box center [514, 126] width 474 height 34
click at [745, 20] on button "button" at bounding box center [747, 19] width 9 height 5
click at [566, 23] on div "Hold Cancel Change Traveler Type Generate VIP" at bounding box center [433, 19] width 638 height 10
click at [334, 29] on button "Comments" at bounding box center [341, 31] width 31 height 14
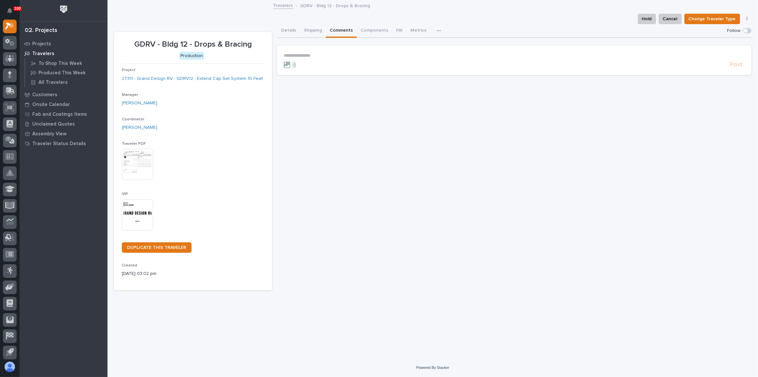
click at [313, 55] on p "**********" at bounding box center [514, 56] width 461 height 6
click at [737, 65] on span "Post" at bounding box center [736, 67] width 12 height 7
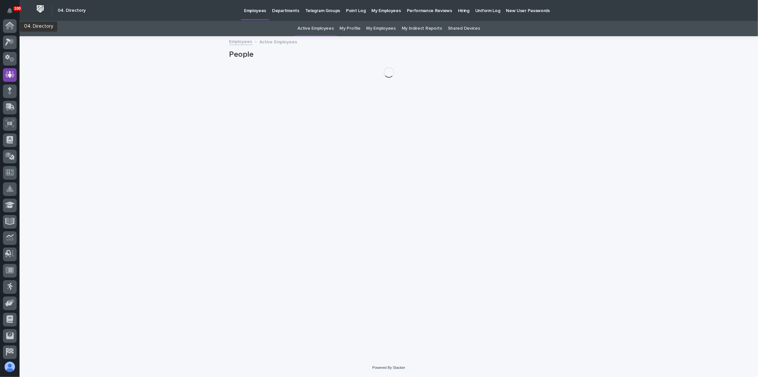
scroll to position [49, 0]
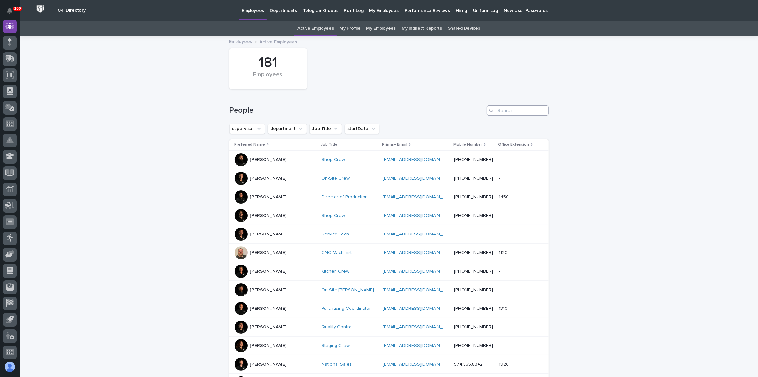
click at [516, 112] on input "Search" at bounding box center [518, 110] width 62 height 10
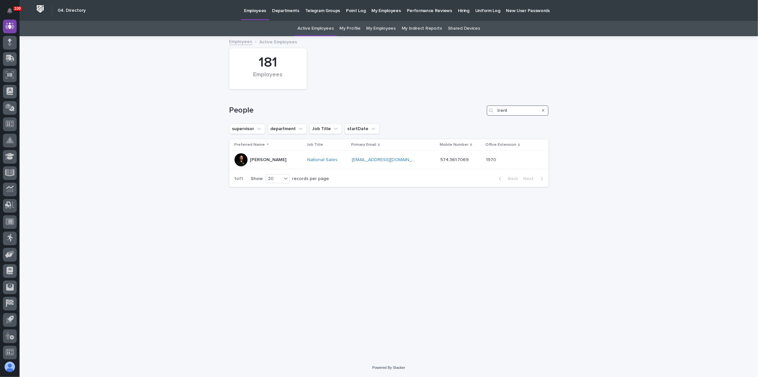
type input "tre"
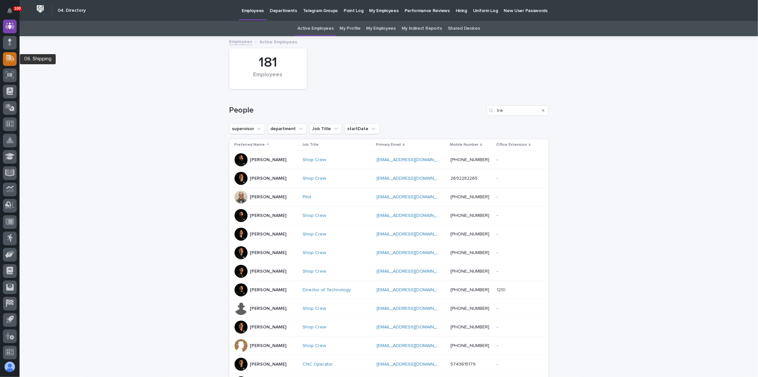
click at [9, 59] on icon at bounding box center [10, 58] width 8 height 6
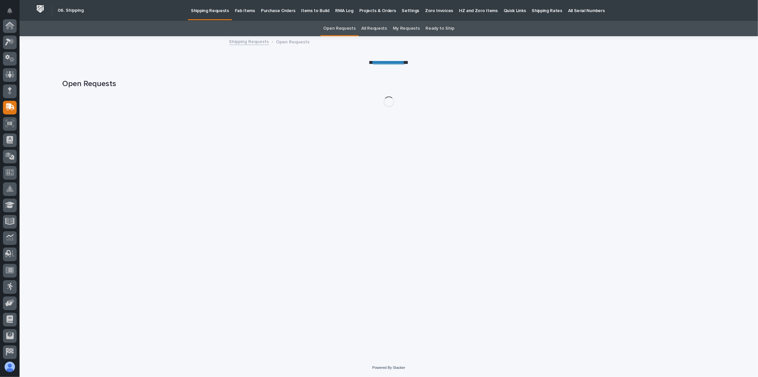
scroll to position [50, 0]
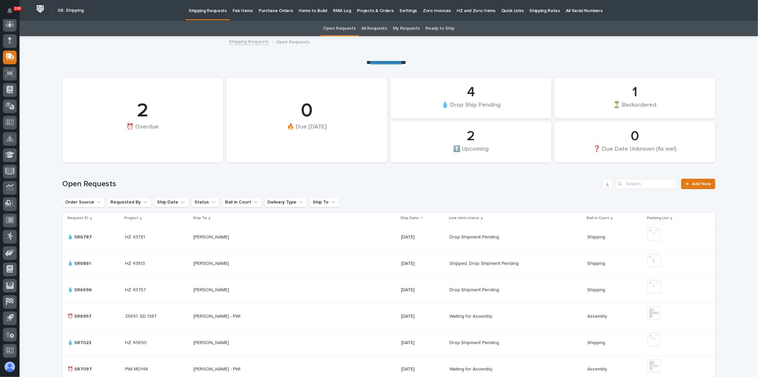
click at [237, 12] on p "Fab Items" at bounding box center [243, 7] width 20 height 14
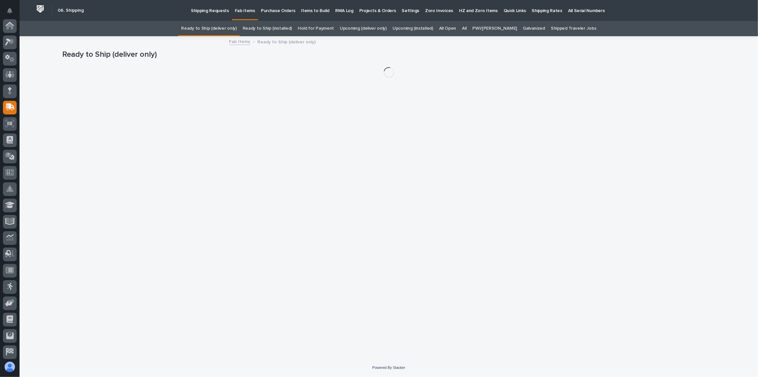
scroll to position [50, 0]
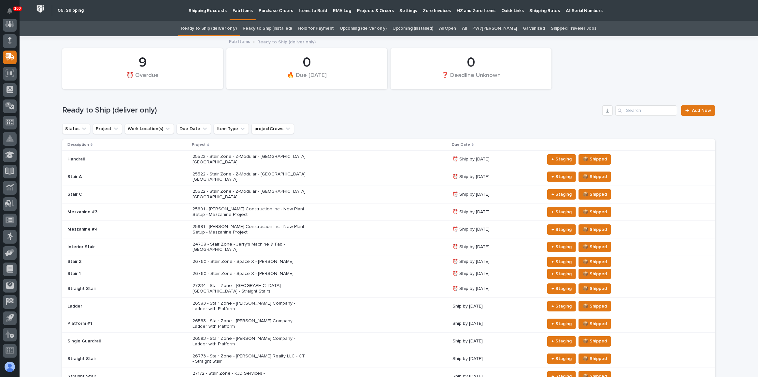
click at [467, 28] on link "All" at bounding box center [464, 28] width 5 height 15
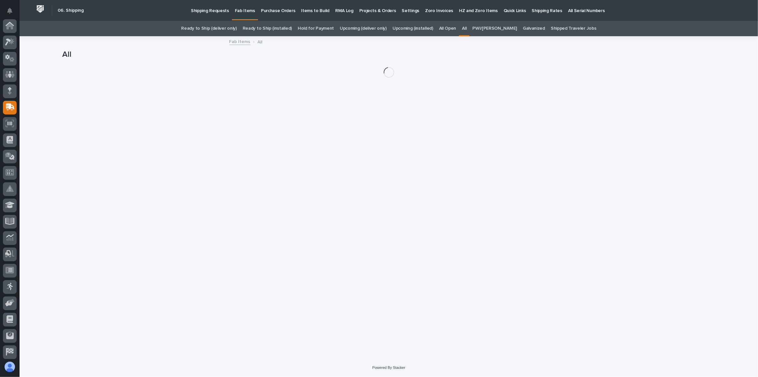
scroll to position [50, 0]
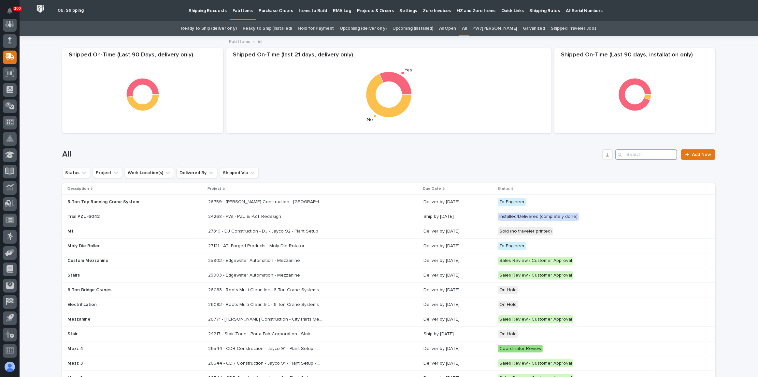
click at [628, 154] on input "Search" at bounding box center [647, 154] width 62 height 10
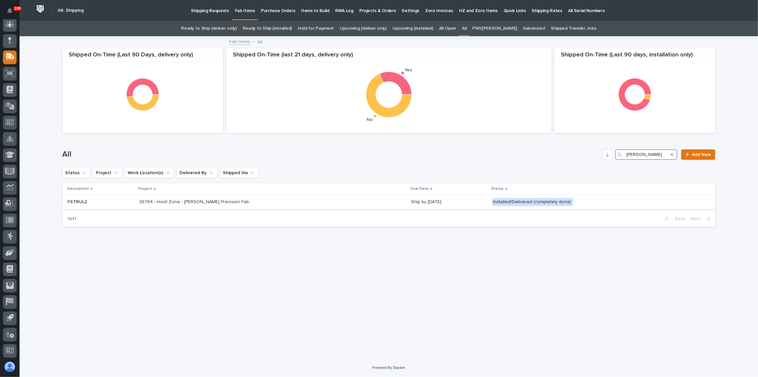
type input "byer"
click at [304, 203] on div "26784 - Hoist Zone - Byers Precision Fabricators - FSTRUL2 Crane System 26784 -…" at bounding box center [272, 202] width 267 height 11
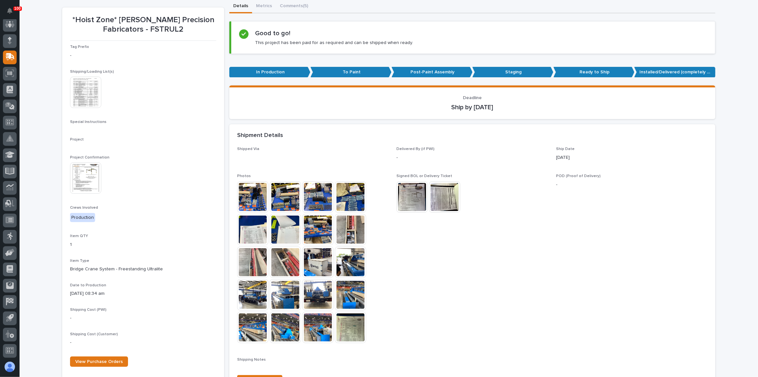
scroll to position [112, 0]
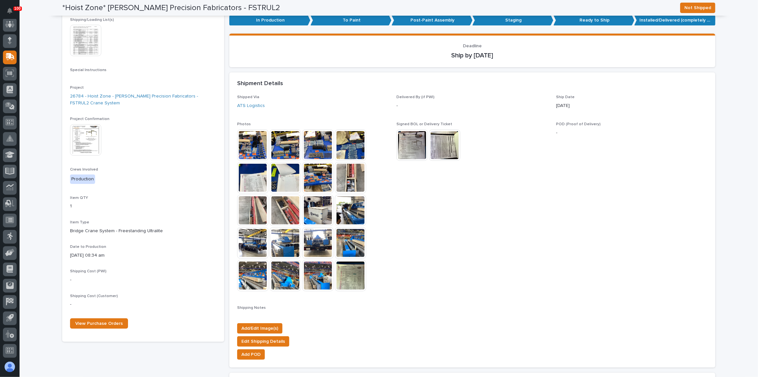
click at [360, 174] on img at bounding box center [350, 177] width 31 height 31
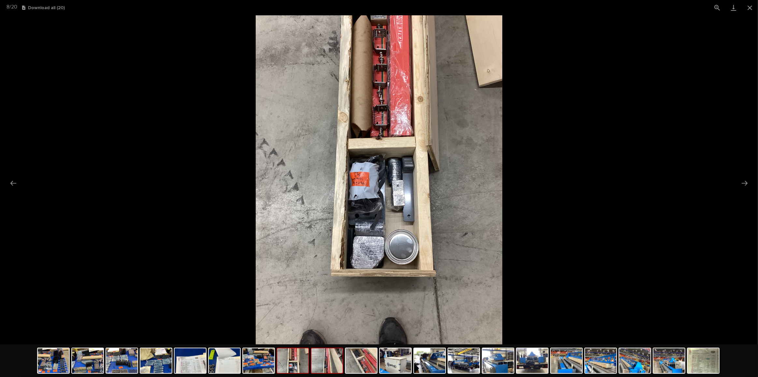
click at [330, 359] on img at bounding box center [327, 360] width 31 height 25
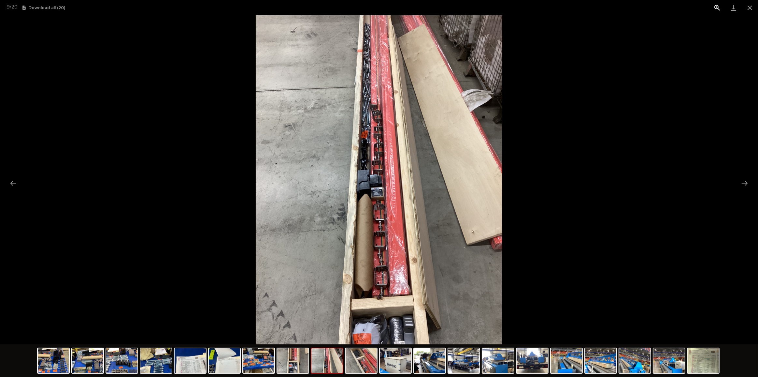
click at [715, 7] on button "View actual size" at bounding box center [717, 7] width 16 height 15
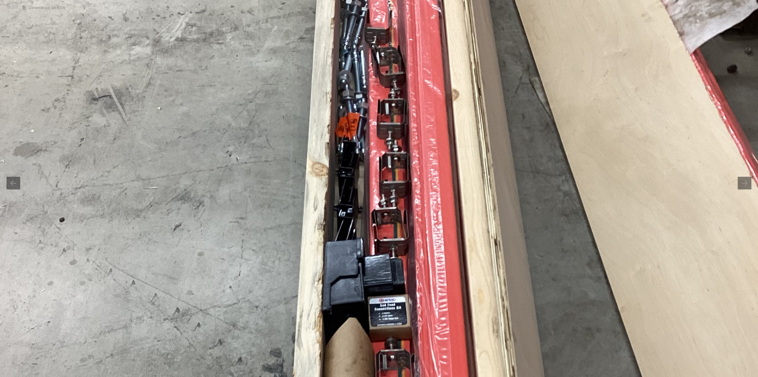
drag, startPoint x: 410, startPoint y: 122, endPoint x: 425, endPoint y: 202, distance: 81.6
click at [425, 202] on img at bounding box center [395, 272] width 798 height 1064
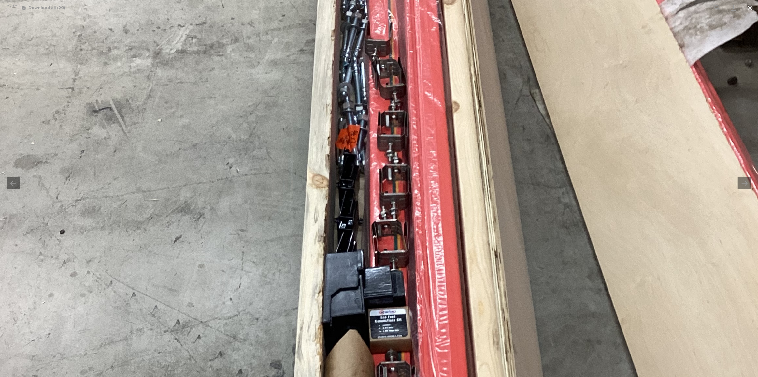
click at [748, 4] on button "Close gallery" at bounding box center [750, 7] width 16 height 15
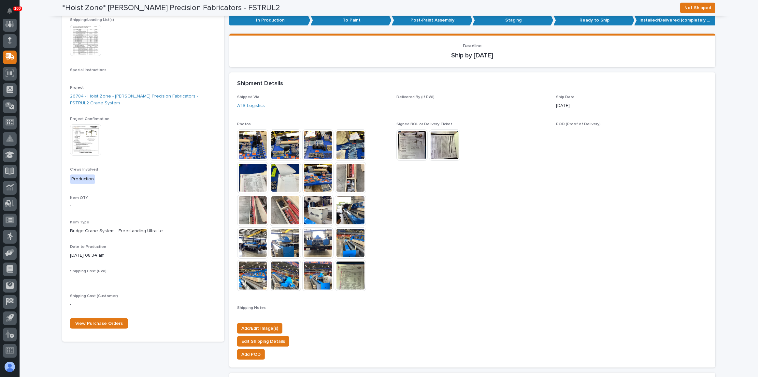
scroll to position [0, 0]
